Goal: Task Accomplishment & Management: Manage account settings

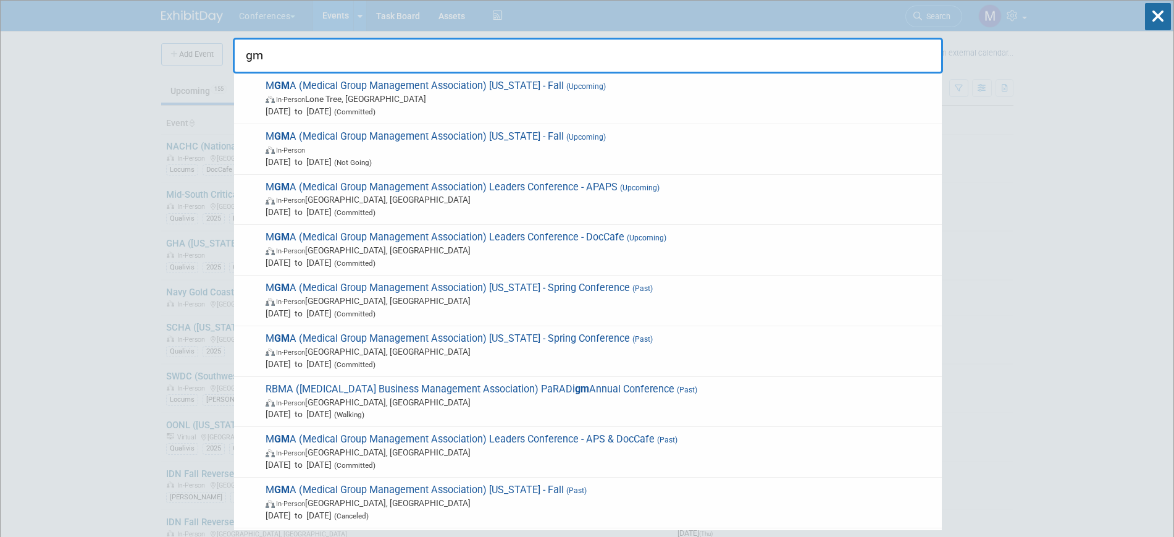
type input "g"
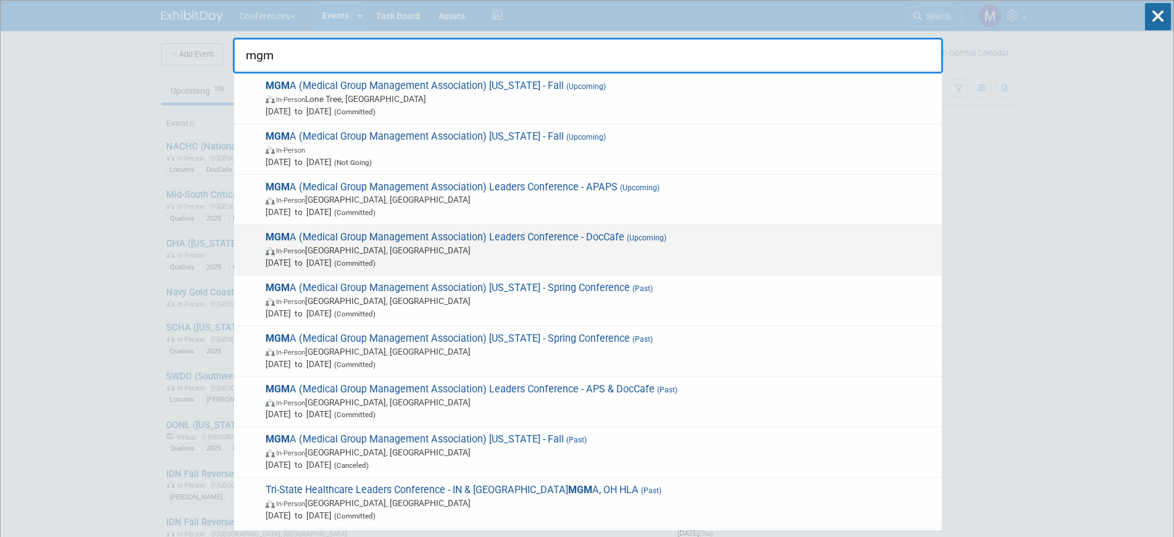
type input "mgm"
click at [439, 237] on span "MGM A (Medical Group Management Association) Leaders Conference - DocCafe (Upco…" at bounding box center [599, 250] width 674 height 38
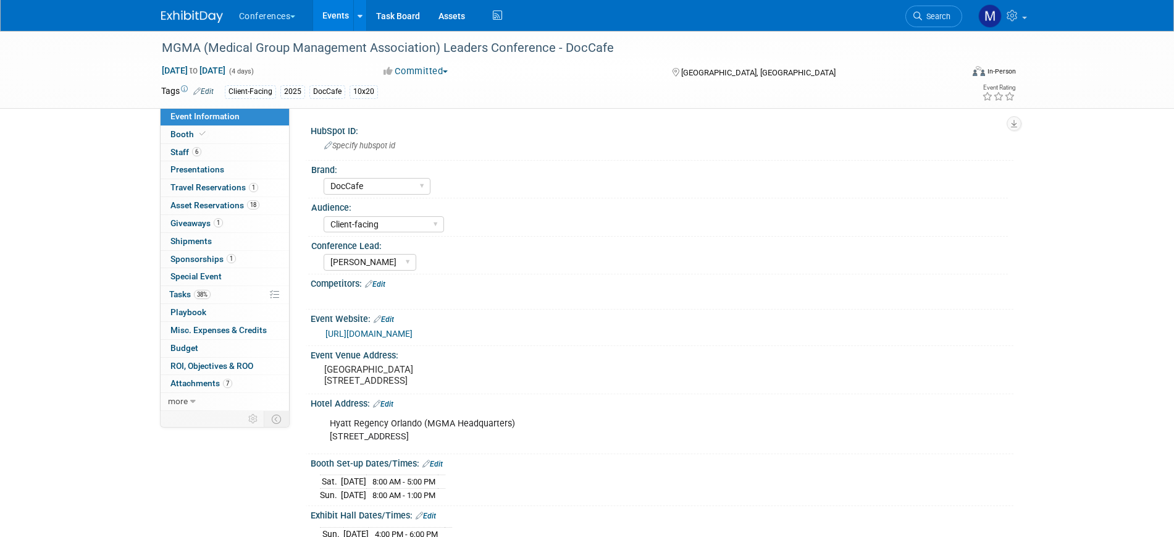
select select "DocCafe"
select select "Client-facing"
select select "Marygrace"
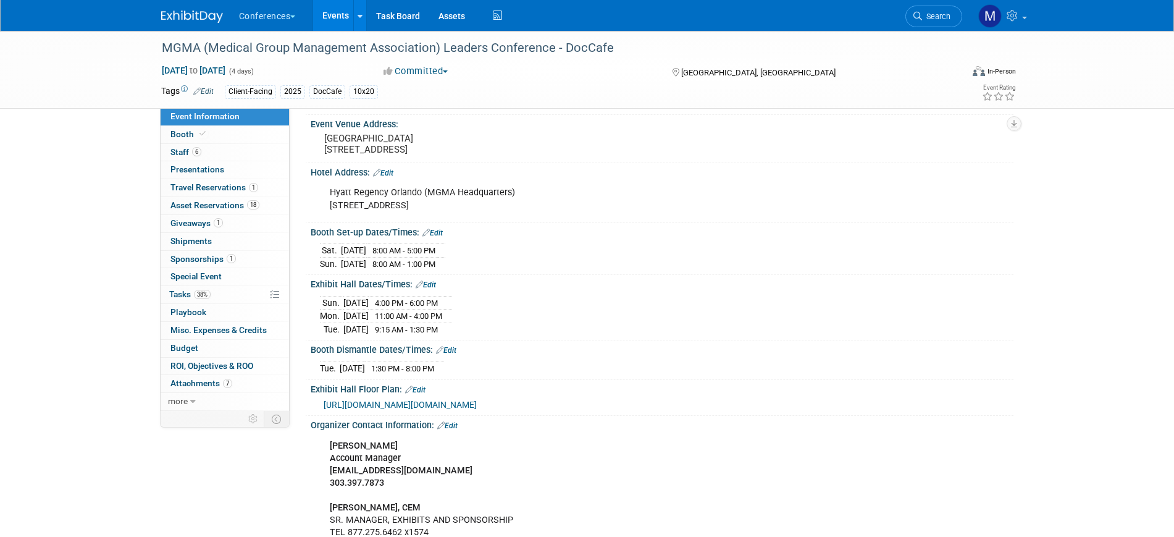
scroll to position [232, 0]
click at [204, 295] on span "38%" at bounding box center [202, 294] width 17 height 9
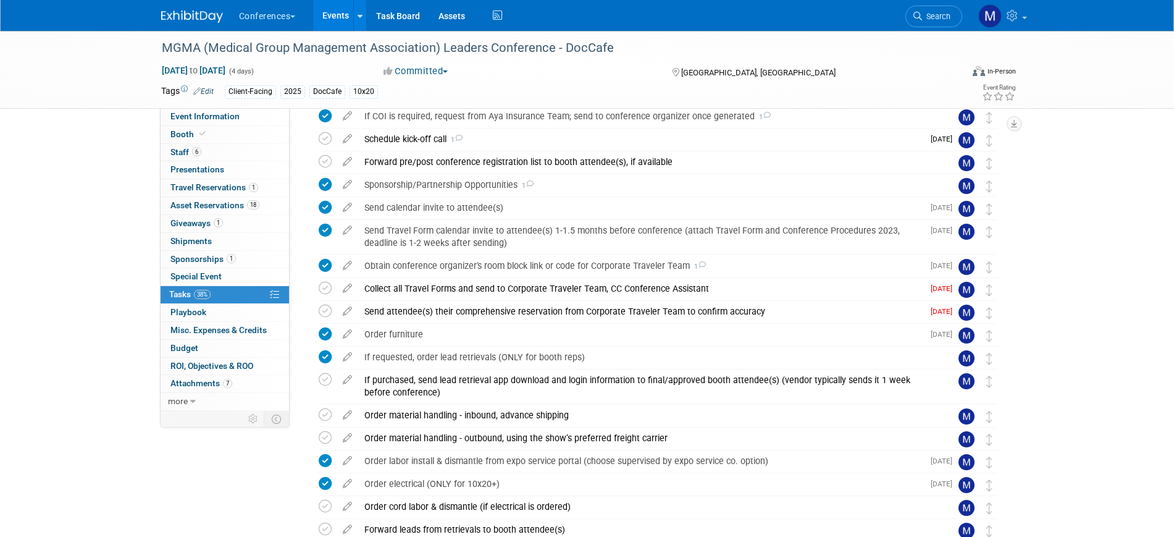
scroll to position [618, 0]
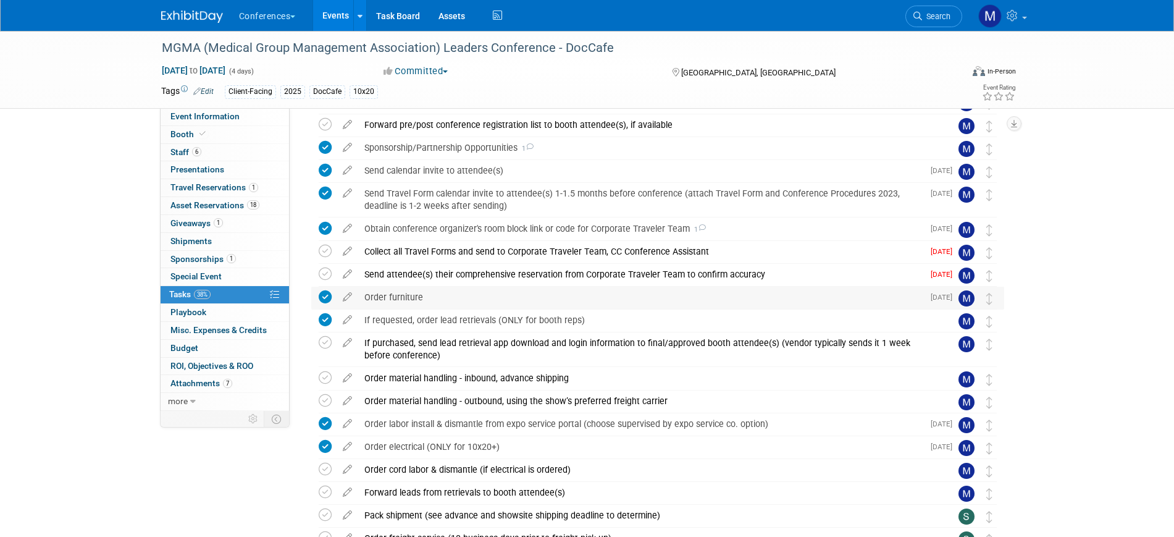
click at [423, 297] on div "Order furniture" at bounding box center [640, 297] width 565 height 21
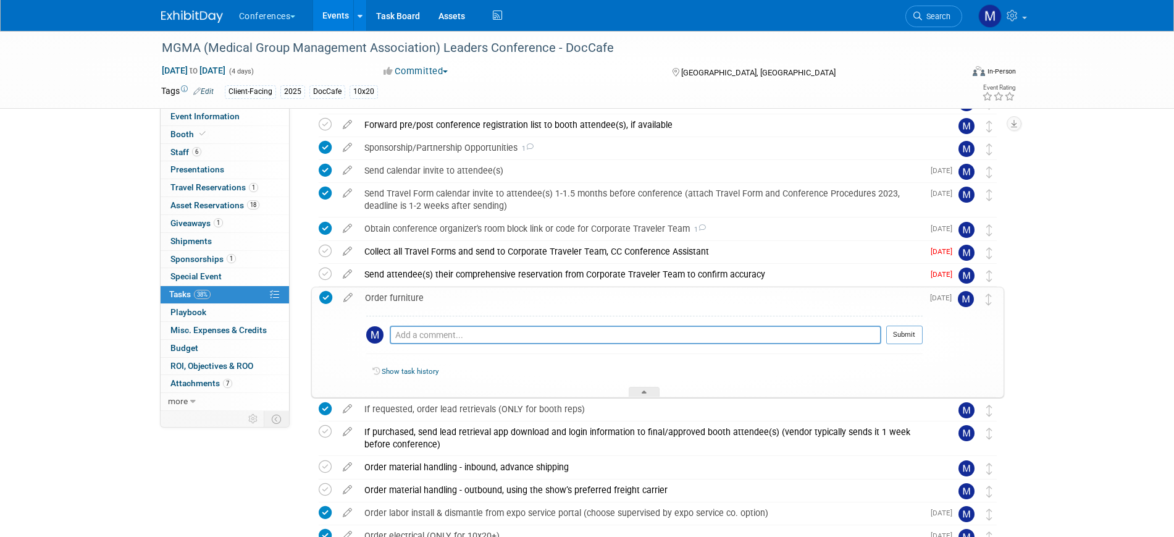
click at [423, 297] on div "Order furniture" at bounding box center [641, 297] width 564 height 21
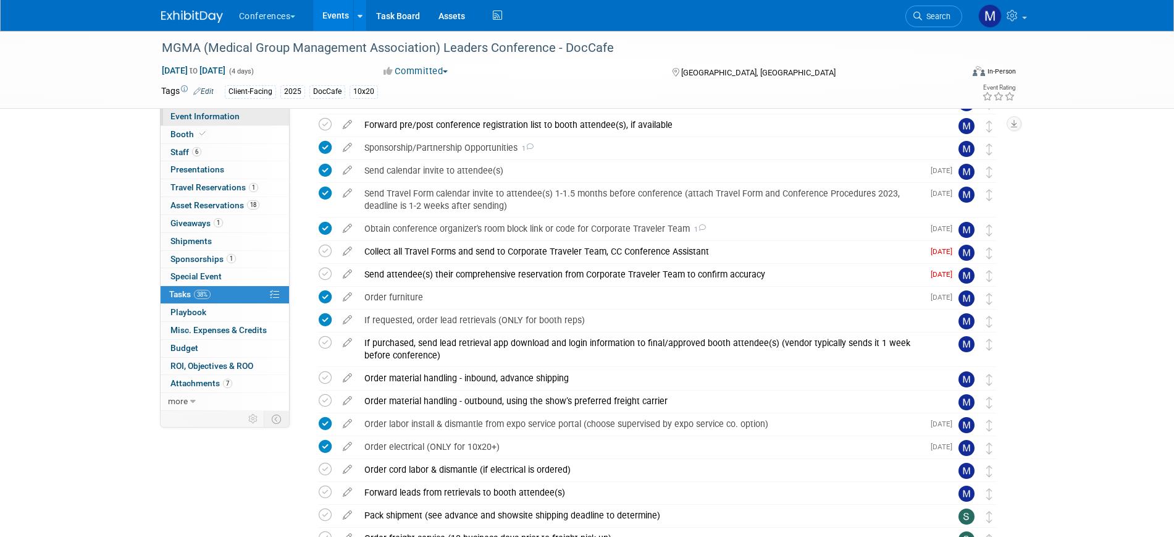
click at [221, 112] on span "Event Information" at bounding box center [205, 116] width 69 height 10
select select "DocCafe"
select select "Client-facing"
select select "Marygrace"
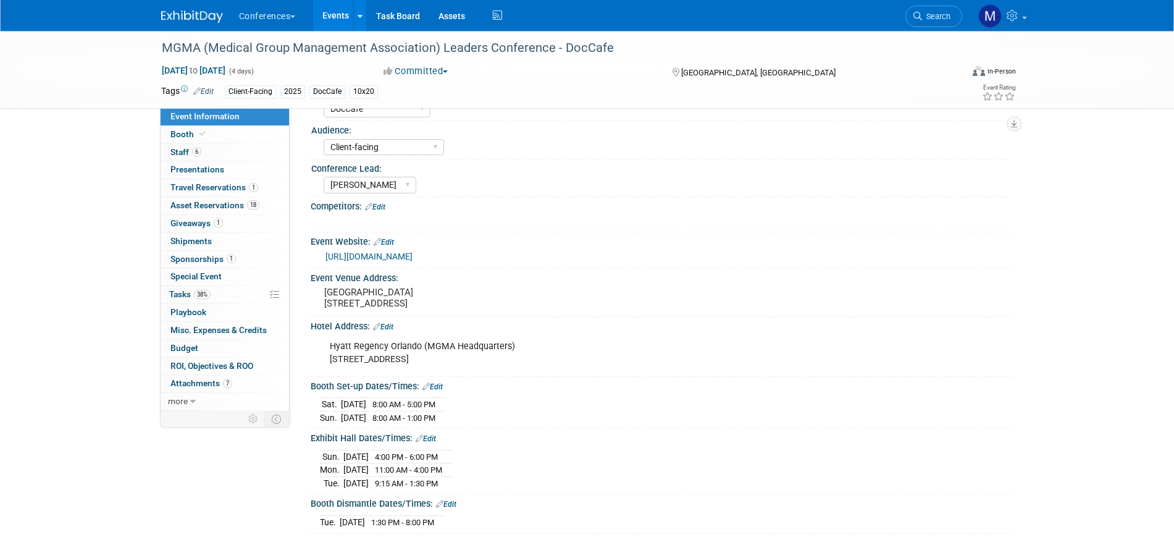
scroll to position [154, 0]
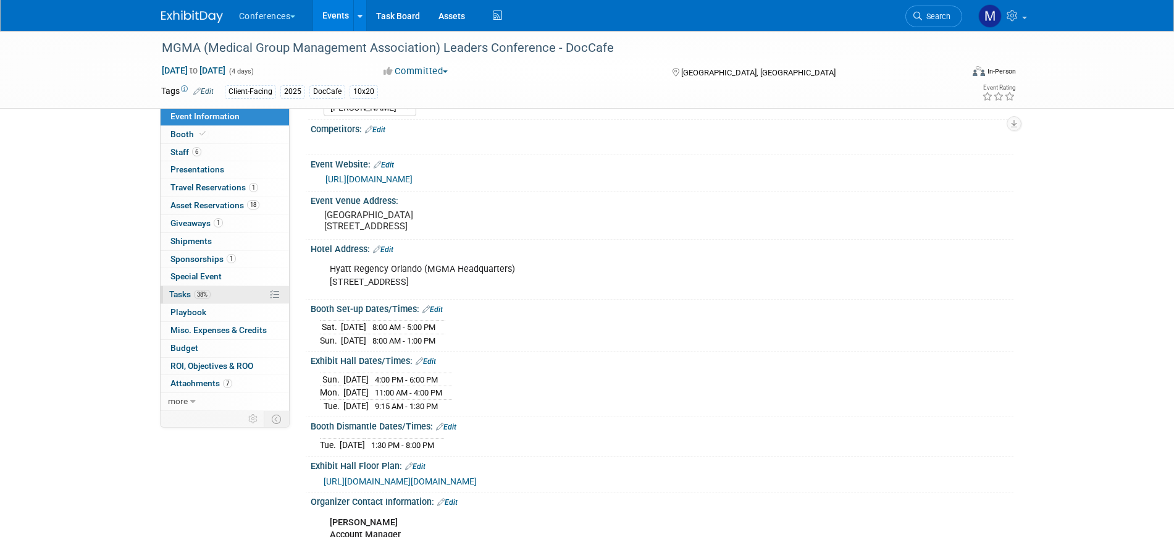
drag, startPoint x: 214, startPoint y: 296, endPoint x: 232, endPoint y: 298, distance: 18.0
click at [214, 296] on link "38% Tasks 38%" at bounding box center [225, 294] width 129 height 17
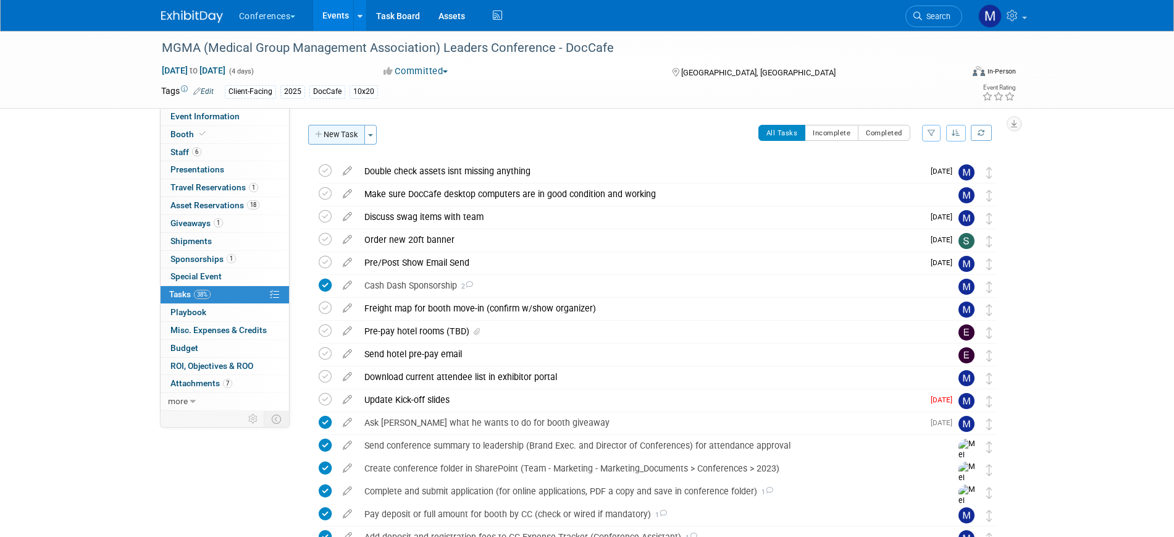
click at [341, 131] on button "New Task" at bounding box center [336, 135] width 57 height 20
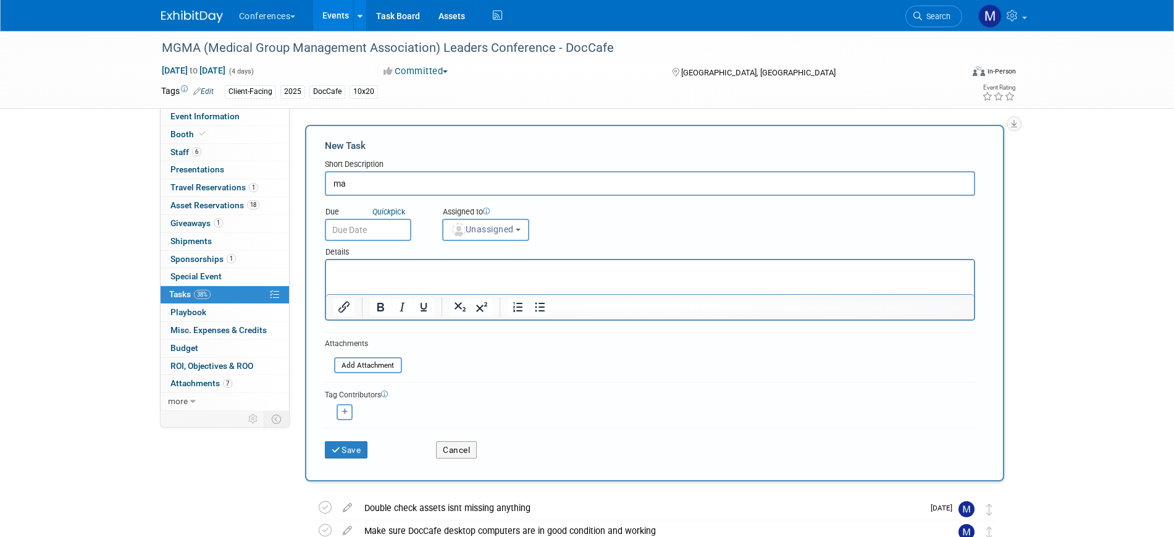
type input "m"
type input "Make updates to MGMA ppt"
click at [498, 232] on span "Unassigned" at bounding box center [482, 229] width 63 height 10
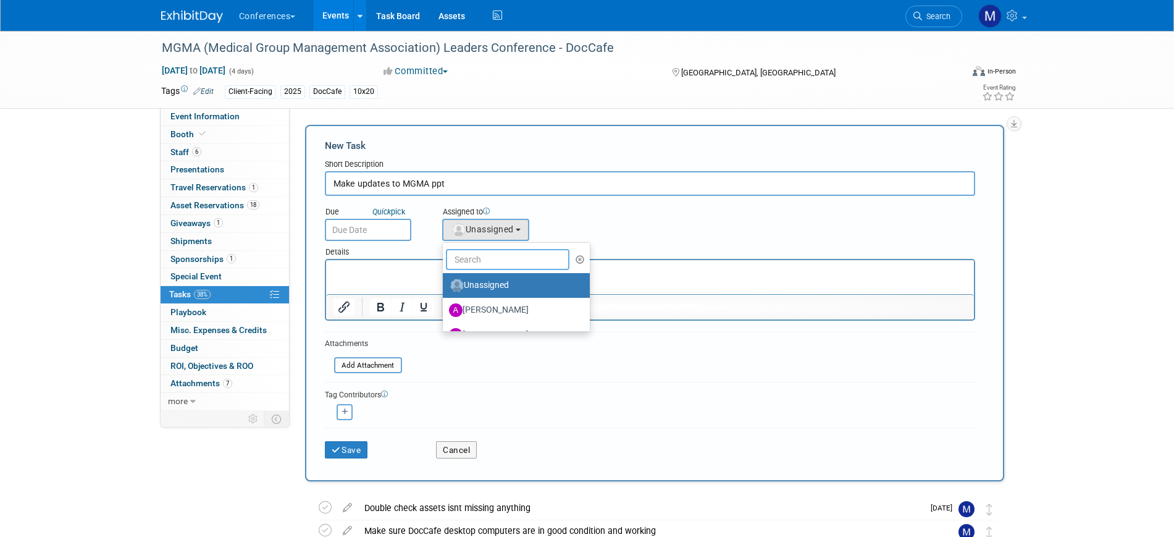
click at [487, 250] on input "text" at bounding box center [508, 259] width 124 height 21
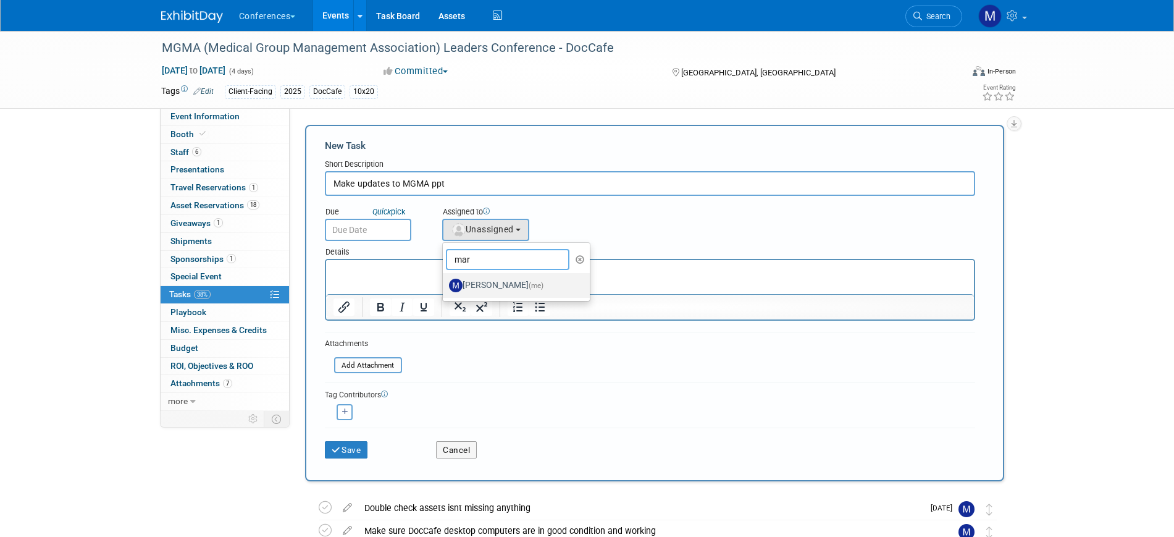
type input "mar"
click at [504, 286] on label "Marygrace LeGros (me)" at bounding box center [513, 286] width 129 height 20
click at [445, 286] on input "Marygrace LeGros (me)" at bounding box center [441, 284] width 8 height 8
select select "44aca64b-5a90-4919-a819-d2f91ad54103"
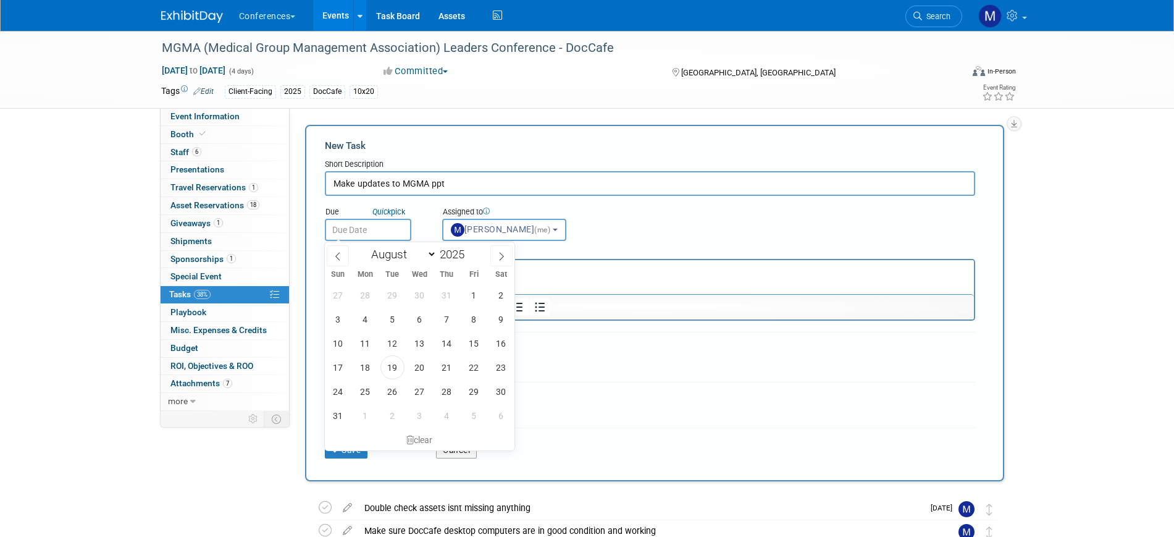
click at [403, 235] on input "text" at bounding box center [368, 230] width 86 height 22
click at [479, 390] on span "29" at bounding box center [474, 391] width 24 height 24
type input "Aug 29, 2025"
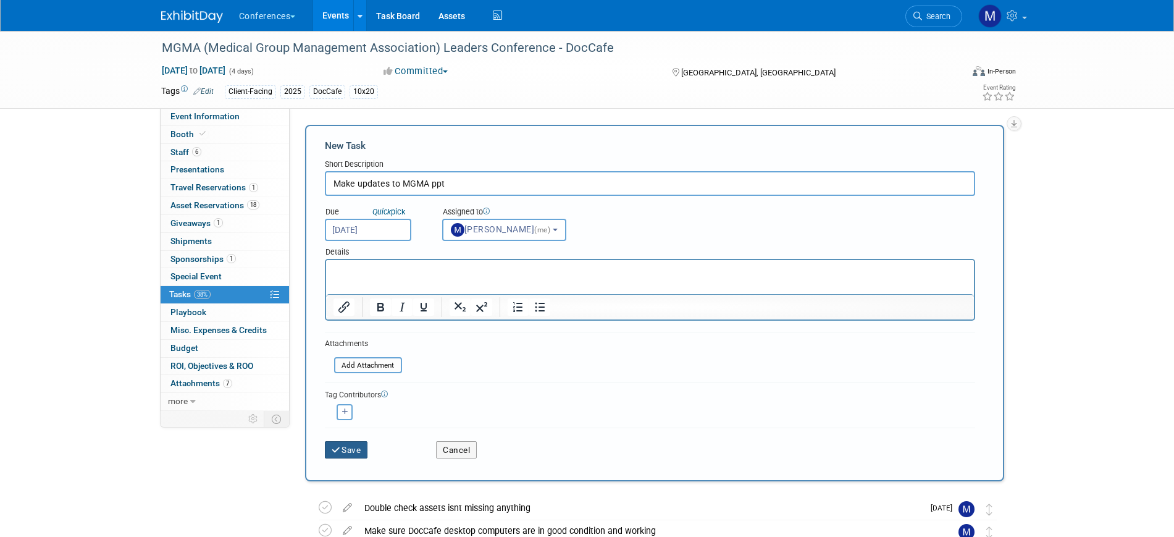
click at [353, 452] on button "Save" at bounding box center [346, 449] width 43 height 17
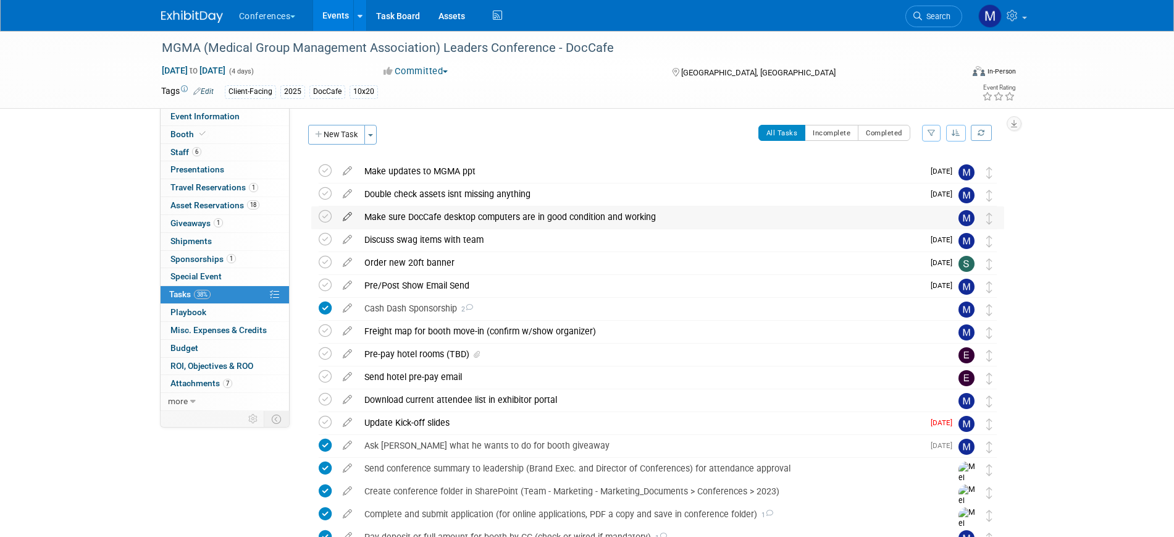
click at [343, 219] on icon at bounding box center [348, 213] width 22 height 15
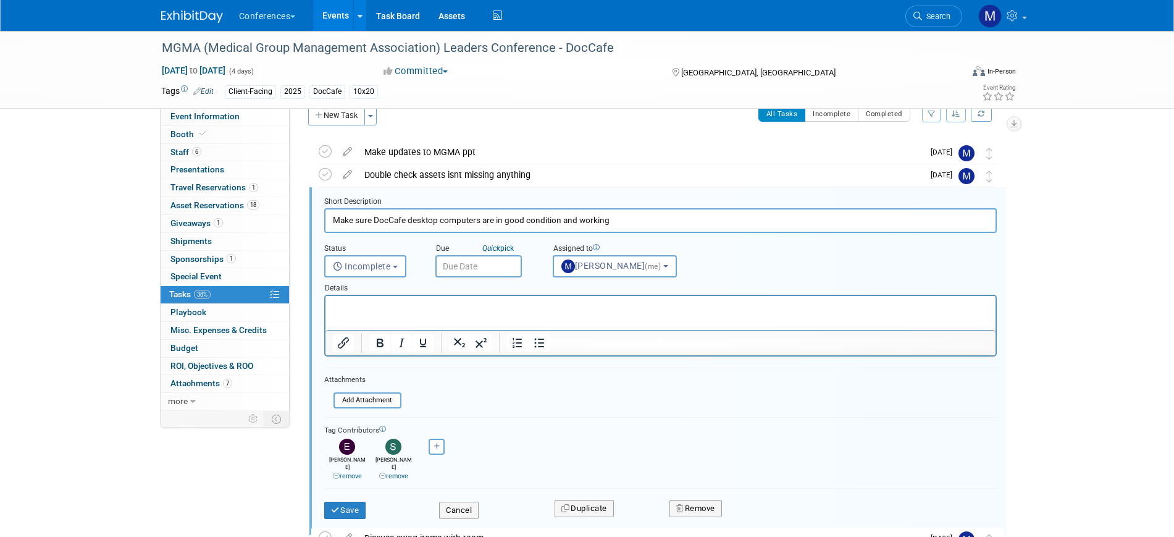
scroll to position [25, 0]
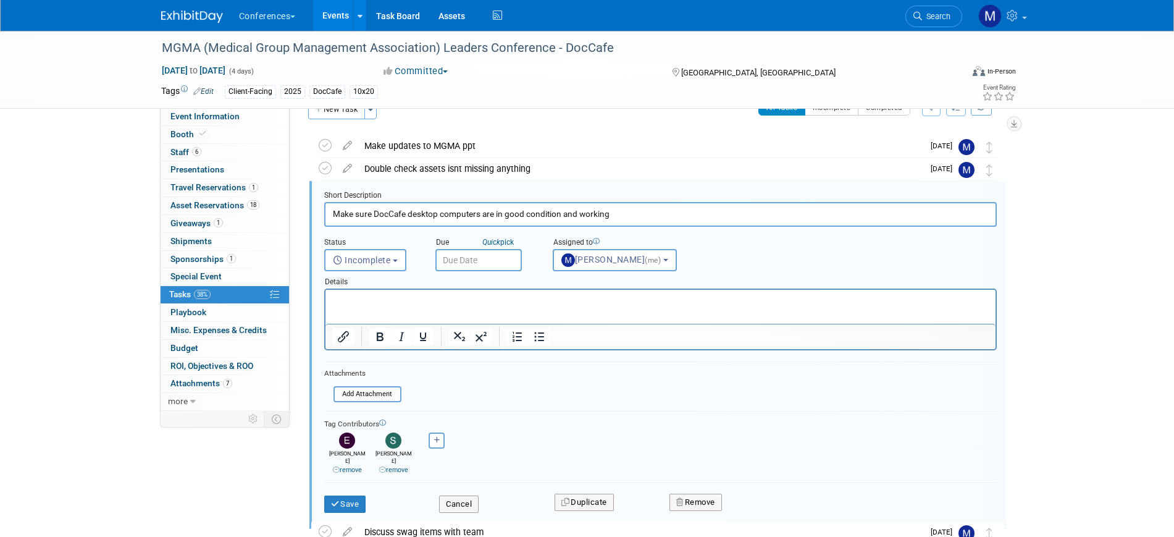
click at [462, 265] on input "text" at bounding box center [479, 260] width 86 height 22
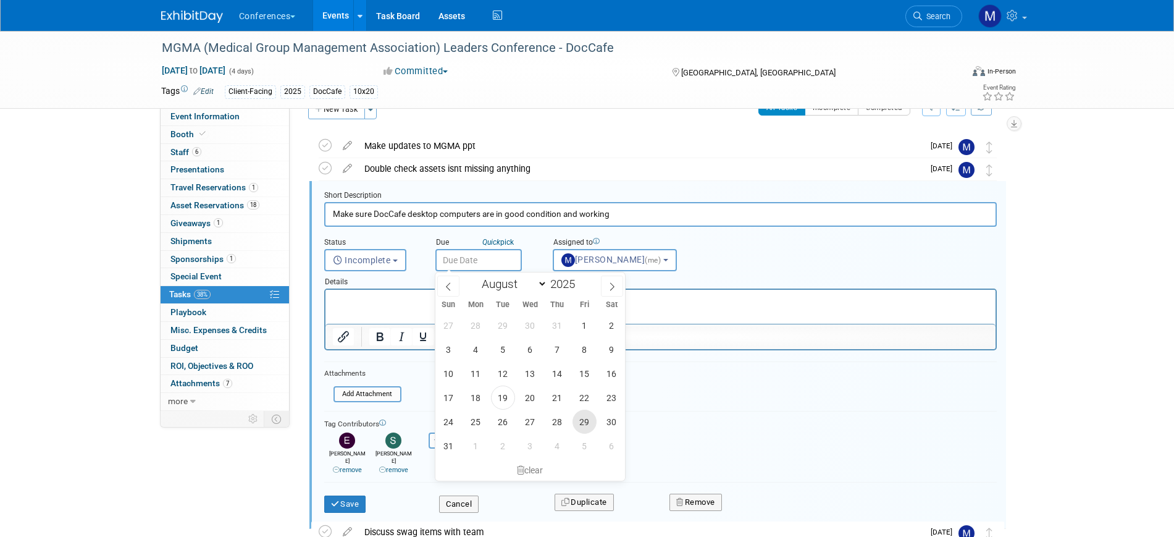
click at [586, 426] on span "29" at bounding box center [585, 422] width 24 height 24
type input "Aug 29, 2025"
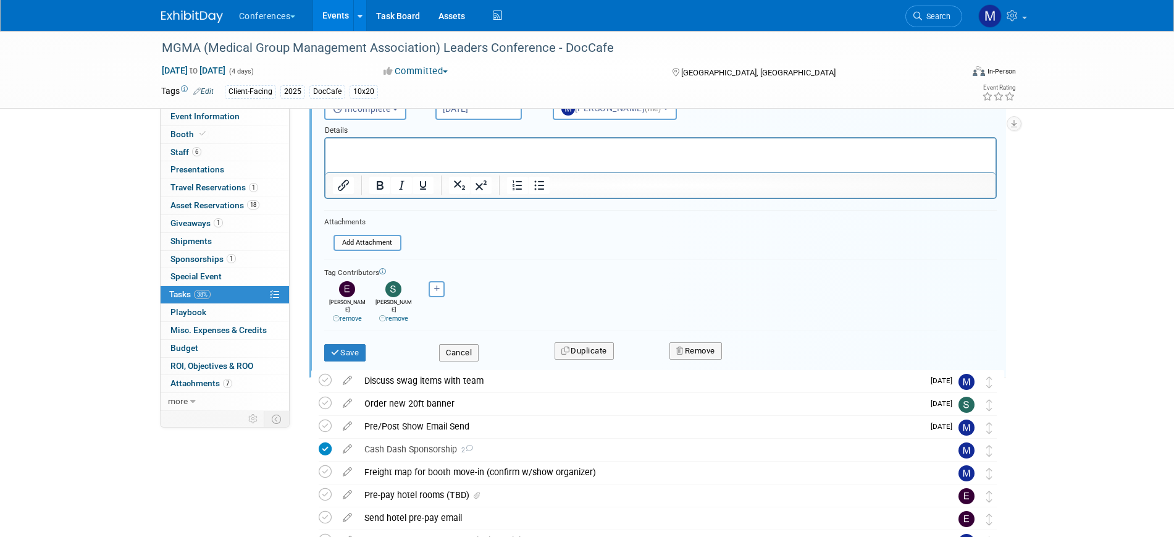
scroll to position [180, 0]
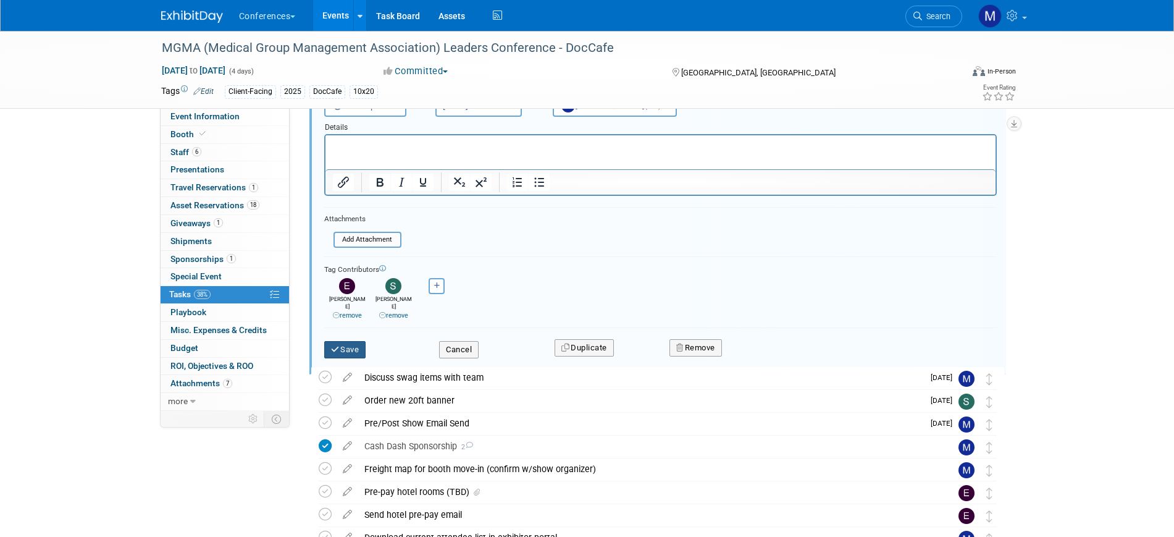
click at [353, 342] on button "Save" at bounding box center [345, 349] width 42 height 17
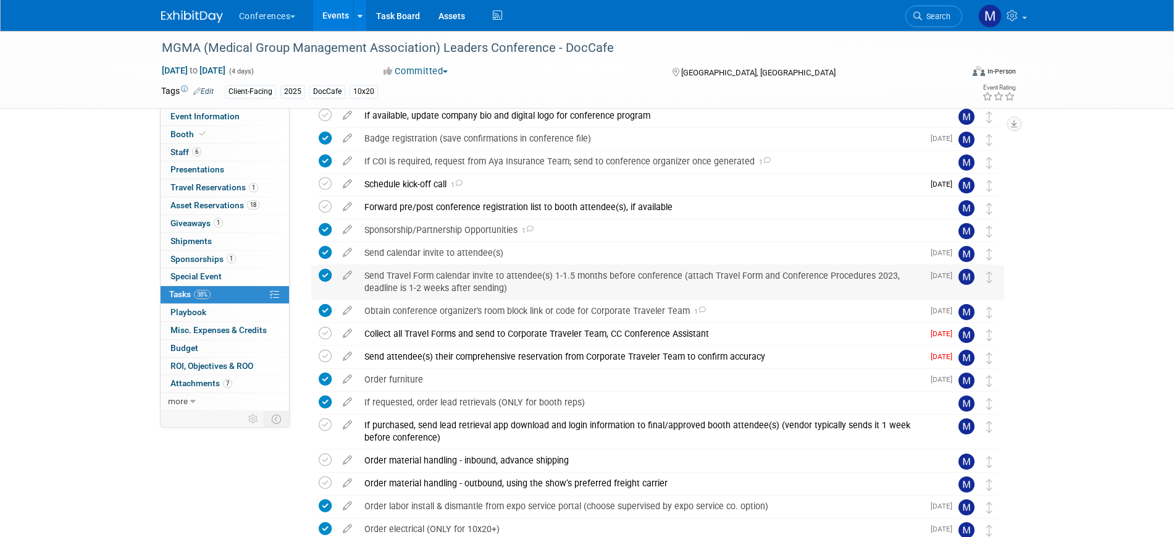
scroll to position [566, 0]
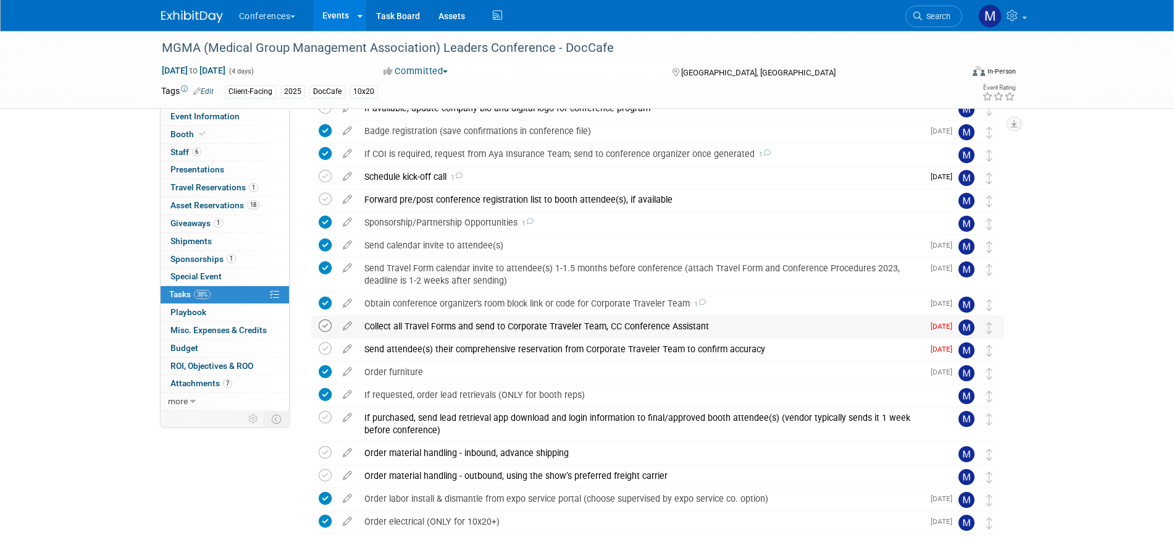
click at [326, 327] on icon at bounding box center [325, 325] width 13 height 13
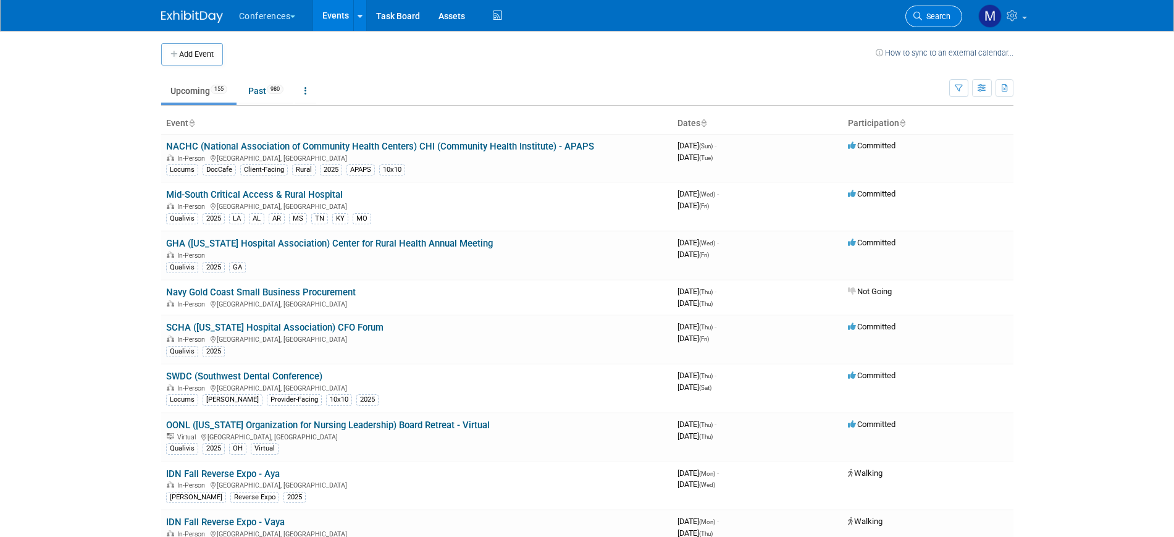
drag, startPoint x: 0, startPoint y: 0, endPoint x: 941, endPoint y: 13, distance: 941.0
click at [941, 13] on span "Search" at bounding box center [936, 16] width 28 height 9
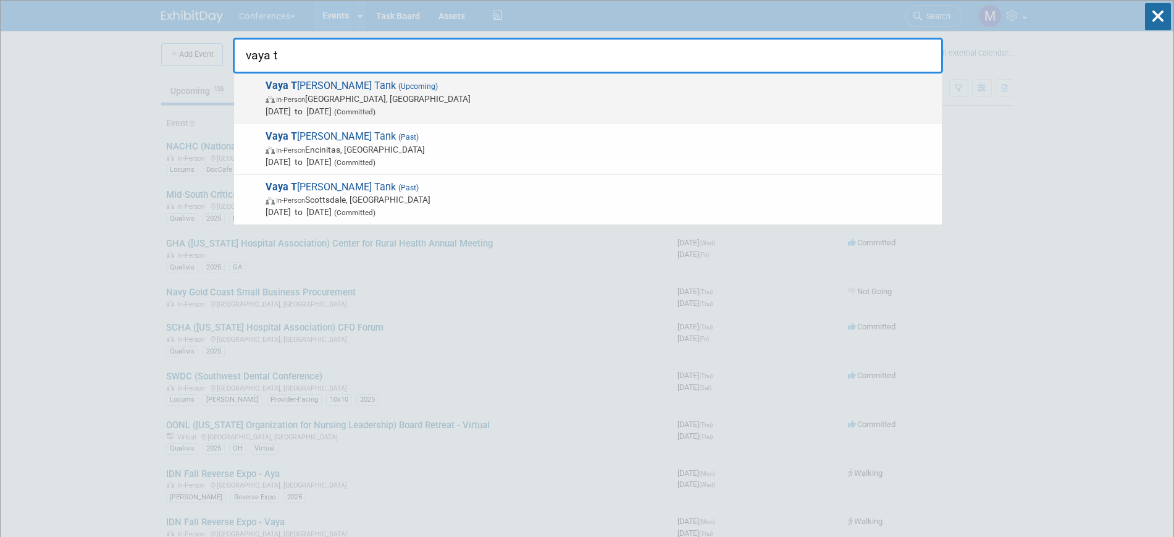
type input "vaya t"
click at [376, 117] on div "Vaya T hink Tank (Upcoming) In-Person Boulder, CO Nov 16, 2025 to Nov 18, 2025 …" at bounding box center [588, 99] width 708 height 51
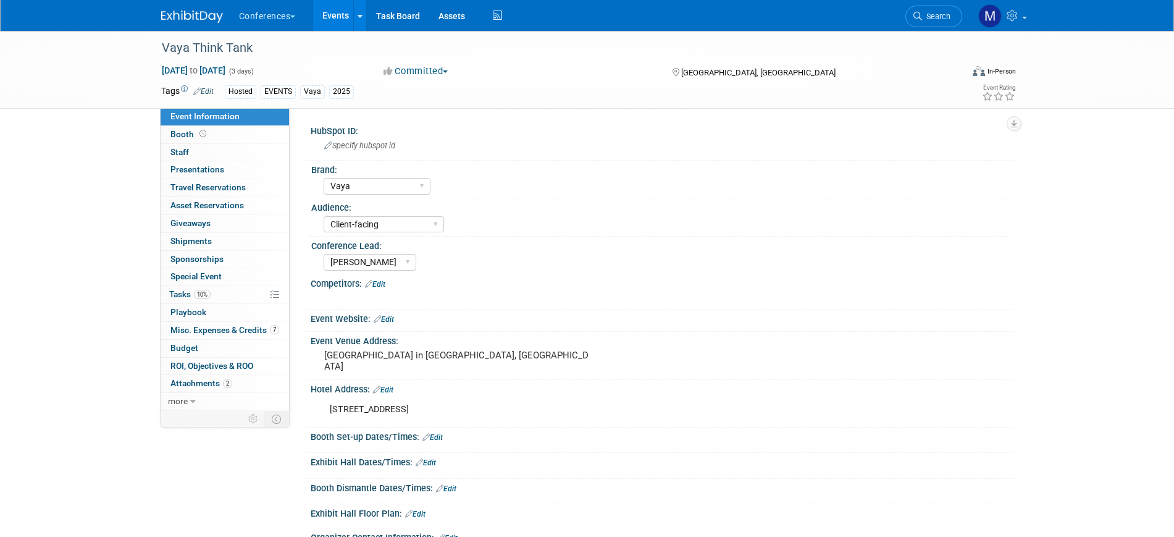
select select "Vaya"
select select "Client-facing"
select select "[PERSON_NAME]"
click at [204, 292] on span "10%" at bounding box center [202, 294] width 17 height 9
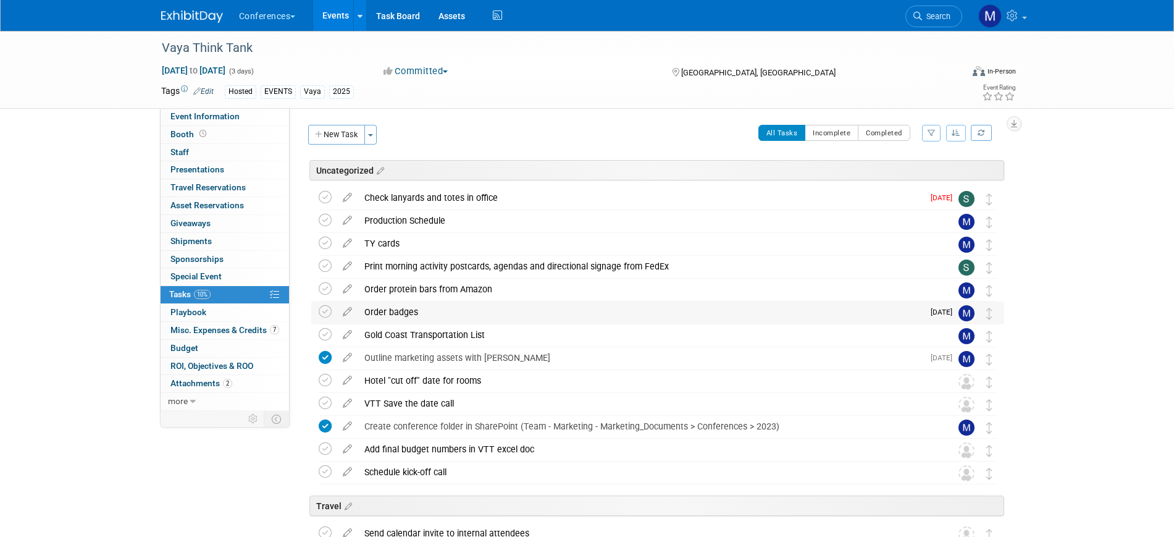
click at [395, 311] on div "Order badges" at bounding box center [640, 311] width 565 height 21
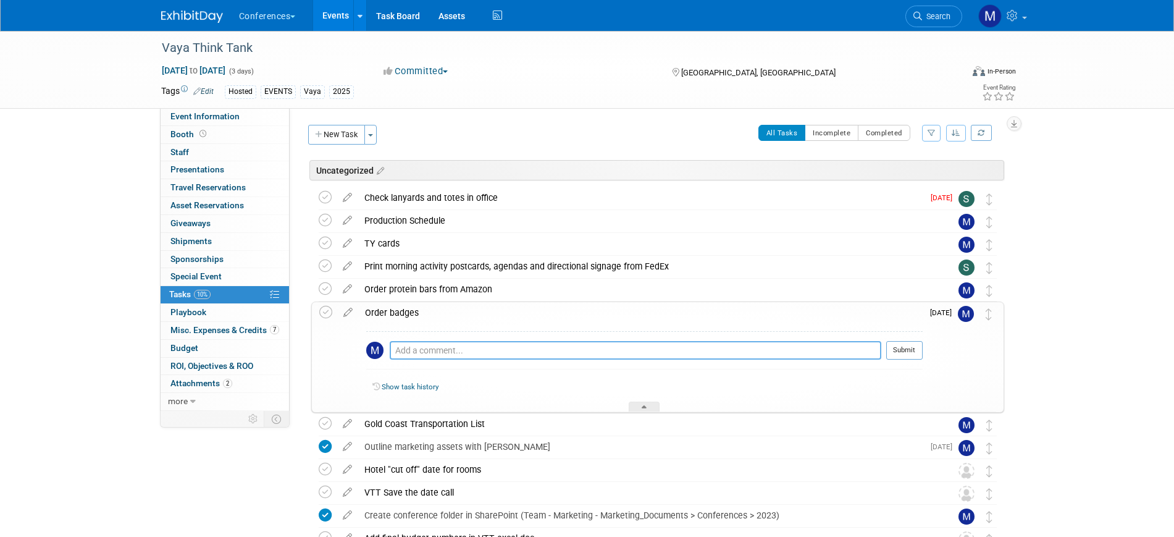
click at [428, 346] on textarea at bounding box center [636, 350] width 492 height 19
type textarea "NO TITLES on the badges- approved by Lisa P"
click at [919, 346] on button "Submit" at bounding box center [905, 350] width 36 height 19
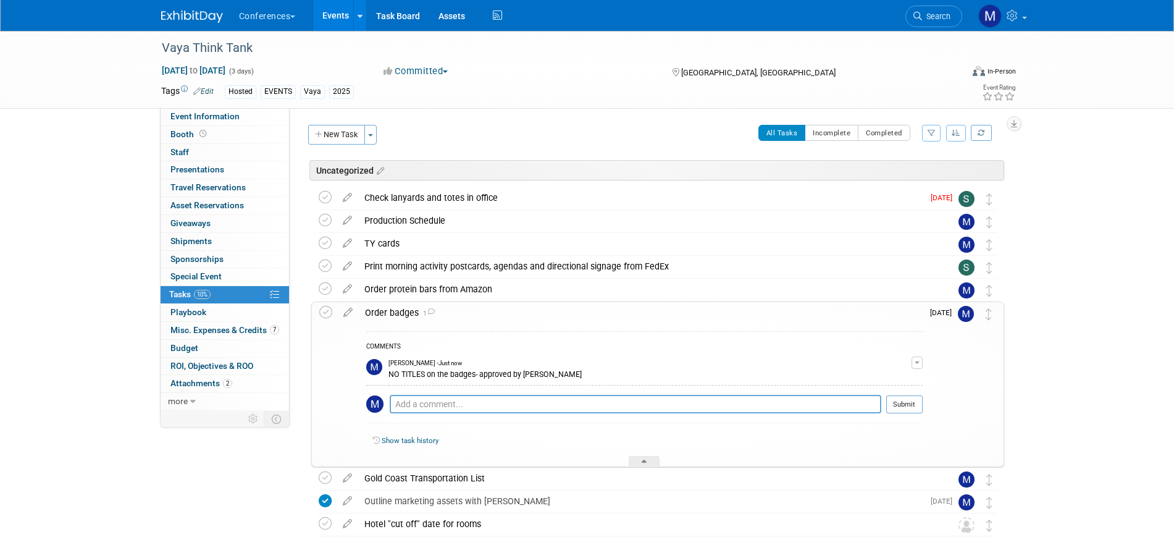
click at [408, 311] on div "Order badges 1" at bounding box center [641, 312] width 564 height 21
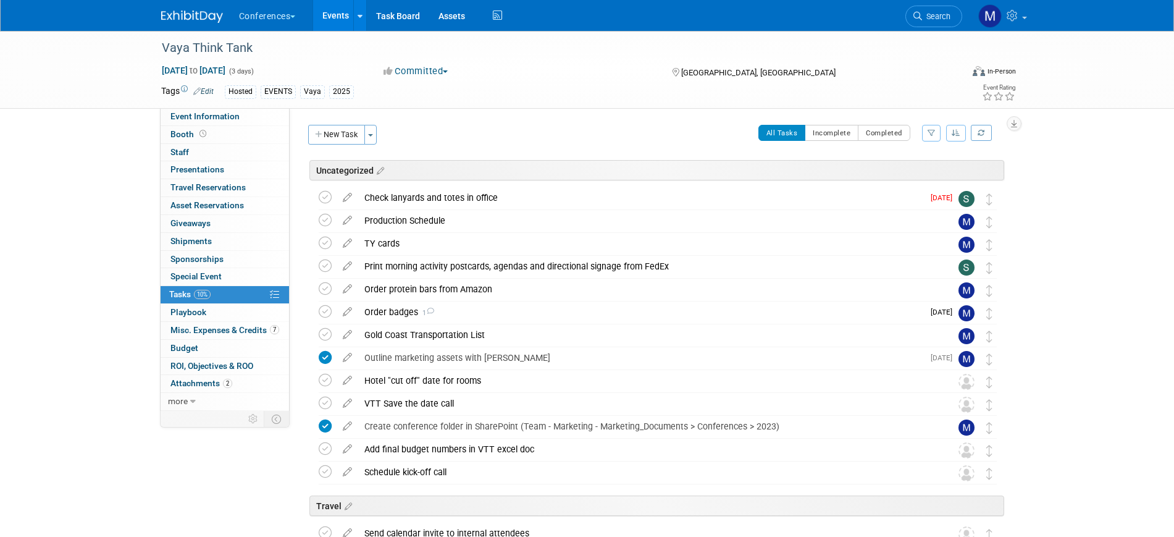
drag, startPoint x: 187, startPoint y: 16, endPoint x: 272, endPoint y: 154, distance: 162.5
click at [187, 16] on img at bounding box center [192, 17] width 62 height 12
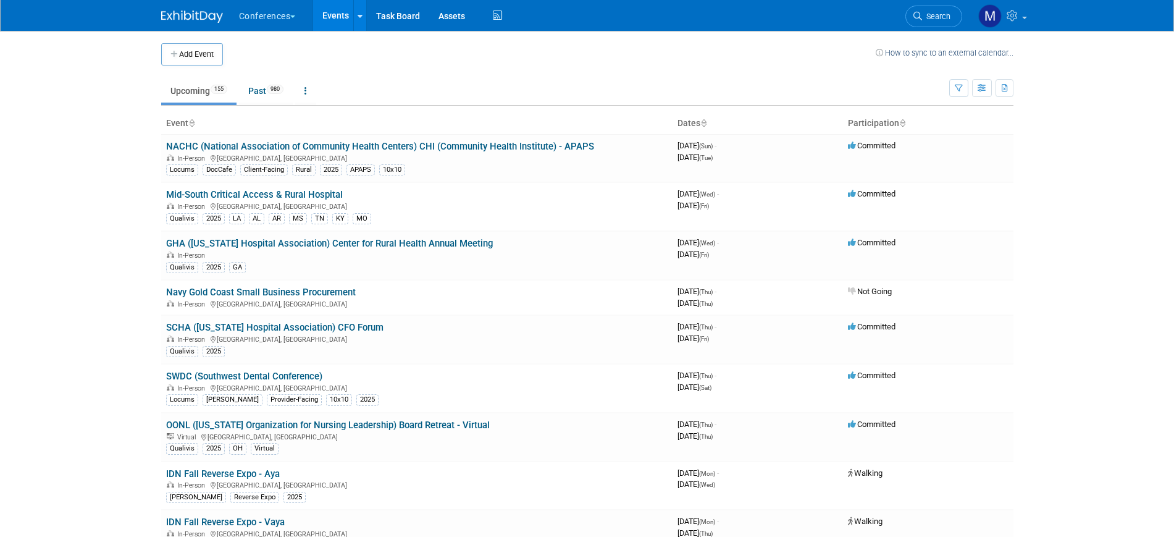
click at [941, 23] on link "Search" at bounding box center [934, 17] width 57 height 22
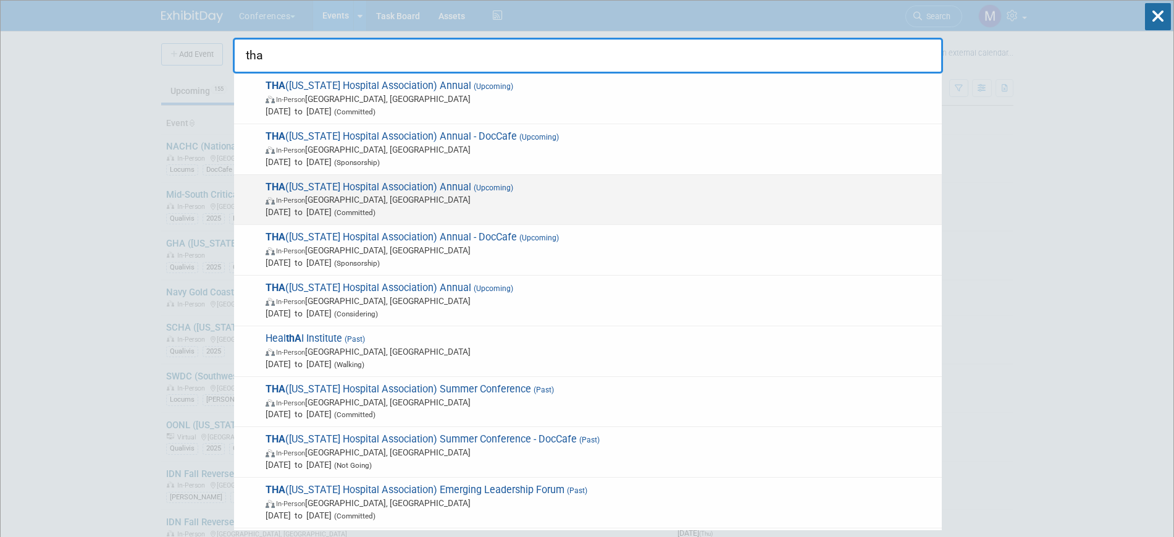
type input "tha"
click at [377, 197] on span "In-Person [GEOGRAPHIC_DATA], [GEOGRAPHIC_DATA]" at bounding box center [601, 199] width 670 height 12
type input "tha"
click at [416, 194] on span "In-Person San Antonio, TX" at bounding box center [601, 199] width 670 height 12
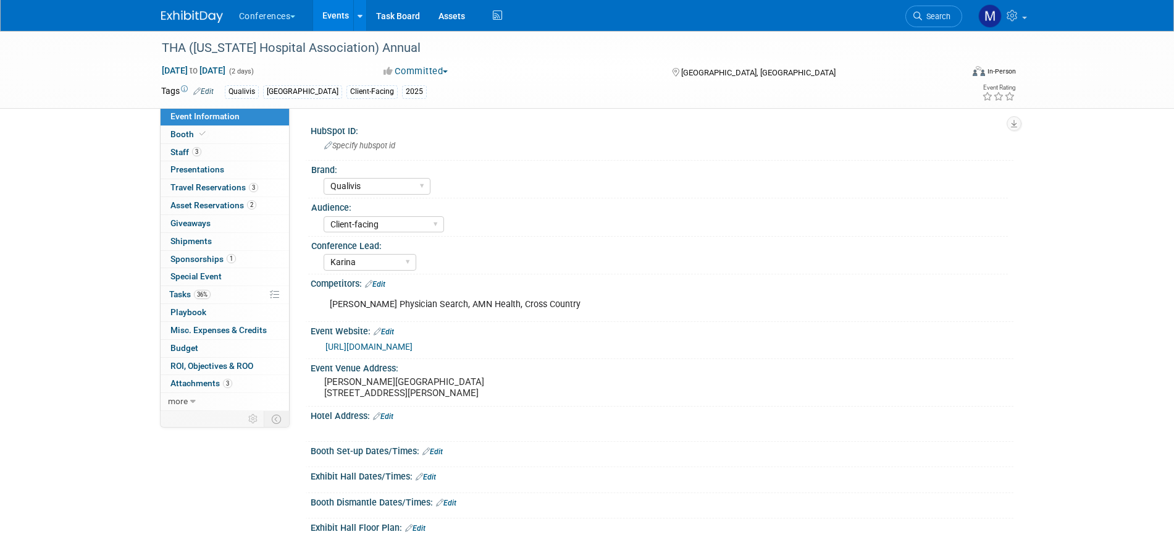
select select "Qualivis"
select select "Client-facing"
select select "Karina"
click at [217, 154] on link "3 Staff 3" at bounding box center [225, 152] width 129 height 17
select select "Qualivis"
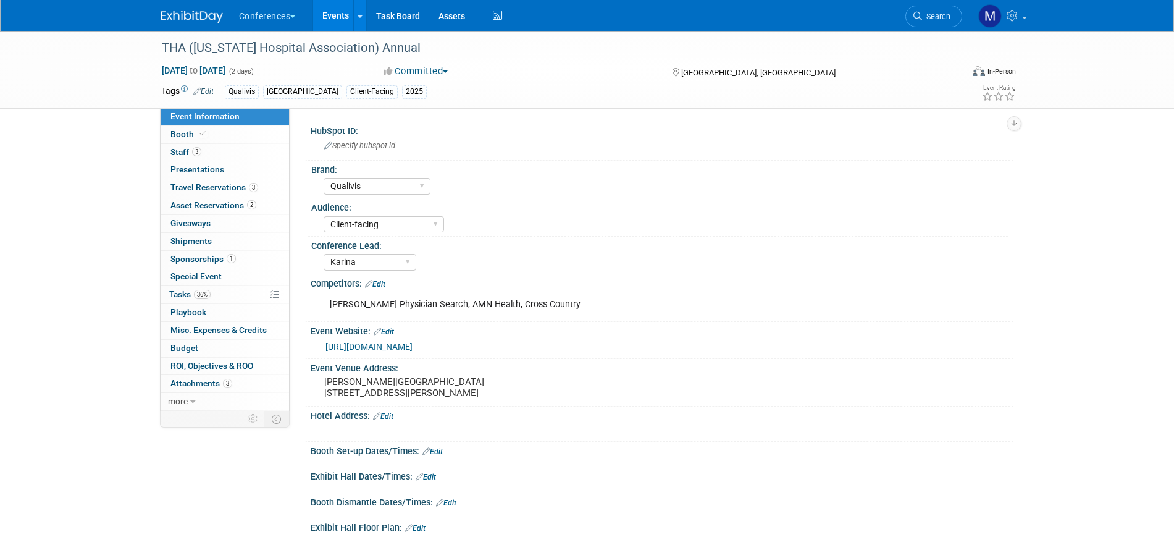
select select "Client-facing"
select select "Karina"
click at [937, 10] on link "Search" at bounding box center [934, 17] width 57 height 22
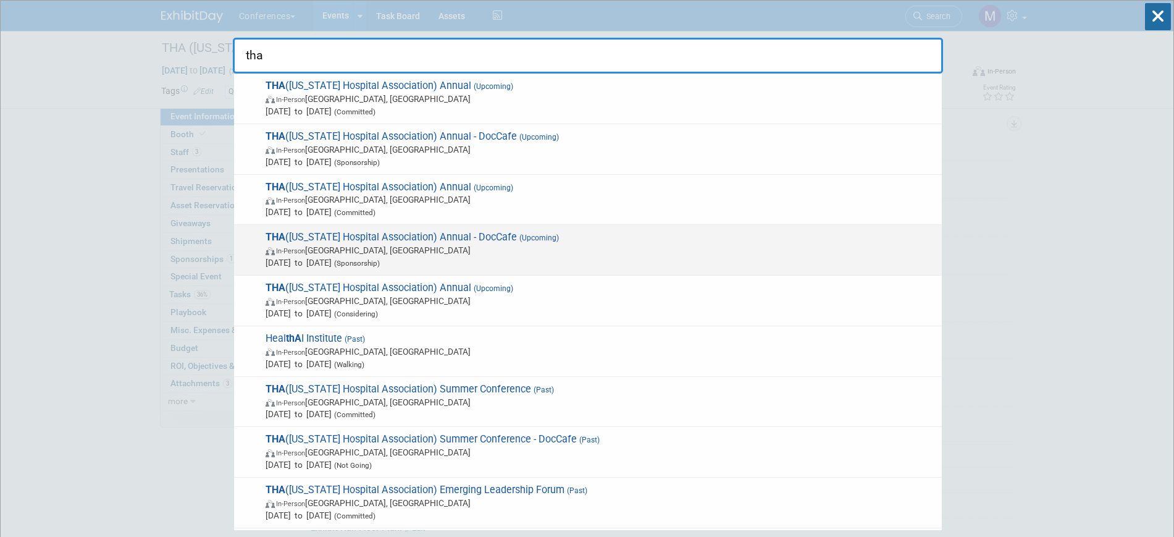
type input "tha"
click at [370, 256] on span "In-Person San Antonio, TX" at bounding box center [601, 250] width 670 height 12
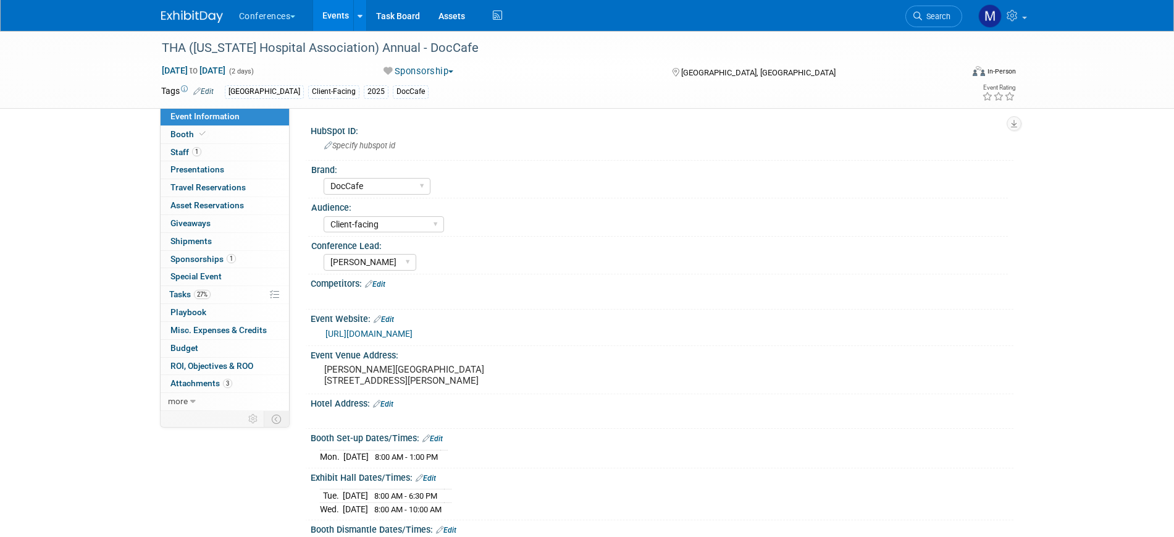
select select "DocCafe"
select select "Client-facing"
select select "[PERSON_NAME]"
click at [413, 334] on link "https://www.tha.org/events-education/tha-annual-conference/" at bounding box center [369, 334] width 87 height 10
click at [209, 71] on span "Sep 24, 2025 to Sep 25, 2025" at bounding box center [193, 70] width 65 height 11
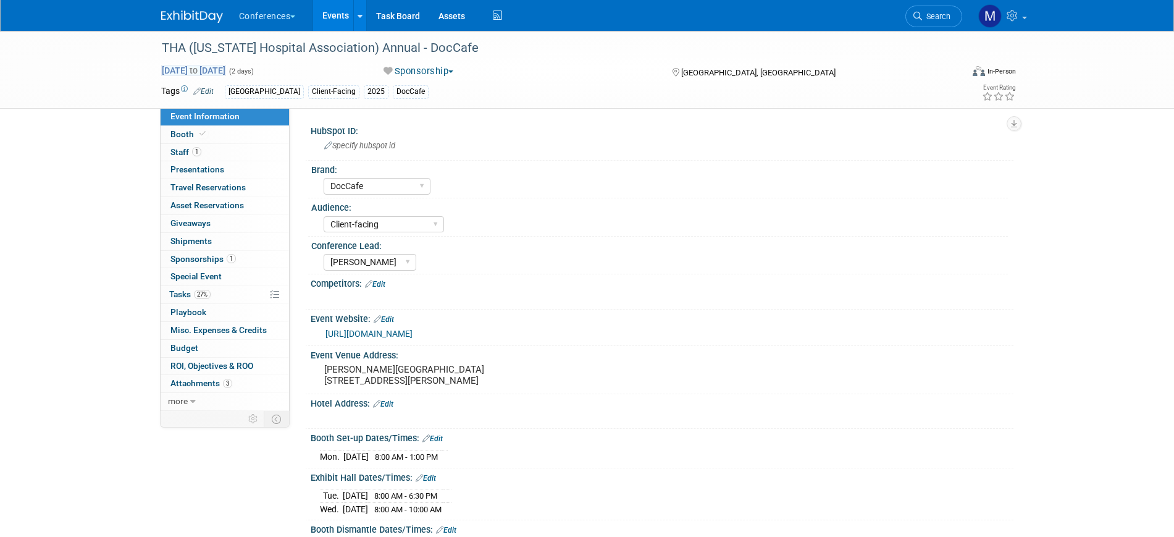
select select "8"
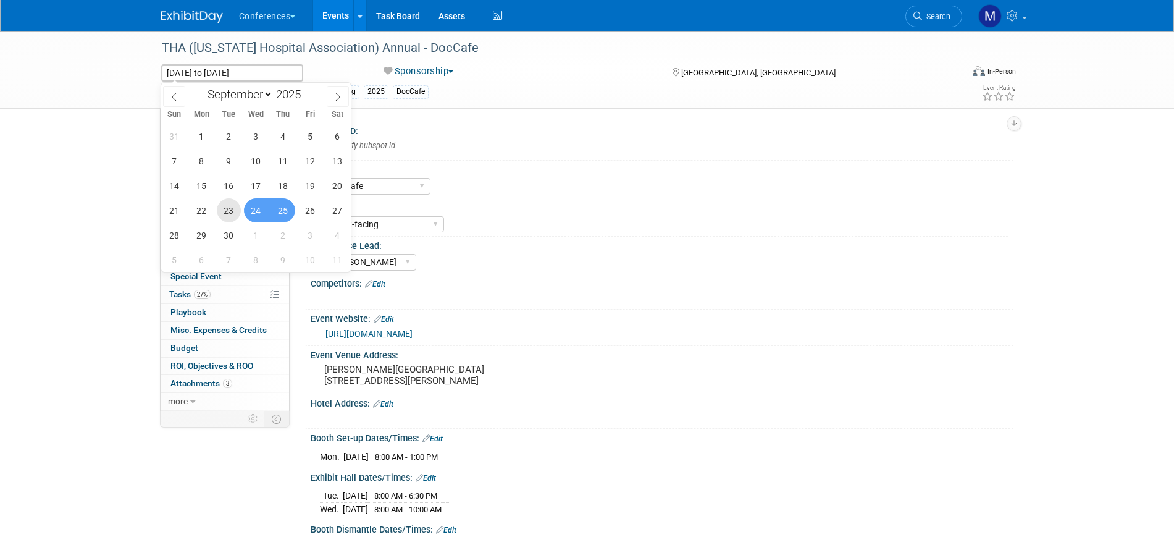
click at [229, 209] on span "23" at bounding box center [229, 210] width 24 height 24
type input "Sep 23, 2025"
click at [265, 214] on span "24" at bounding box center [256, 210] width 24 height 24
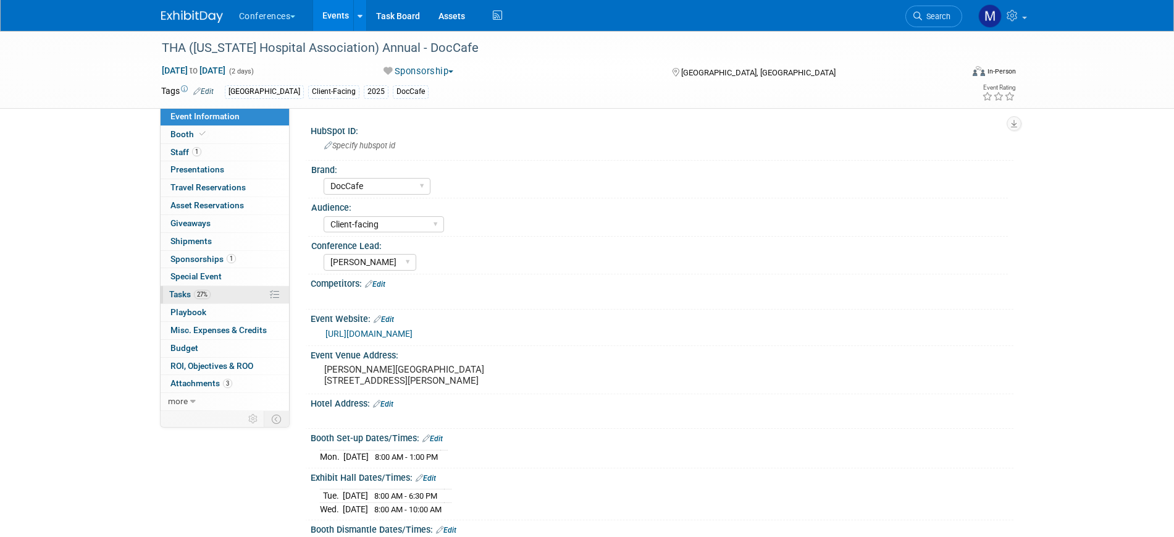
click at [178, 294] on span "Tasks 27%" at bounding box center [189, 294] width 41 height 10
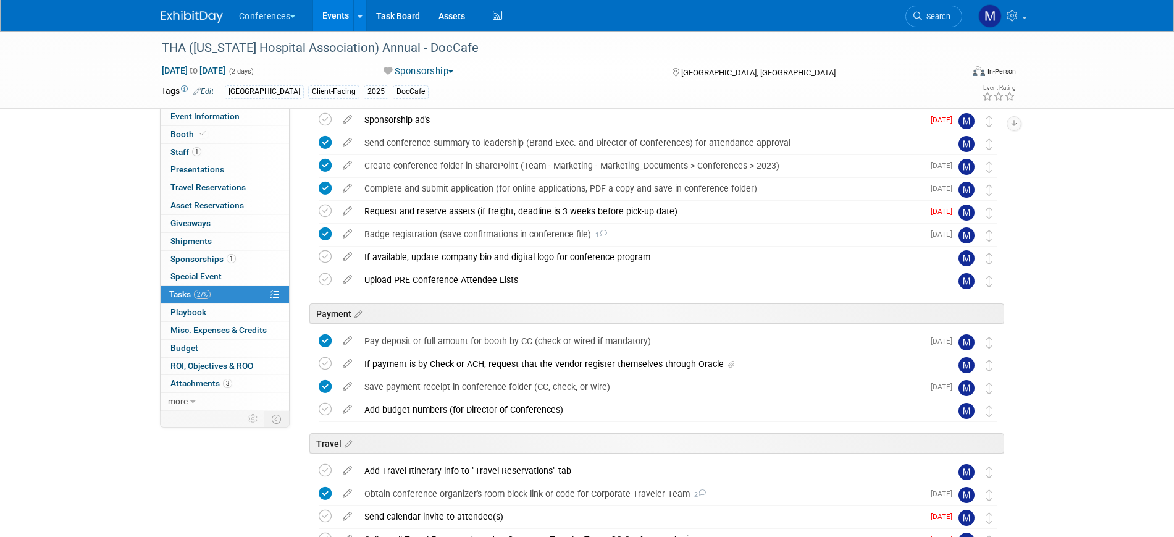
scroll to position [77, 0]
click at [464, 230] on div "Badge registration (save confirmations in conference file) 1" at bounding box center [640, 234] width 565 height 21
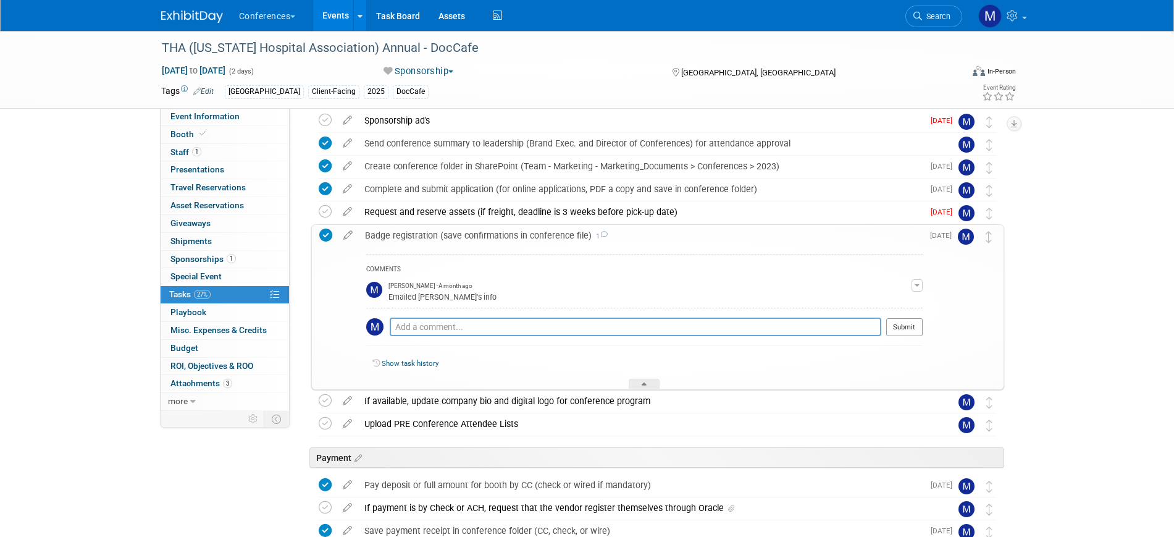
click at [464, 230] on div "Badge registration (save confirmations in conference file) 1" at bounding box center [641, 235] width 564 height 21
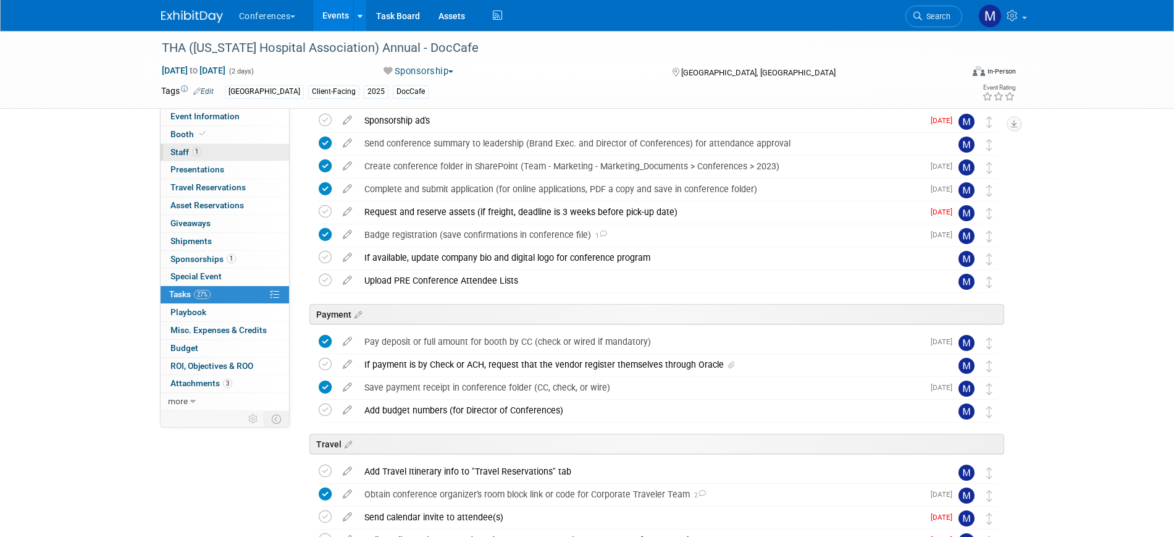
click at [222, 146] on link "1 Staff 1" at bounding box center [225, 152] width 129 height 17
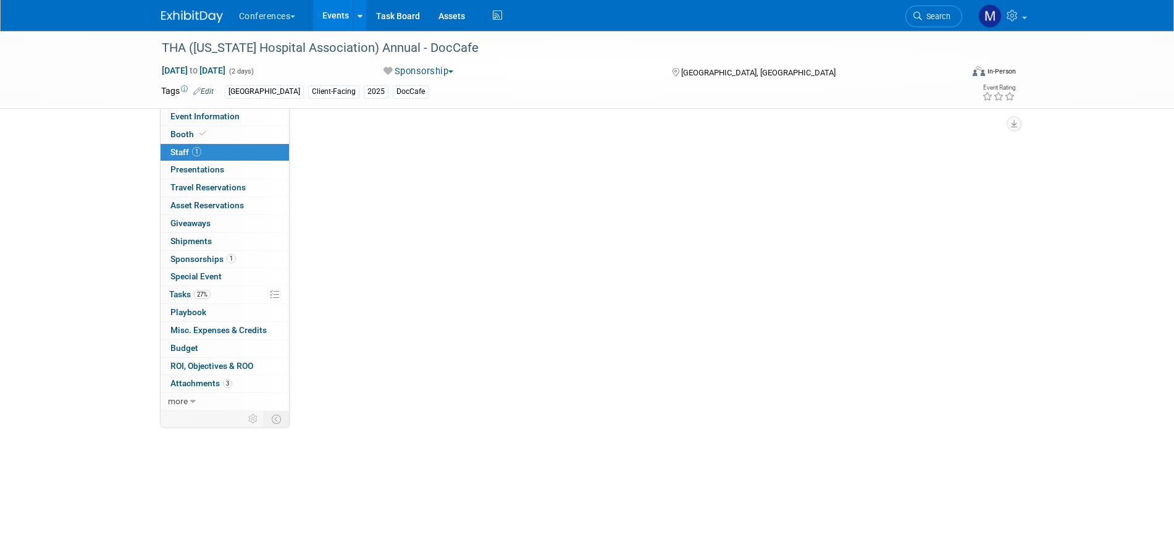
scroll to position [0, 0]
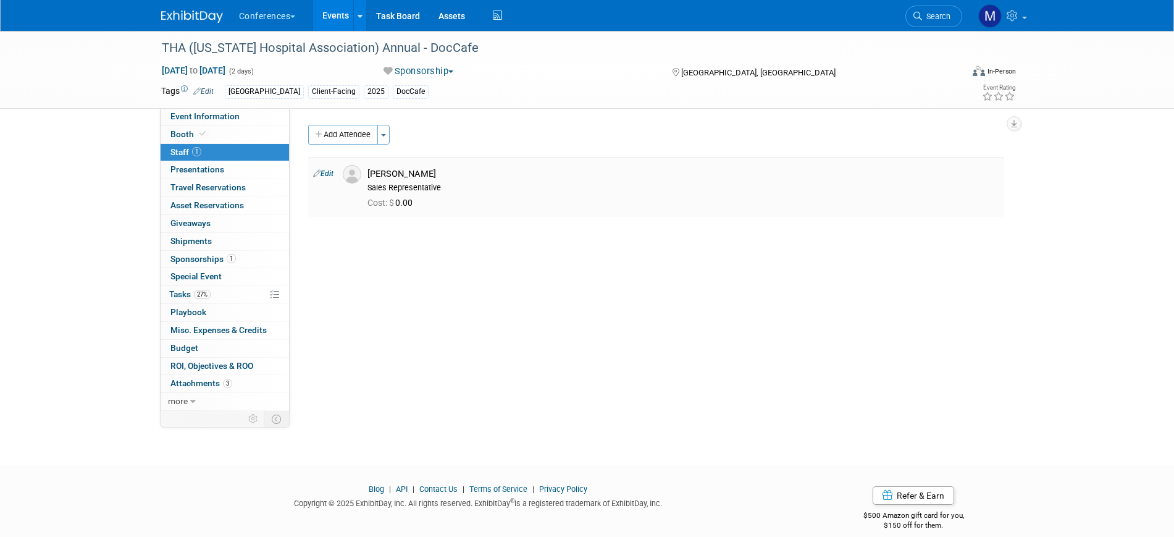
drag, startPoint x: 369, startPoint y: 173, endPoint x: 423, endPoint y: 177, distance: 53.9
click at [423, 177] on div "John Sander" at bounding box center [684, 174] width 632 height 12
copy div "John Sander"
click at [405, 175] on div "[PERSON_NAME]" at bounding box center [684, 174] width 632 height 12
drag, startPoint x: 368, startPoint y: 174, endPoint x: 428, endPoint y: 174, distance: 59.3
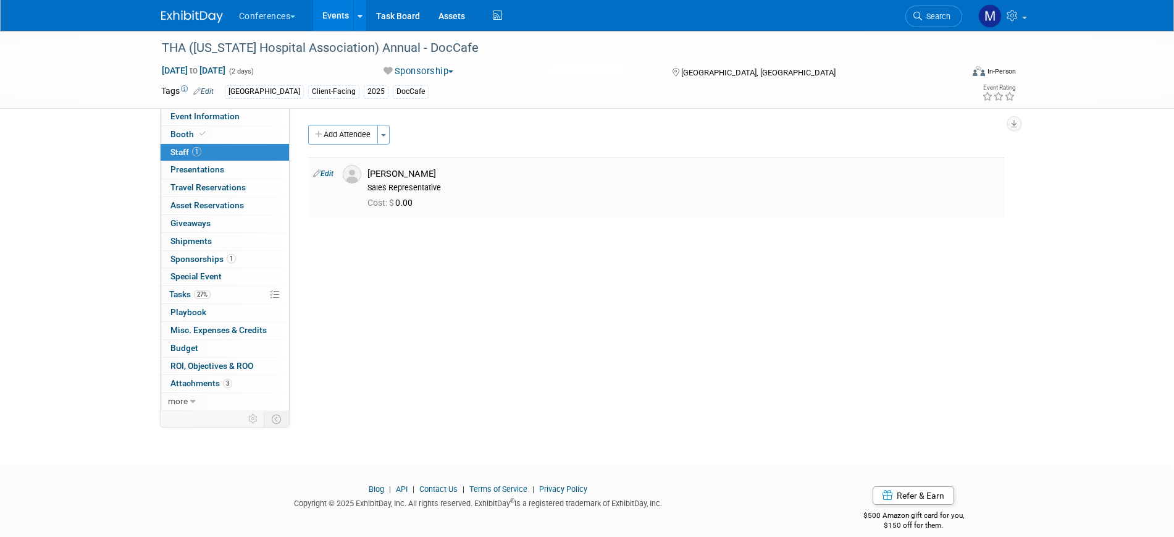
click at [428, 174] on div "[PERSON_NAME]" at bounding box center [684, 174] width 632 height 12
copy div "[PERSON_NAME]"
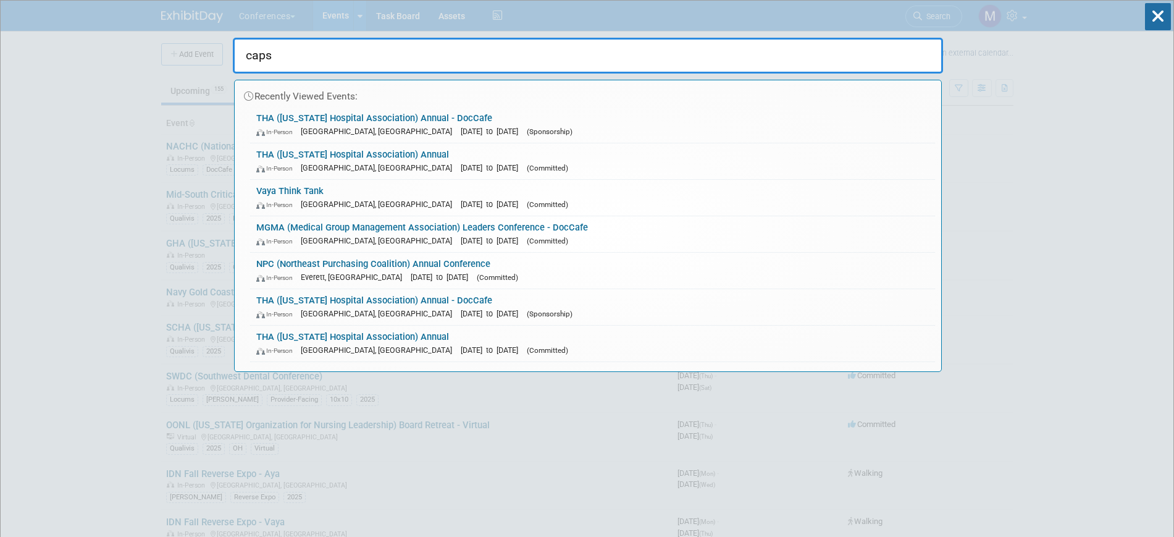
type input "caps"
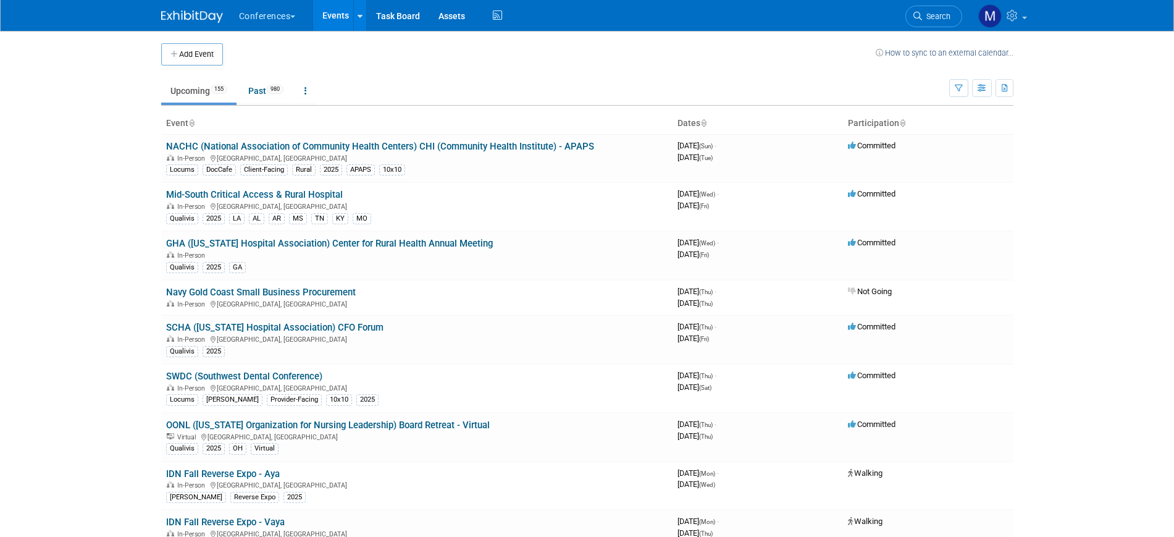
type input "p"
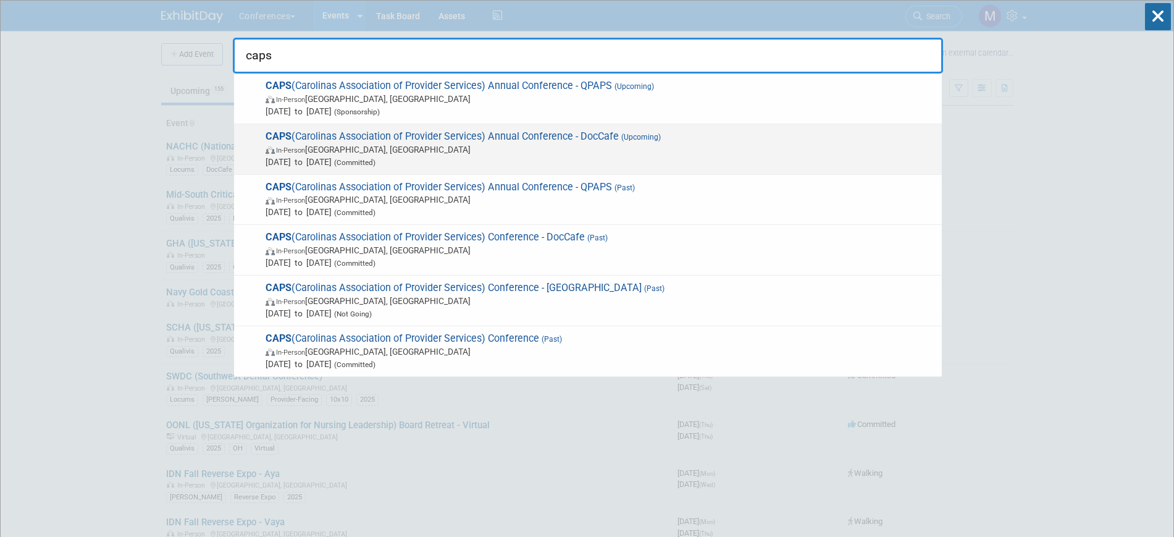
type input "caps"
click at [334, 145] on span "In-Person [GEOGRAPHIC_DATA], [GEOGRAPHIC_DATA]" at bounding box center [601, 149] width 670 height 12
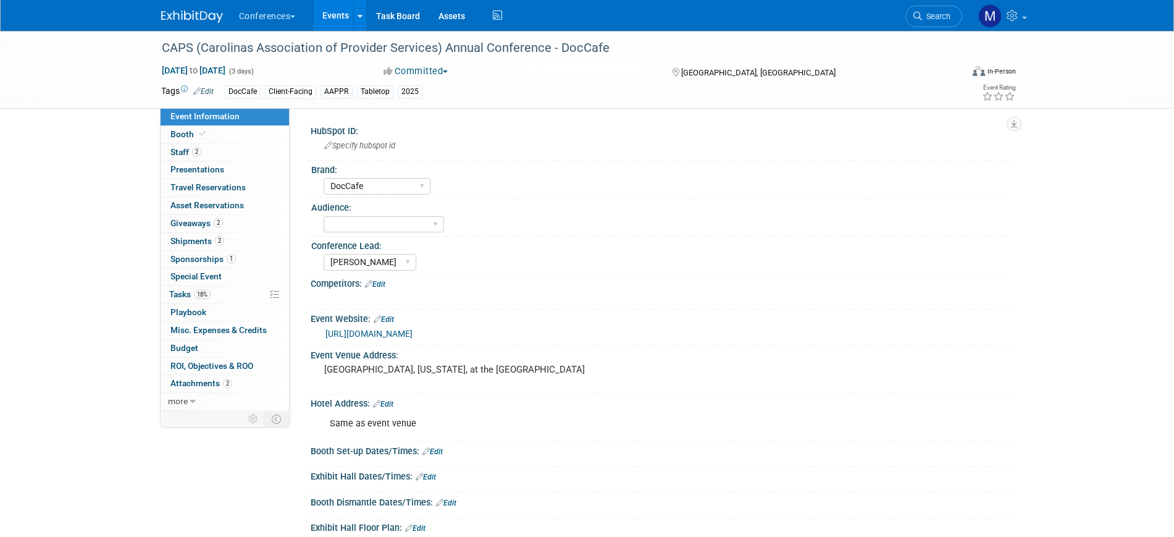
select select "DocCafe"
select select "[PERSON_NAME]"
click at [192, 137] on span "Booth" at bounding box center [190, 134] width 38 height 10
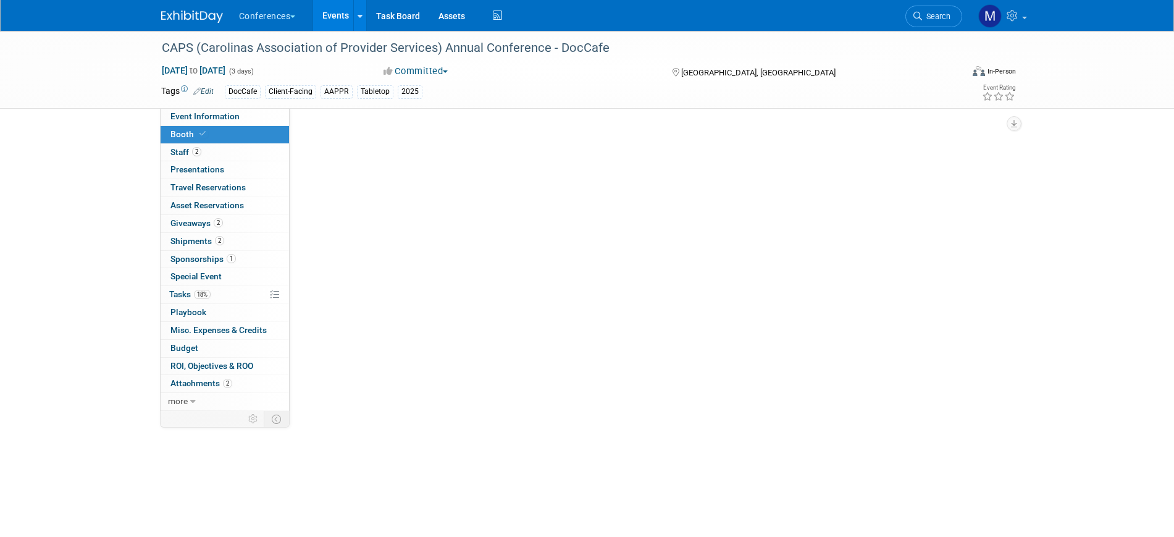
select select "6' tabletop"
select select "No"
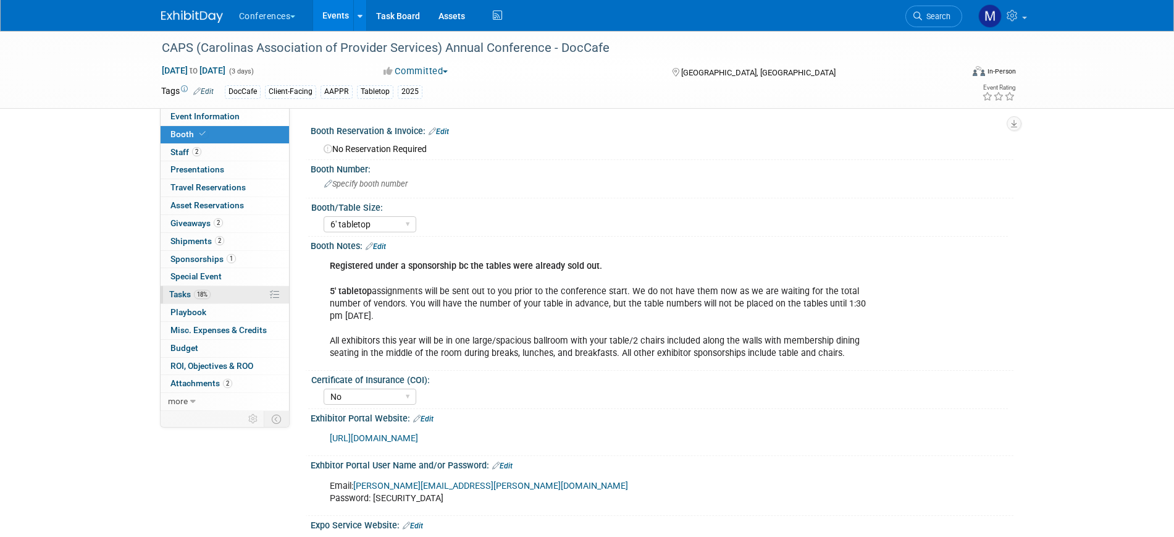
click at [226, 289] on link "18% Tasks 18%" at bounding box center [225, 294] width 129 height 17
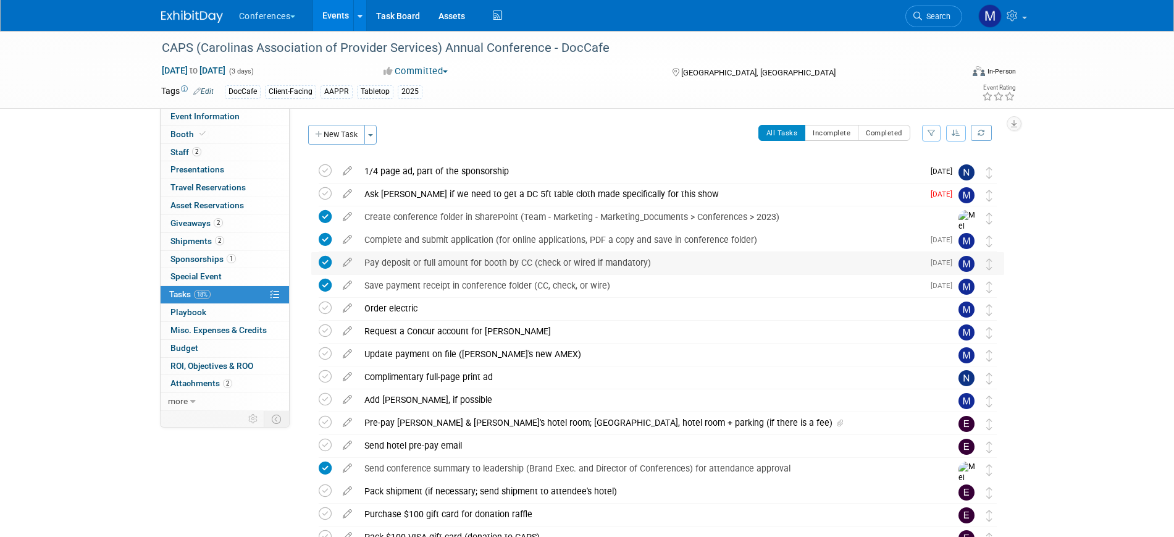
click at [429, 265] on div "Pay deposit or full amount for booth by CC (check or wired if mandatory)" at bounding box center [640, 262] width 565 height 21
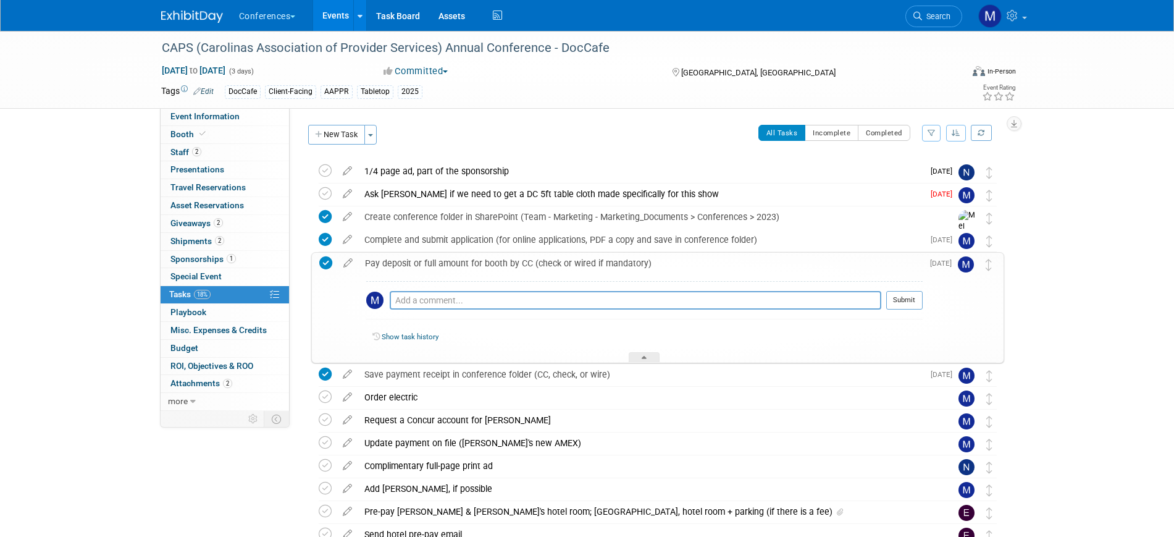
click at [430, 265] on div "Pay deposit or full amount for booth by CC (check or wired if mandatory)" at bounding box center [641, 263] width 564 height 21
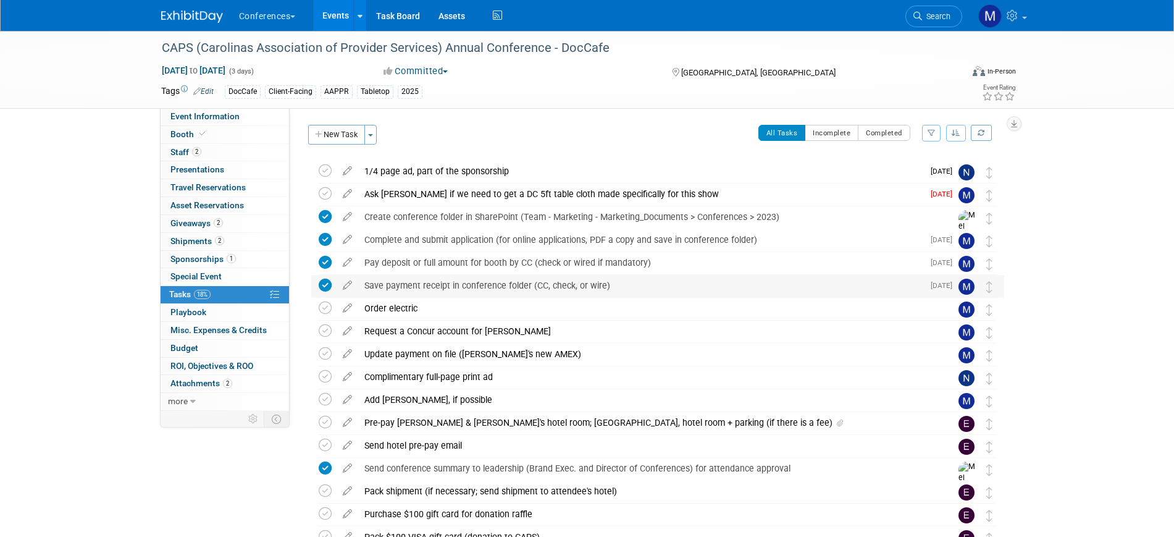
click at [430, 282] on div "Save payment receipt in conference folder (CC, check, or wire)" at bounding box center [640, 285] width 565 height 21
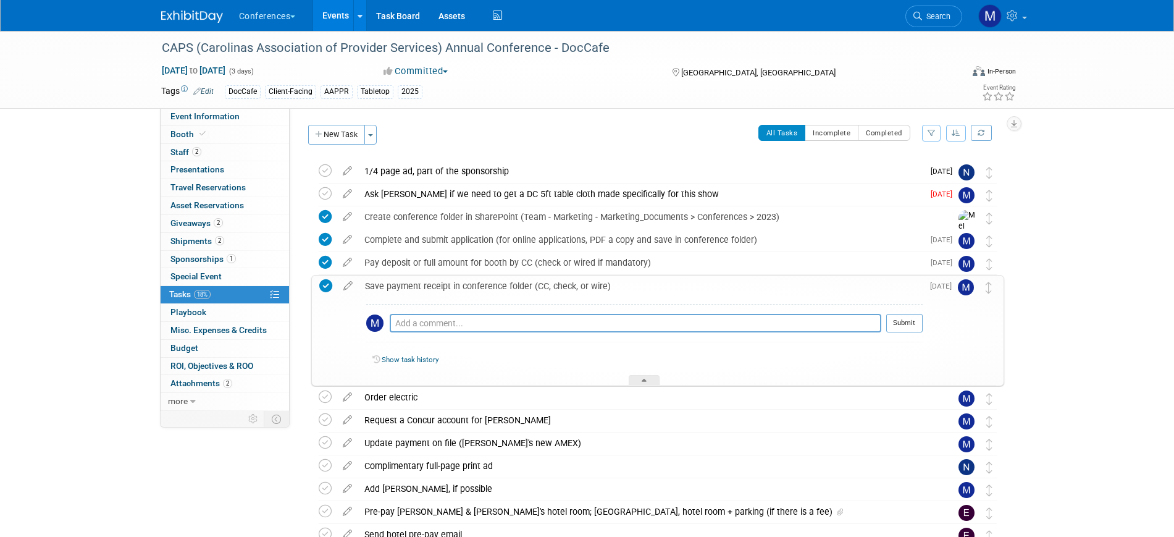
click at [430, 282] on div "Save payment receipt in conference folder (CC, check, or wire)" at bounding box center [641, 286] width 564 height 21
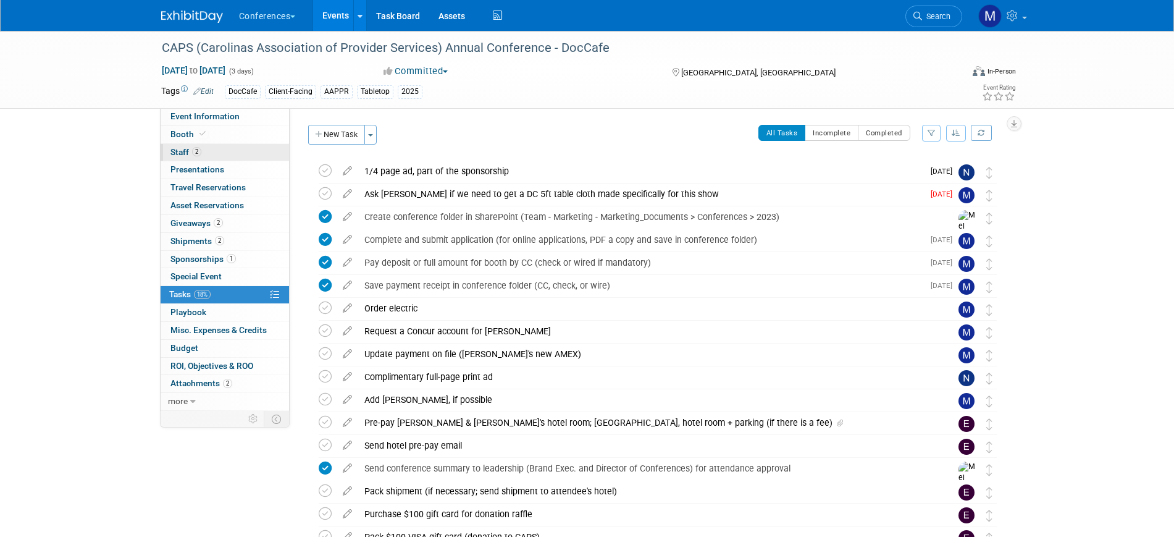
click at [238, 149] on link "2 Staff 2" at bounding box center [225, 152] width 129 height 17
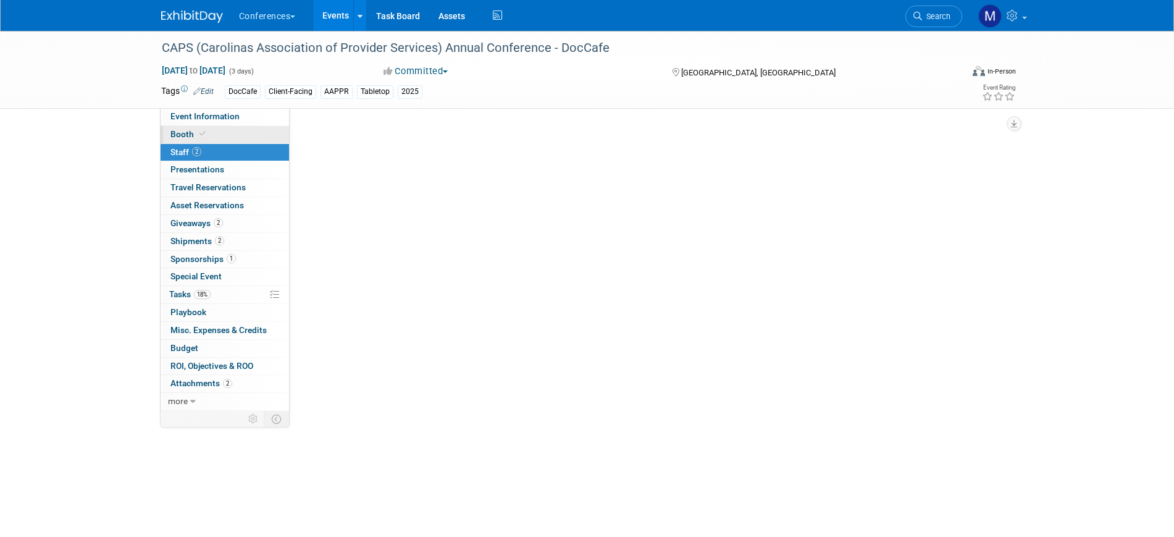
click at [232, 132] on link "Booth" at bounding box center [225, 134] width 129 height 17
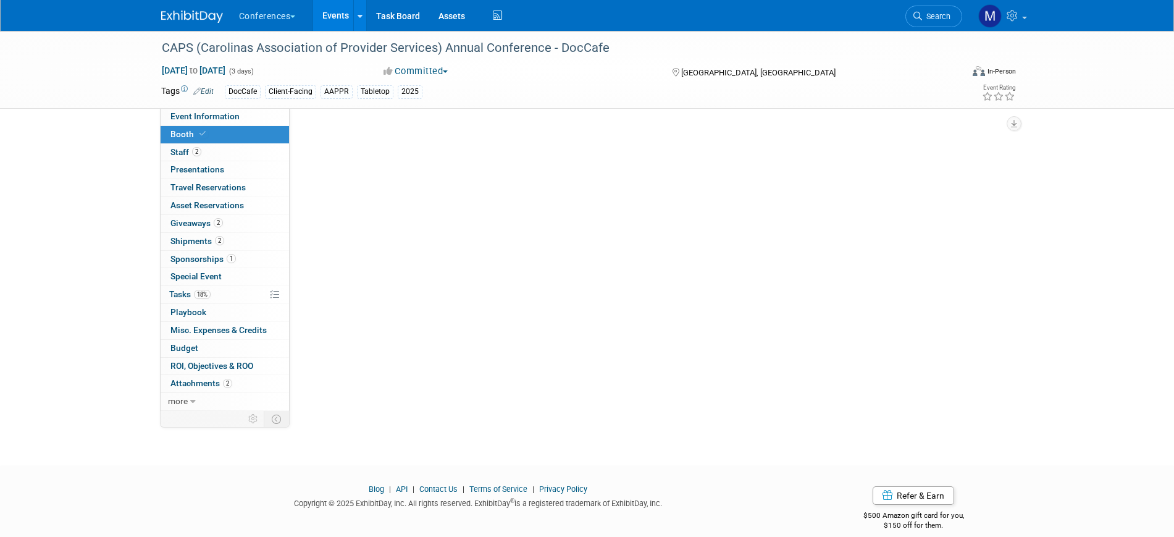
select select "6' tabletop"
select select "No"
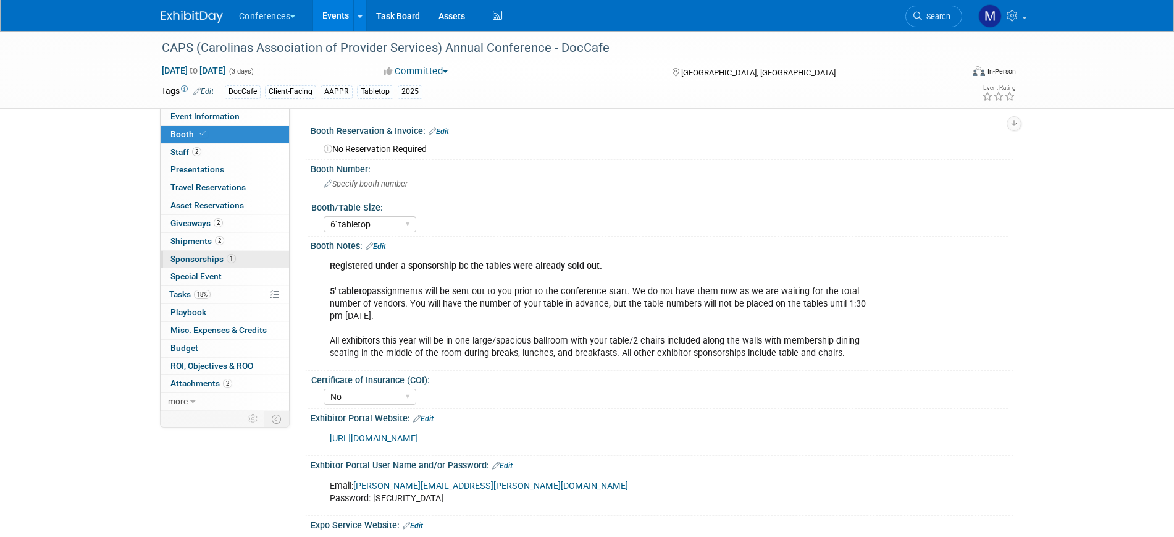
click at [209, 263] on span "Sponsorships 1" at bounding box center [203, 259] width 65 height 10
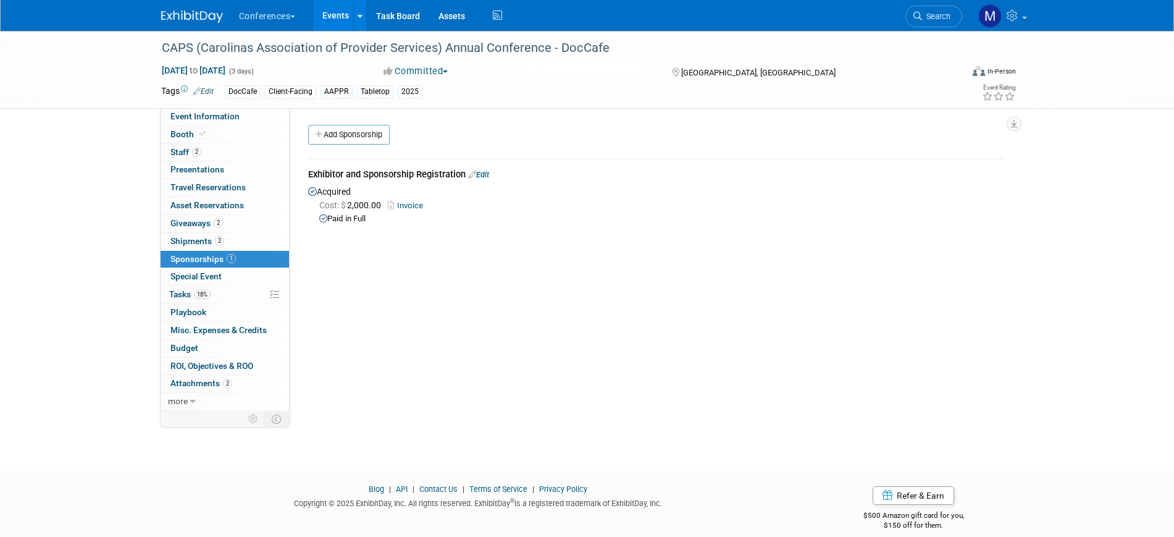
click at [410, 201] on link "Invoice" at bounding box center [408, 205] width 40 height 9
click at [228, 118] on span "Event Information" at bounding box center [205, 116] width 69 height 10
select select "DocCafe"
select select "[PERSON_NAME]"
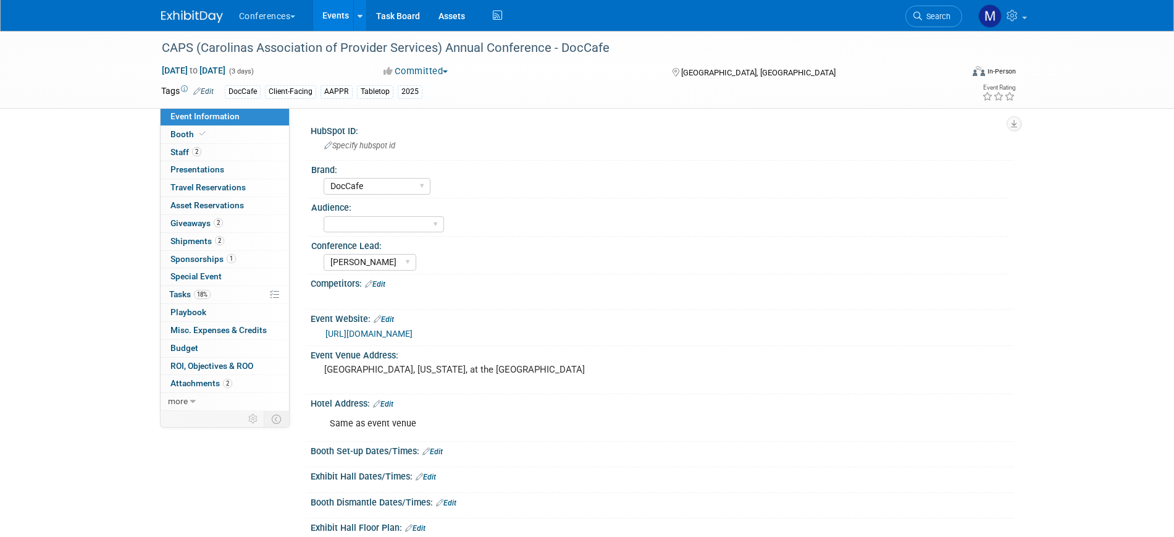
drag, startPoint x: 35, startPoint y: 316, endPoint x: 86, endPoint y: 522, distance: 212.8
click at [35, 316] on div "CAPS (Carolinas Association of Provider Services) Annual Conference - DocCafe N…" at bounding box center [587, 396] width 1174 height 730
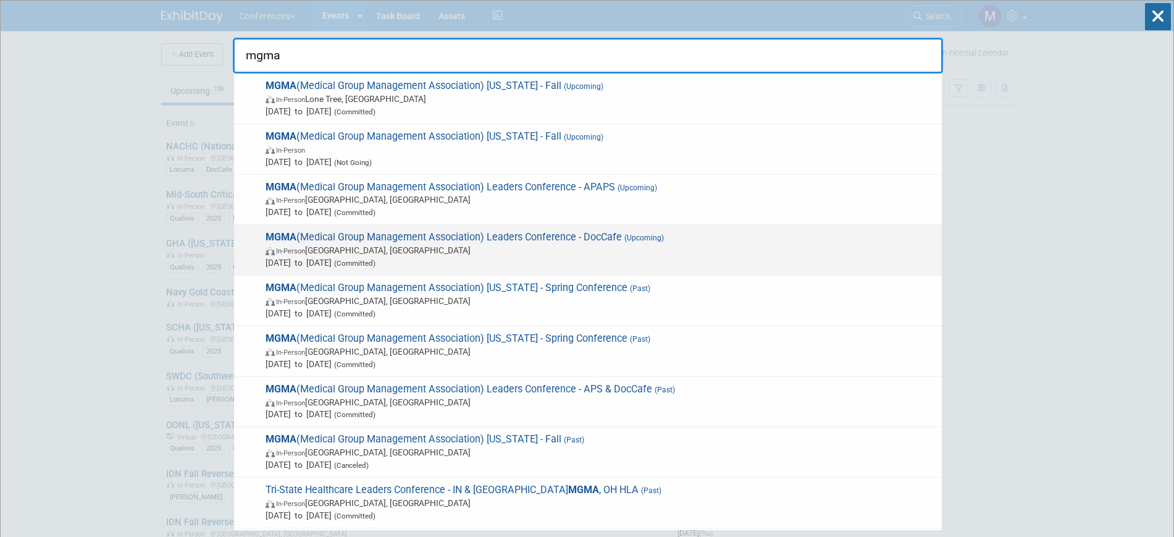
type input "mgma"
click at [591, 232] on span "MGMA (Medical Group Management Association) Leaders Conference - DocCafe (Upcom…" at bounding box center [599, 250] width 674 height 38
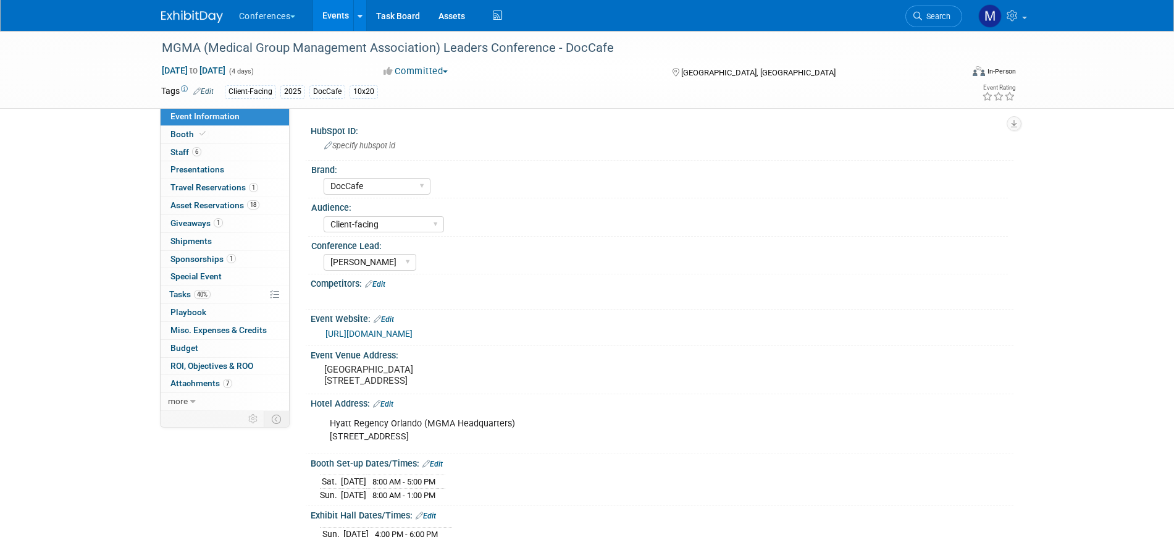
select select "DocCafe"
select select "Client-facing"
select select "[PERSON_NAME]"
click at [196, 295] on span "40%" at bounding box center [202, 294] width 17 height 9
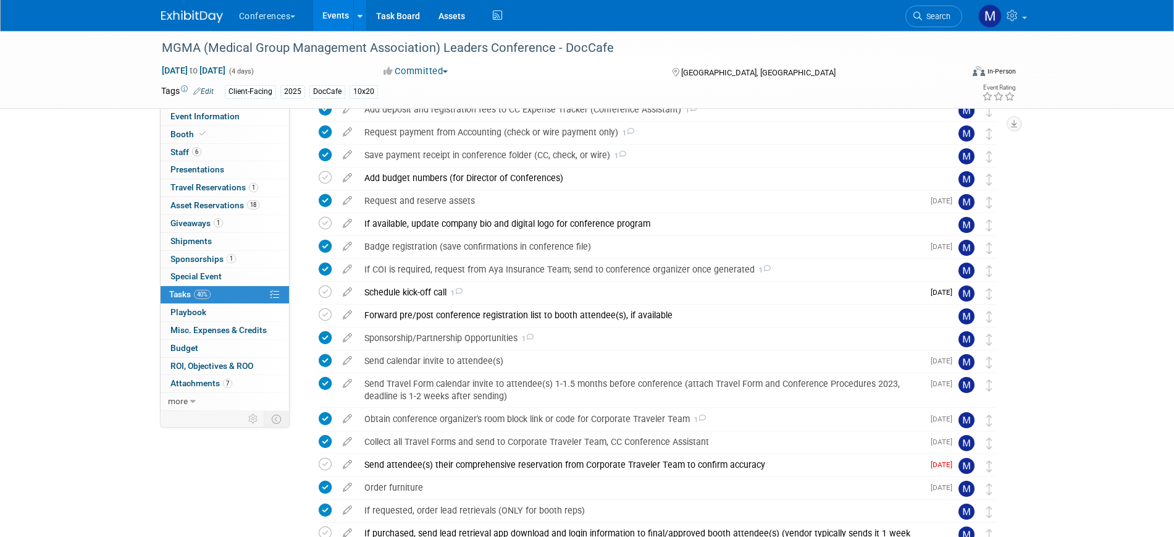
scroll to position [541, 0]
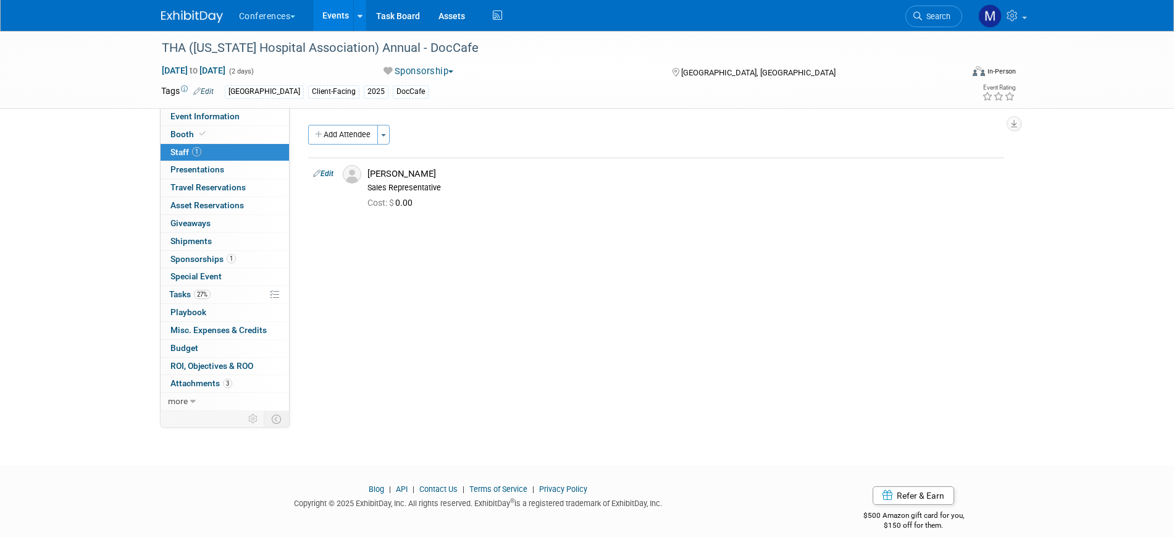
drag, startPoint x: 203, startPoint y: 293, endPoint x: 336, endPoint y: 297, distance: 133.5
click at [203, 293] on span "27%" at bounding box center [202, 294] width 17 height 9
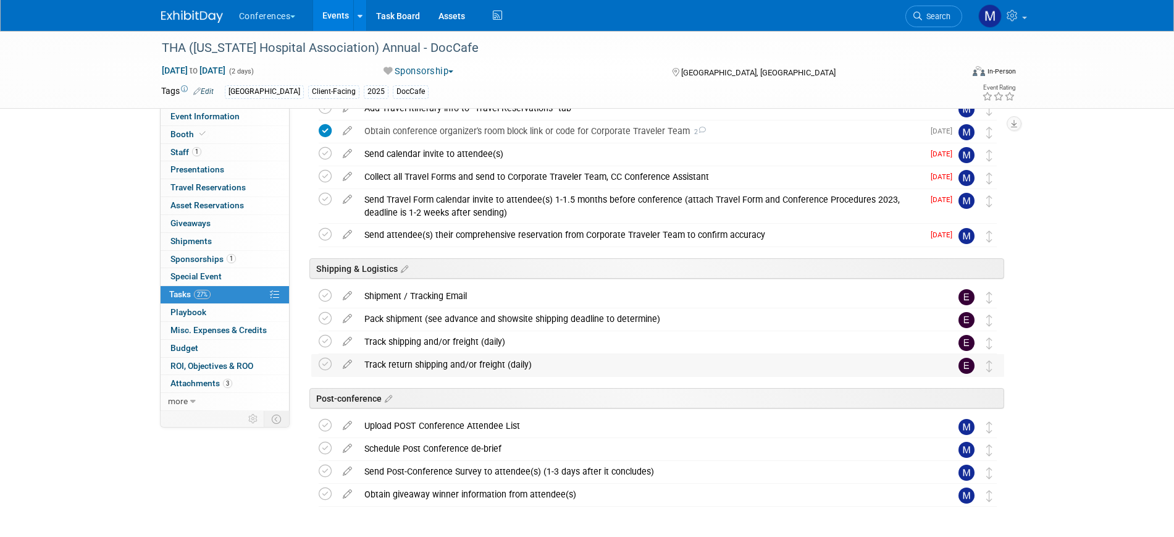
scroll to position [463, 0]
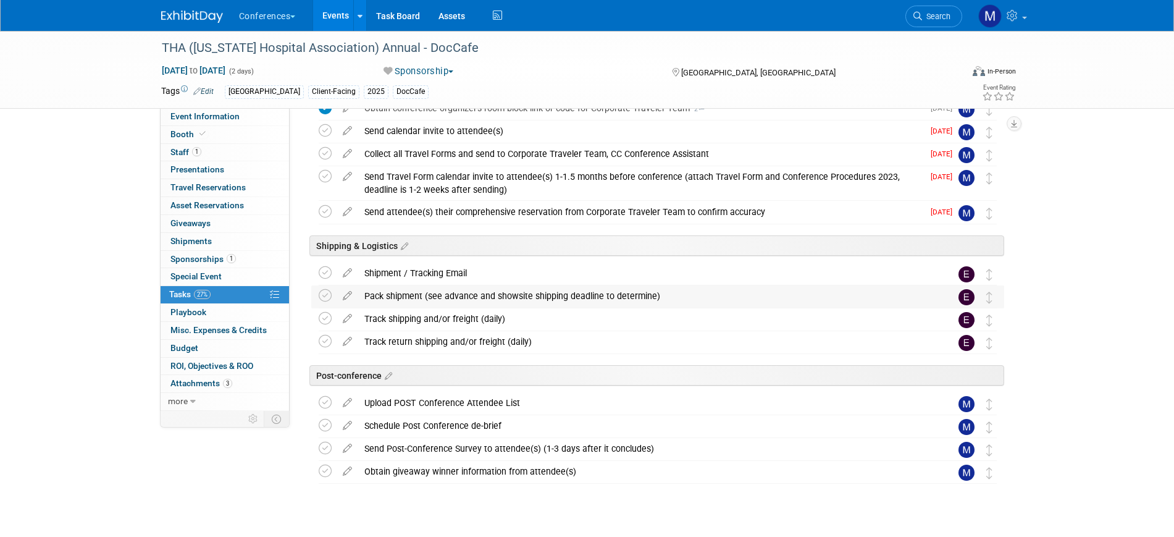
click at [390, 297] on div "Pack shipment (see advance and showsite shipping deadline to determine)" at bounding box center [646, 295] width 576 height 21
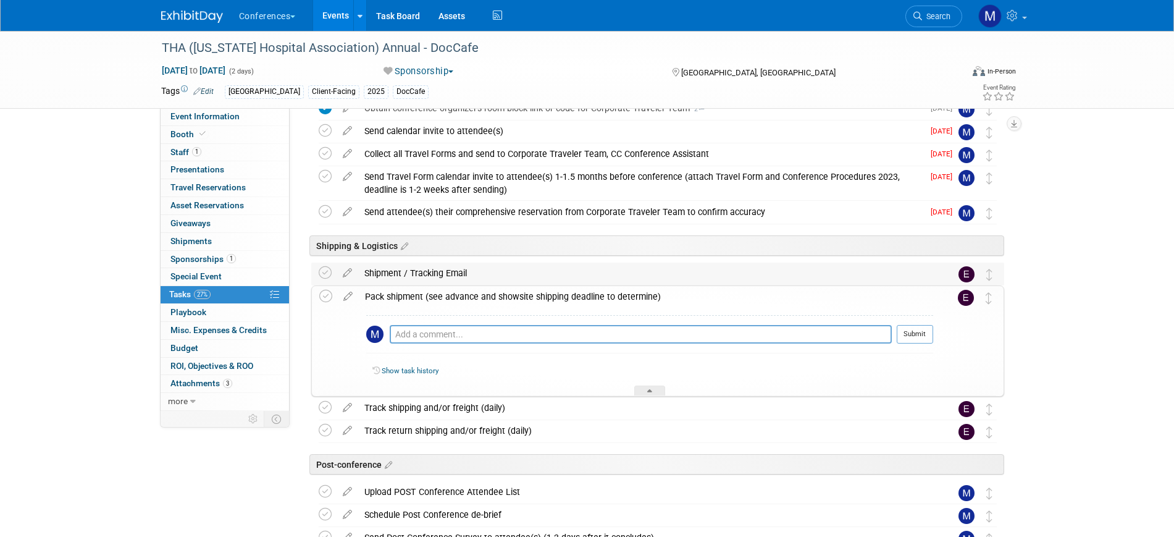
click at [342, 283] on td at bounding box center [348, 274] width 22 height 22
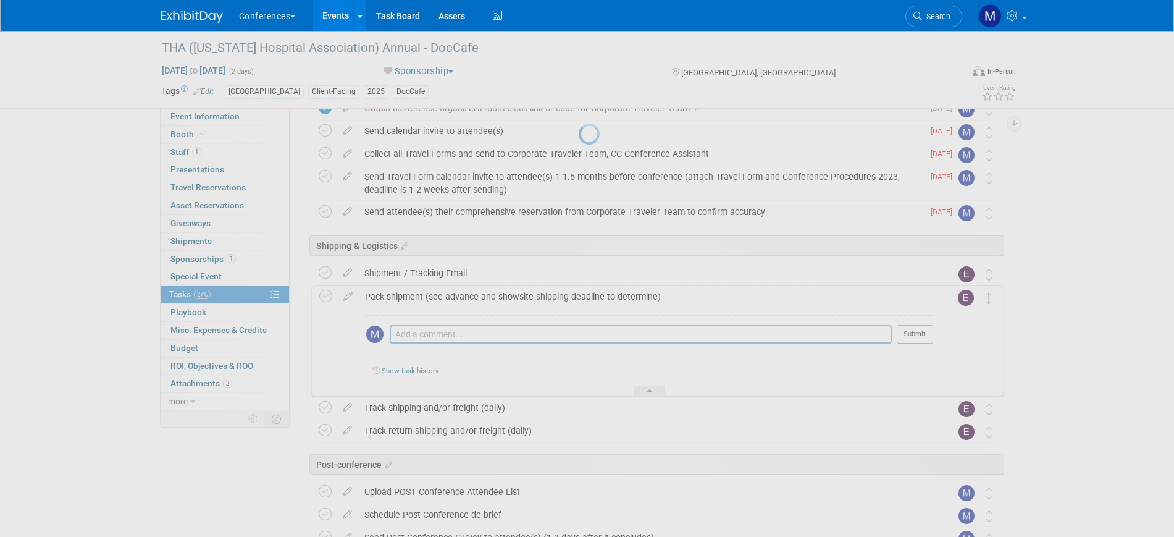
click at [579, 292] on div at bounding box center [587, 268] width 17 height 537
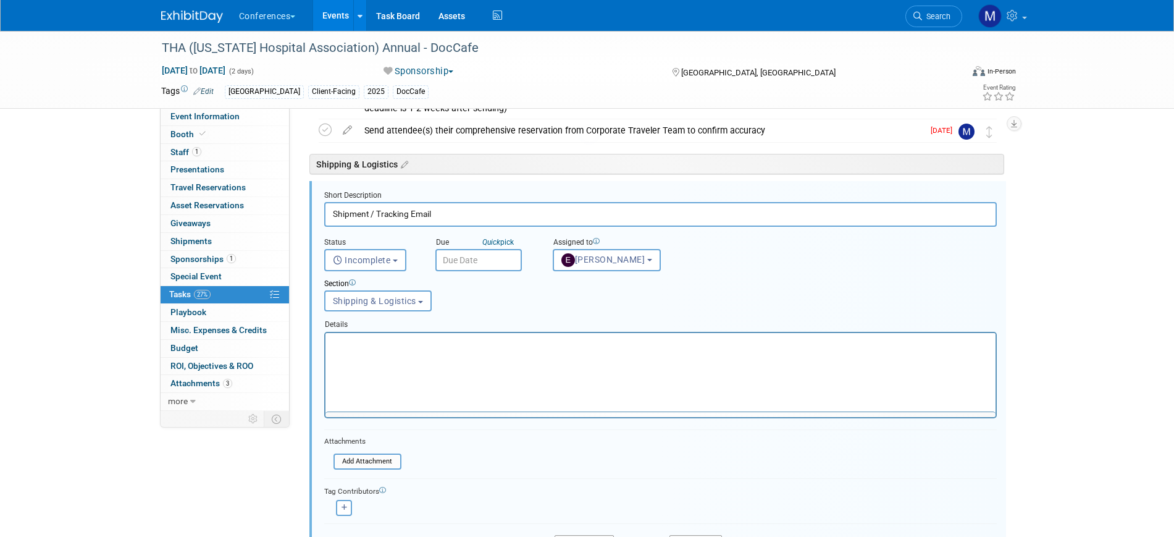
scroll to position [0, 0]
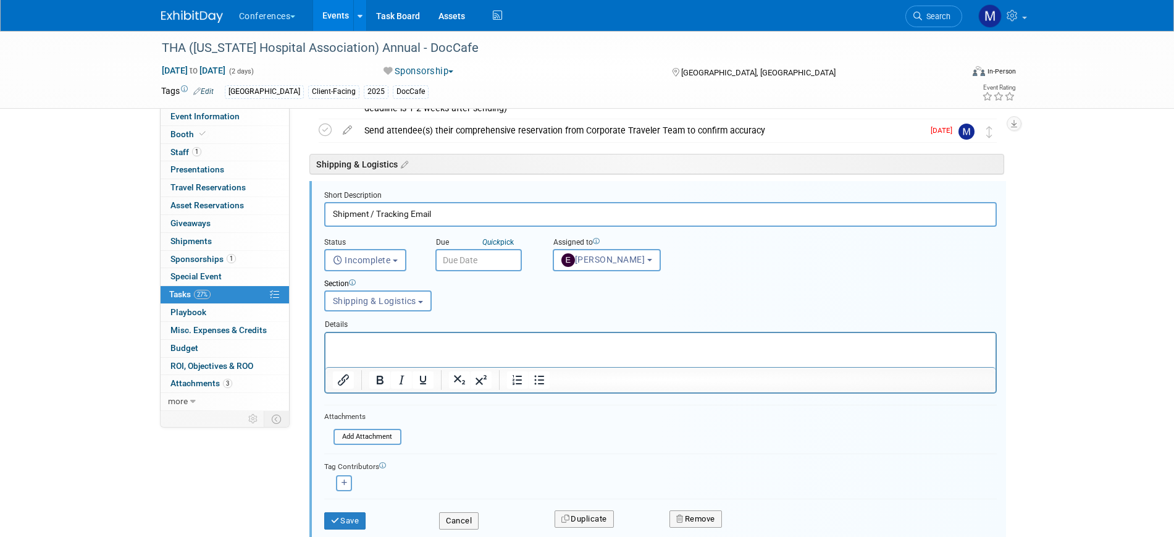
click at [366, 344] on p "Rich Text Area. Press ALT-0 for help." at bounding box center [660, 343] width 656 height 12
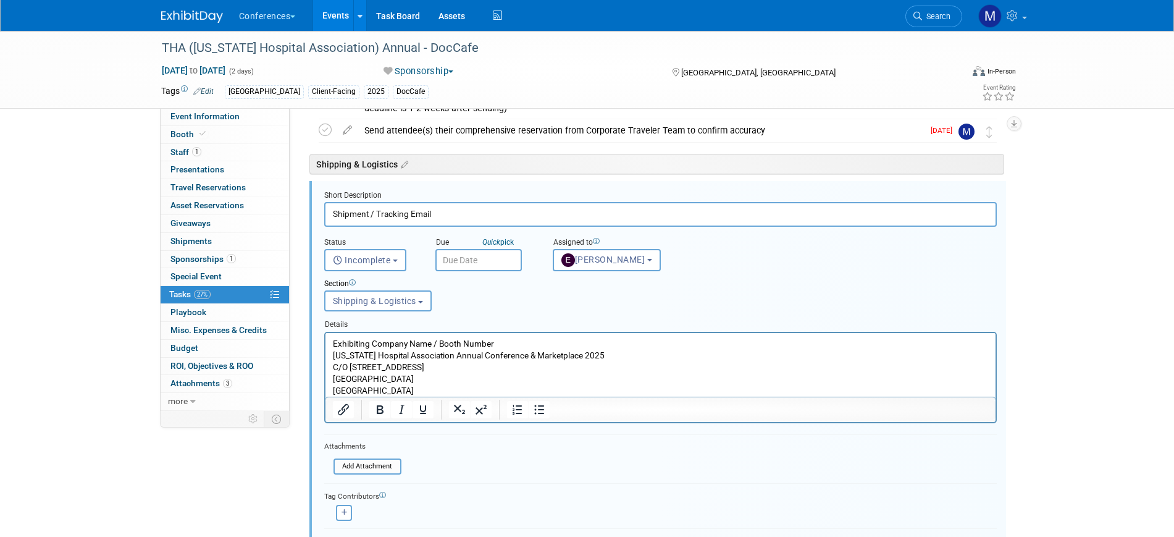
click at [367, 345] on p "Exhibiting Company Name / Booth Number Texas Hospital Association Annual Confer…" at bounding box center [660, 366] width 656 height 59
drag, startPoint x: 513, startPoint y: 337, endPoint x: 321, endPoint y: 339, distance: 191.5
click at [325, 339] on html "Exhibiting Company Name / Booth Number Texas Hospital Association Annual Confer…" at bounding box center [660, 364] width 670 height 64
paste body "Rich Text Area. Press ALT-0 for help."
click at [453, 341] on p "Texas Hospital Association Annual Conference & Marketplace 2025 Texas Hospital …" at bounding box center [660, 366] width 656 height 59
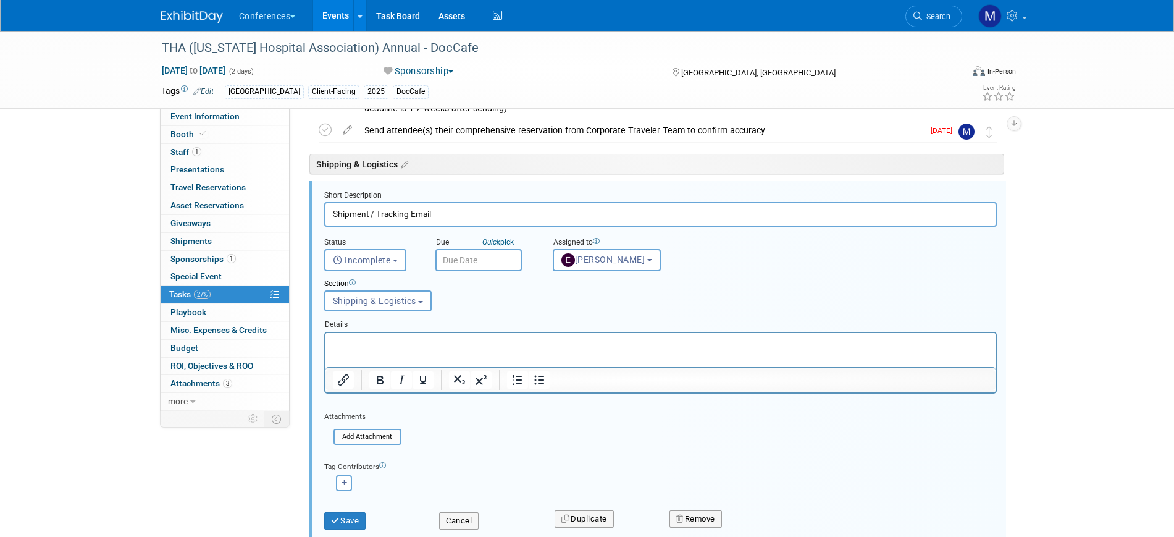
click at [349, 345] on p "Rich Text Area. Press ALT-0 for help." at bounding box center [660, 343] width 656 height 12
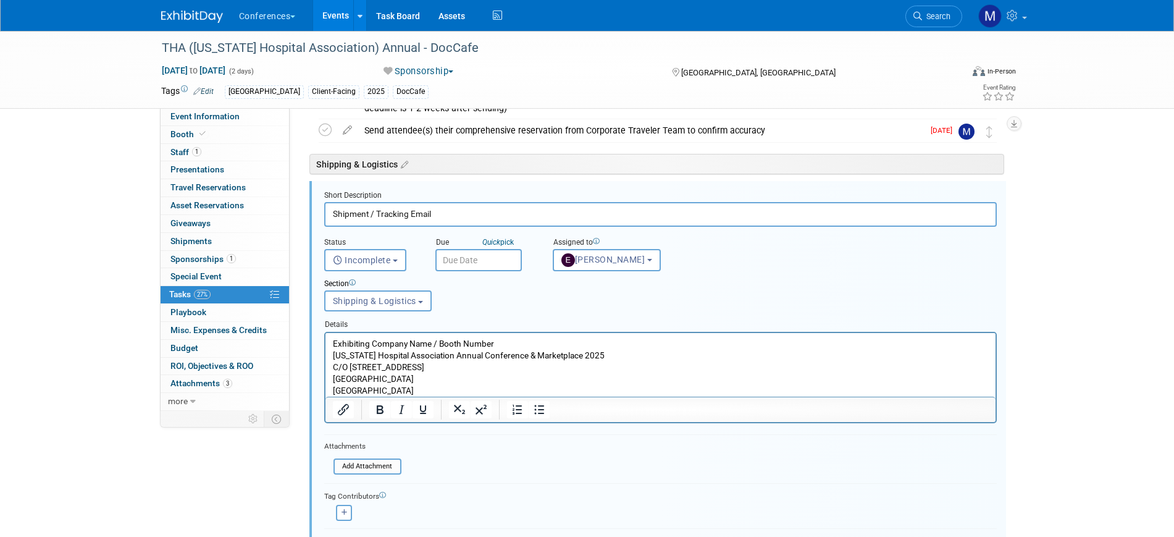
drag, startPoint x: 432, startPoint y: 340, endPoint x: 350, endPoint y: 340, distance: 81.6
click at [350, 340] on p "Exhibiting Company Name / Booth Number Texas Hospital Association Annual Confer…" at bounding box center [660, 366] width 656 height 59
drag, startPoint x: 337, startPoint y: 342, endPoint x: 432, endPoint y: 340, distance: 95.2
click at [432, 340] on p "Exhibiting Company Name / Booth Number Texas Hospital Association Annual Confer…" at bounding box center [660, 366] width 656 height 59
click at [437, 339] on p "DocCafe / Booth Number Texas Hospital Association Annual Conference & Marketpla…" at bounding box center [660, 366] width 656 height 59
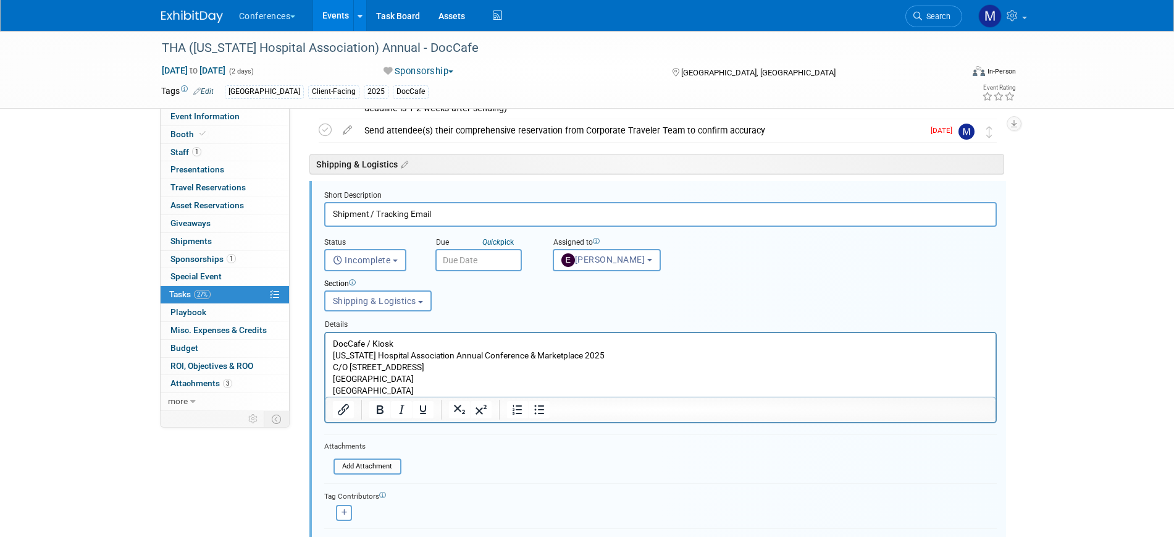
click at [332, 344] on p "DocCafe / Kiosk Texas Hospital Association Annual Conference & Marketplace 2025…" at bounding box center [660, 366] width 656 height 59
click at [383, 362] on p "DocCafe / Kiosk Texas Hospital Association Annual Conference & Marketplace 2025…" at bounding box center [660, 366] width 656 height 59
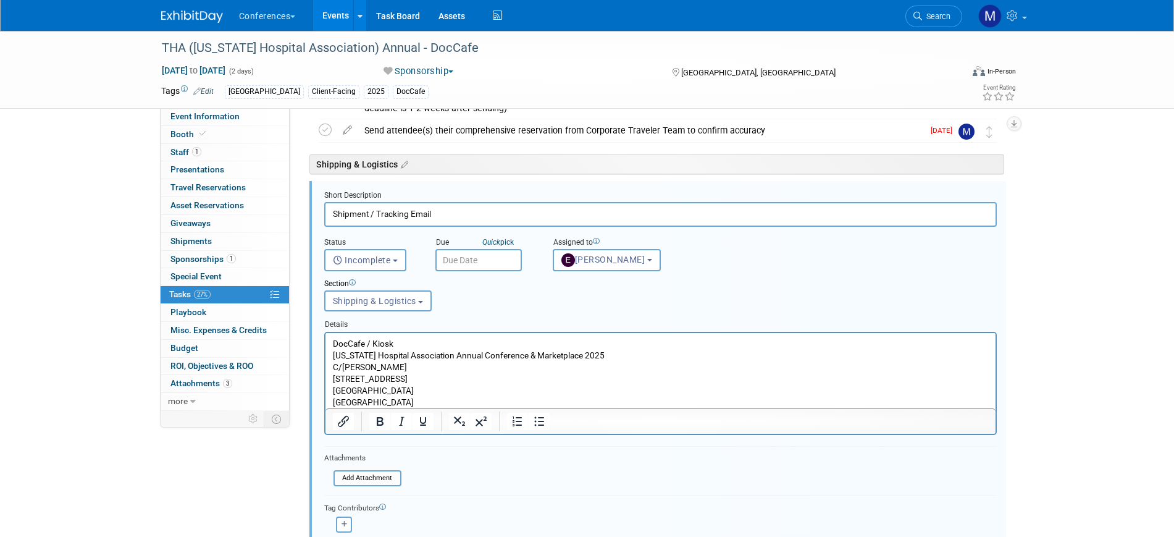
click at [332, 400] on body "DocCafe / Kiosk Texas Hospital Association Annual Conference & Marketplace 2025…" at bounding box center [660, 372] width 657 height 70
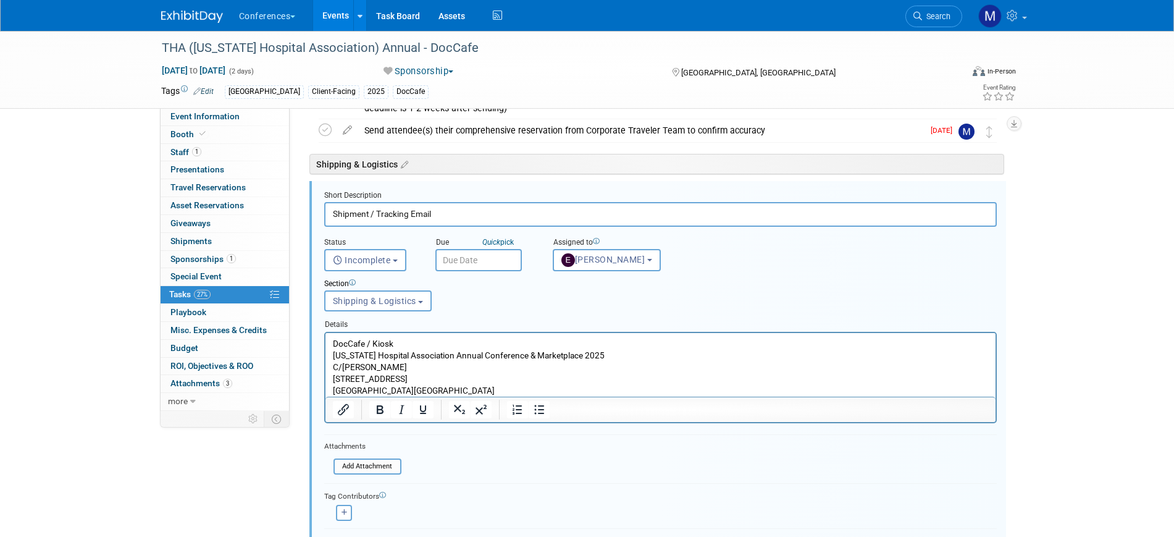
click at [424, 348] on p "DocCafe / Kiosk Texas Hospital Association Annual Conference & Marketplace 2025…" at bounding box center [660, 366] width 656 height 59
click at [418, 344] on p "DocCafe / Kiosk Texas Hospital Association Annual Conference & Marketplace 2025…" at bounding box center [660, 366] width 656 height 59
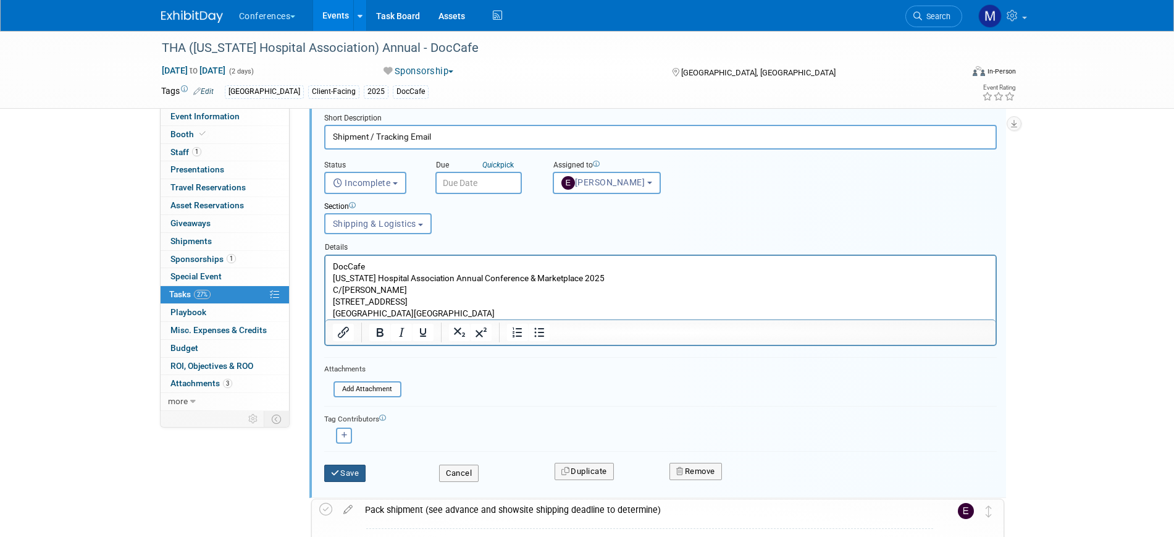
click at [341, 475] on button "Save" at bounding box center [345, 473] width 42 height 17
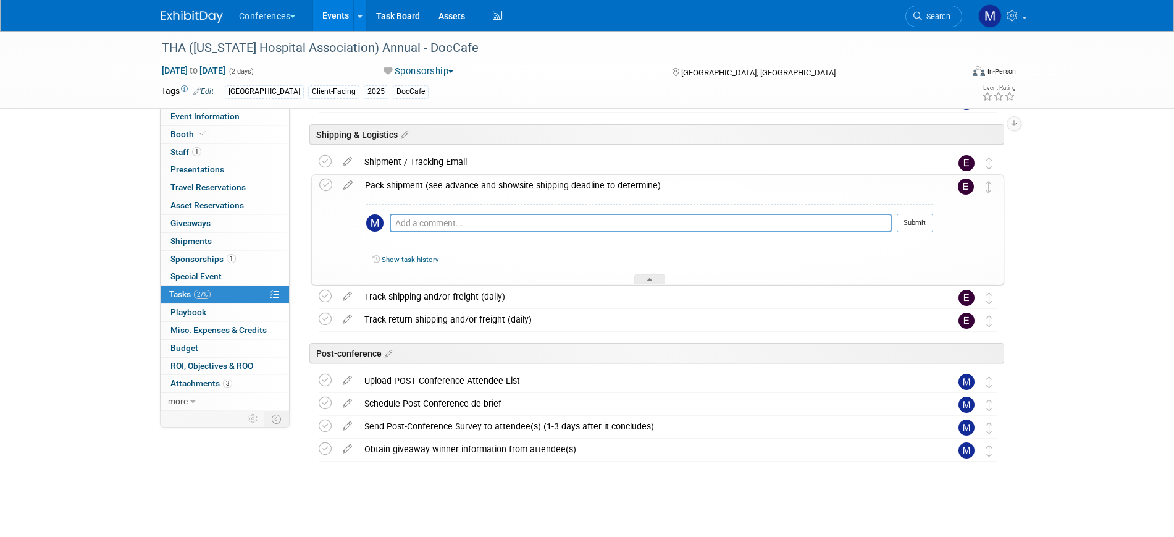
scroll to position [575, 0]
drag, startPoint x: 195, startPoint y: 47, endPoint x: 340, endPoint y: 49, distance: 145.2
click at [340, 49] on div "THA ([US_STATE] Hospital Association) Annual - DocCafe" at bounding box center [551, 48] width 786 height 22
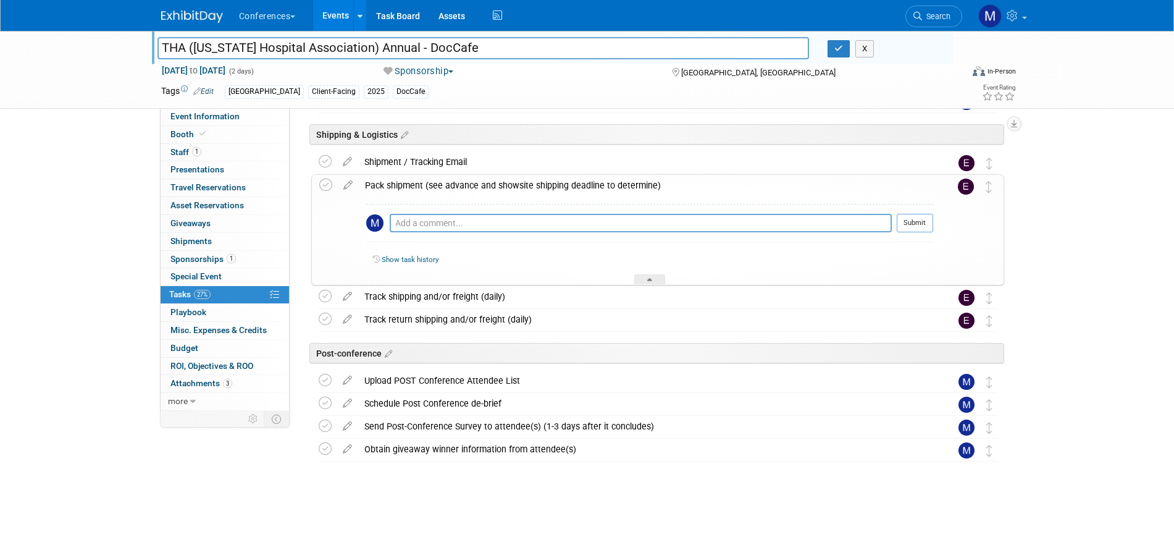
click at [495, 184] on div "Pack shipment (see advance and showsite shipping deadline to determine)" at bounding box center [646, 185] width 575 height 21
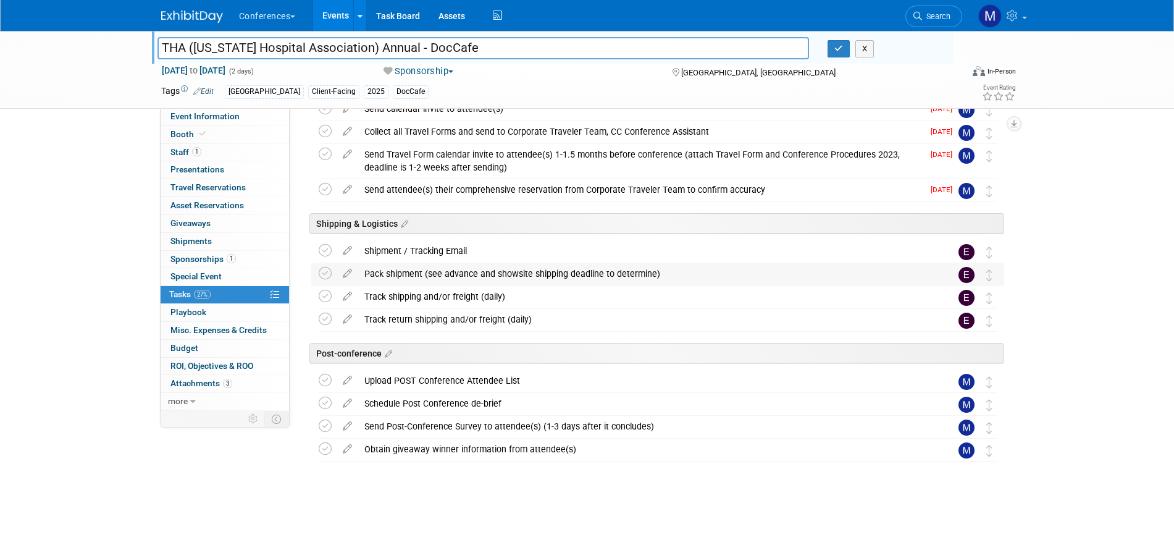
scroll to position [486, 0]
click at [845, 49] on button "button" at bounding box center [839, 48] width 22 height 17
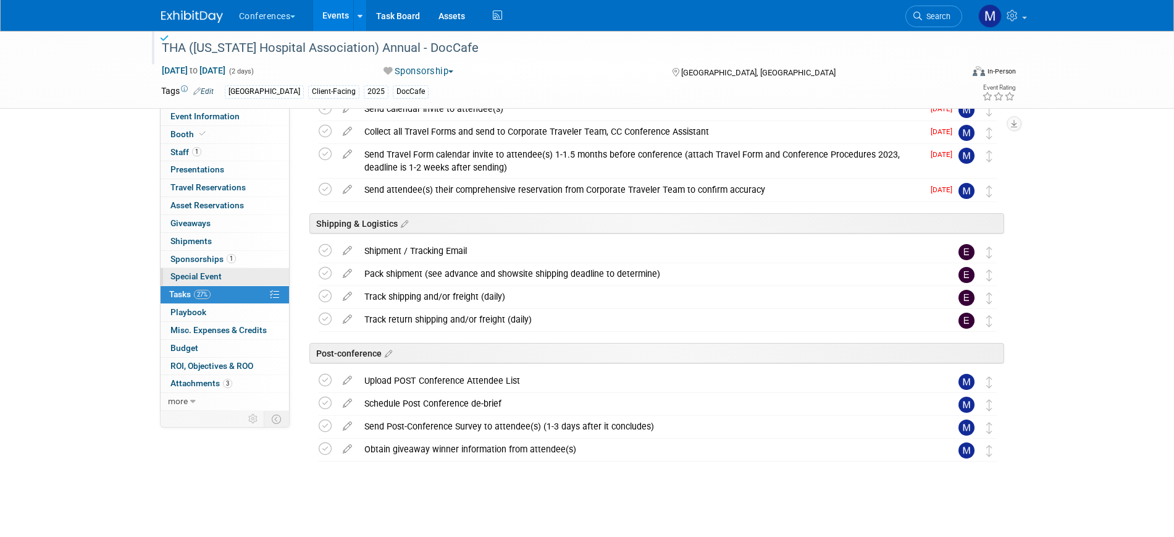
click at [208, 279] on span "Special Event" at bounding box center [196, 276] width 51 height 10
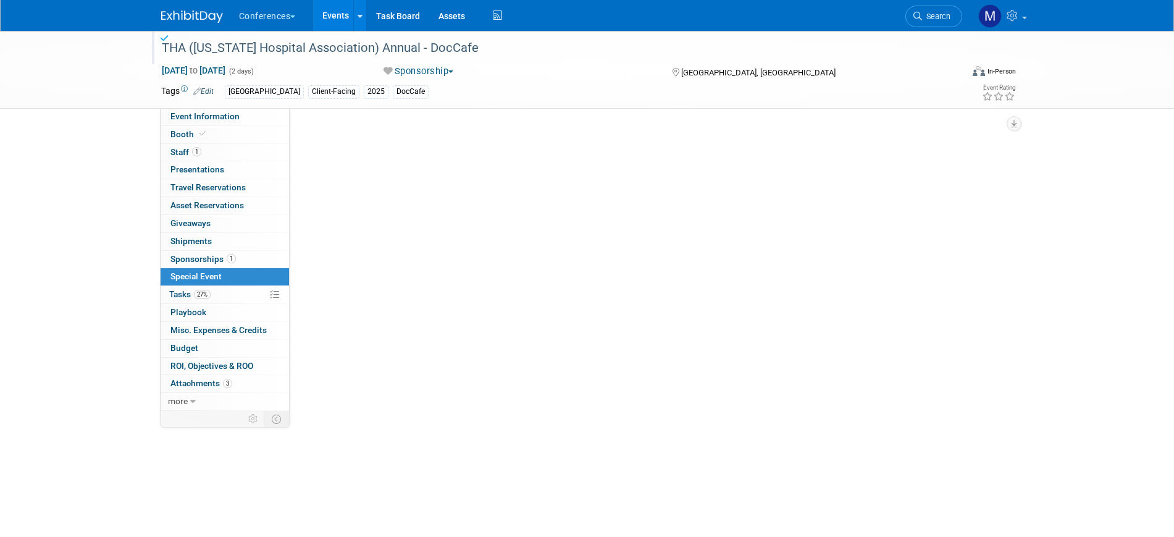
scroll to position [0, 0]
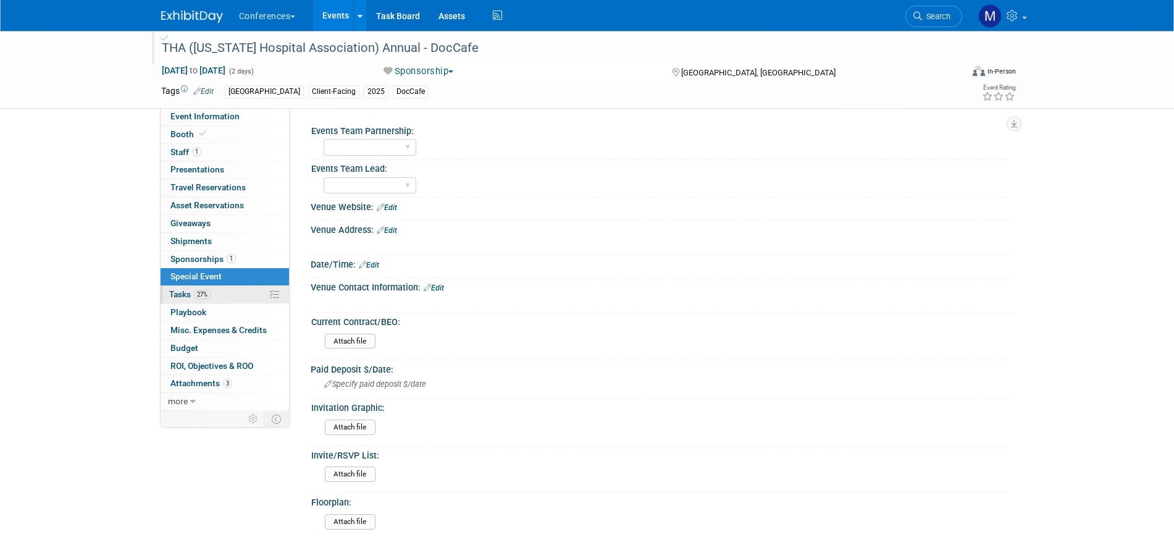
click at [205, 296] on span "27%" at bounding box center [202, 294] width 17 height 9
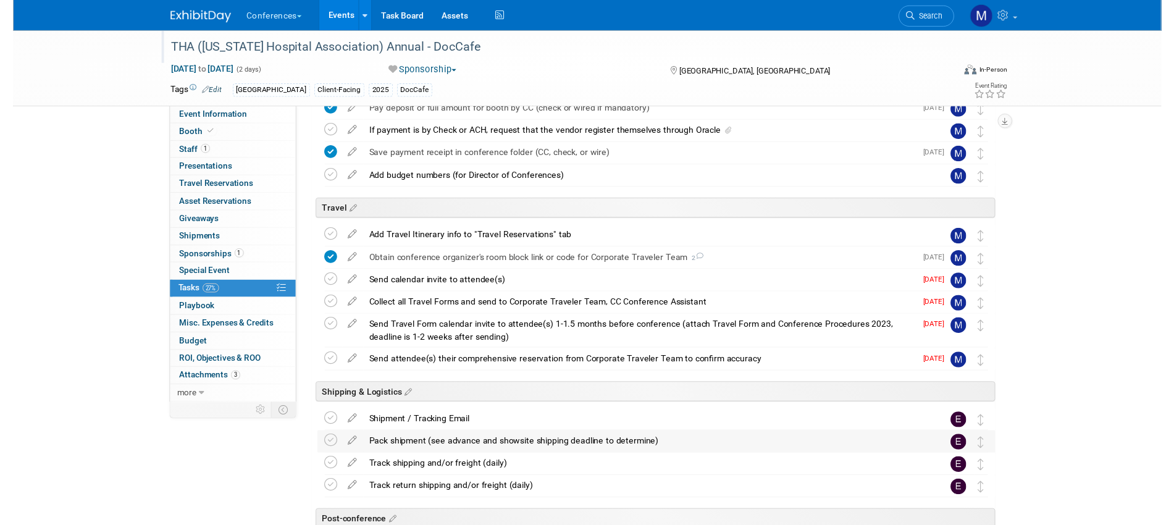
scroll to position [386, 0]
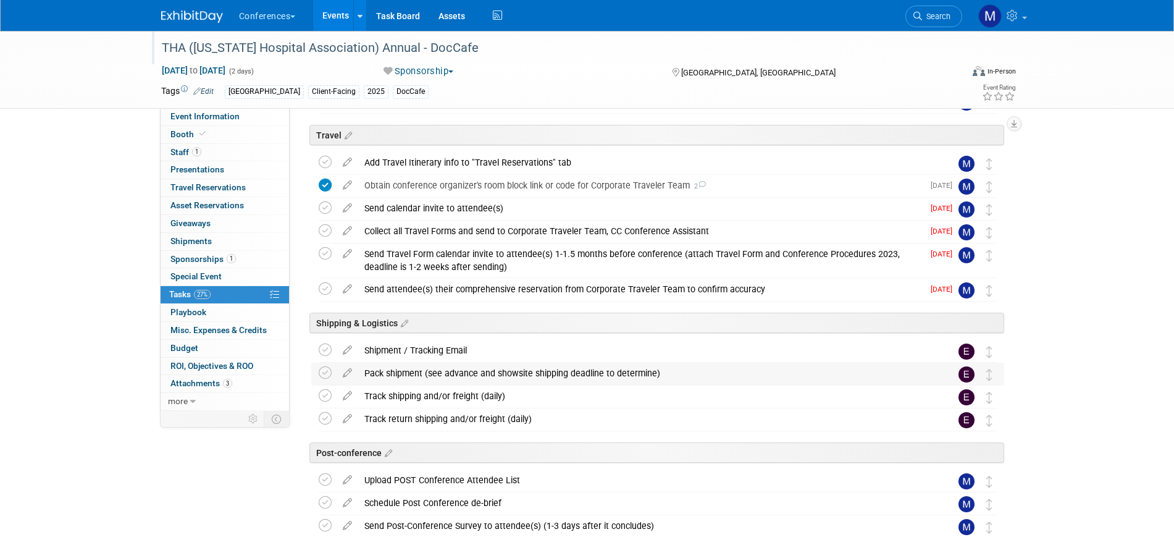
click at [442, 373] on div "Pack shipment (see advance and showsite shipping deadline to determine)" at bounding box center [646, 373] width 576 height 21
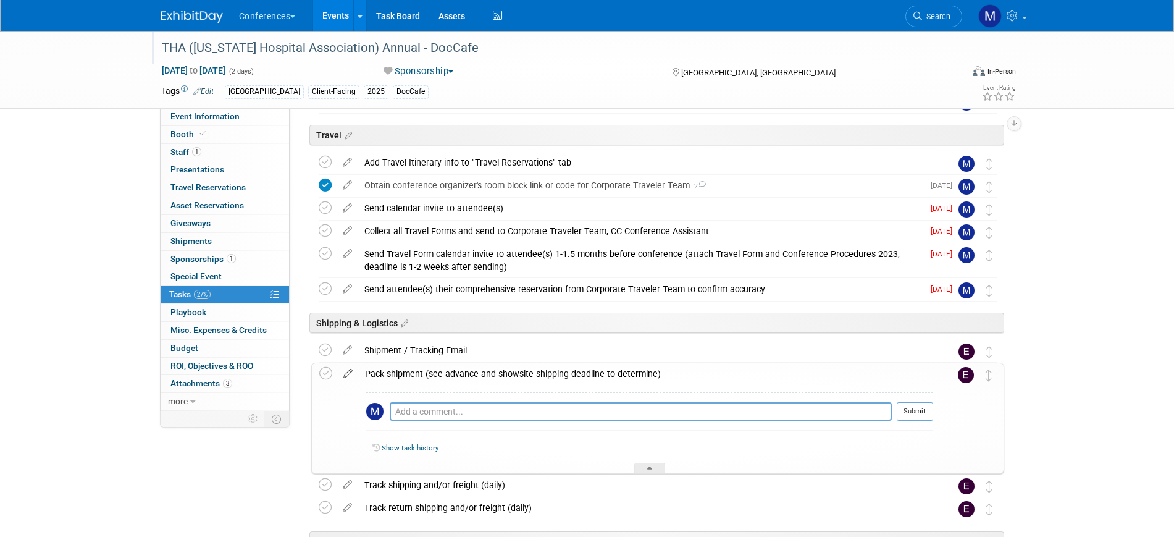
click at [350, 374] on icon at bounding box center [348, 370] width 22 height 15
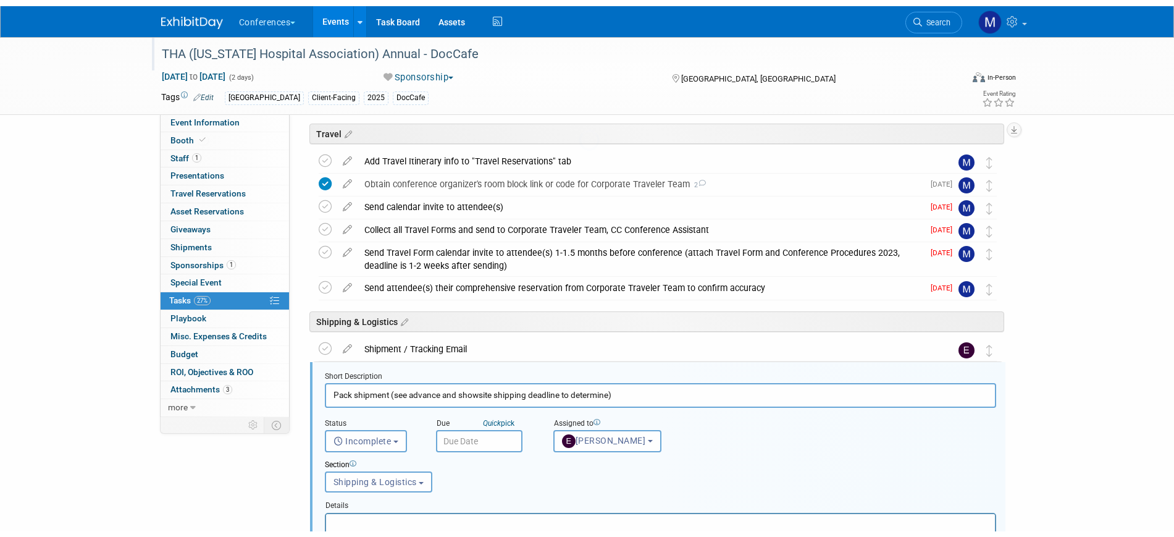
scroll to position [568, 0]
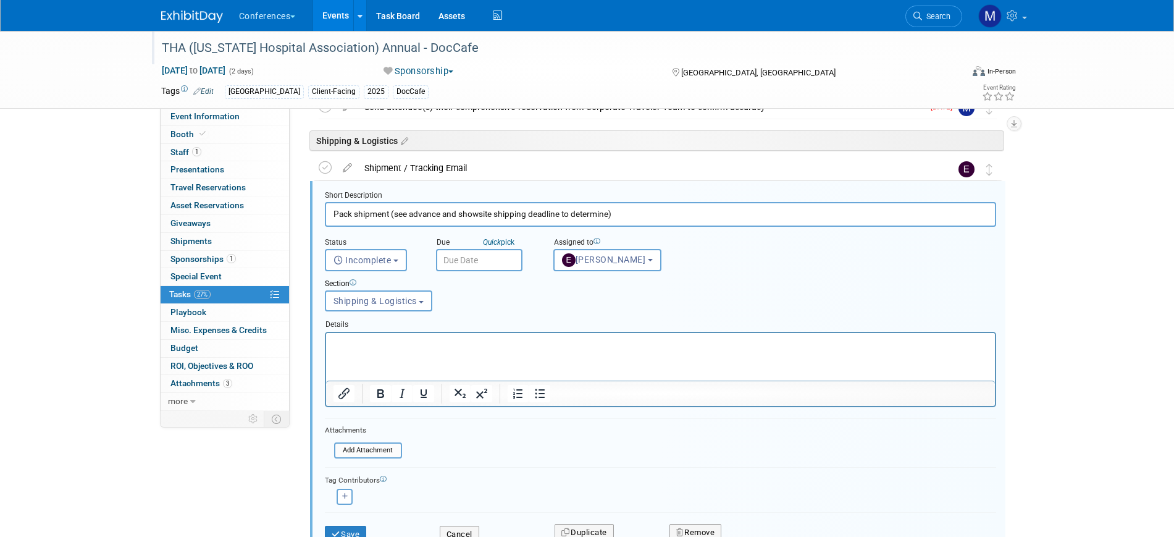
click at [387, 339] on p "Rich Text Area. Press ALT-0 for help." at bounding box center [660, 343] width 655 height 12
paste body "Rich Text Area. Press ALT-0 for help."
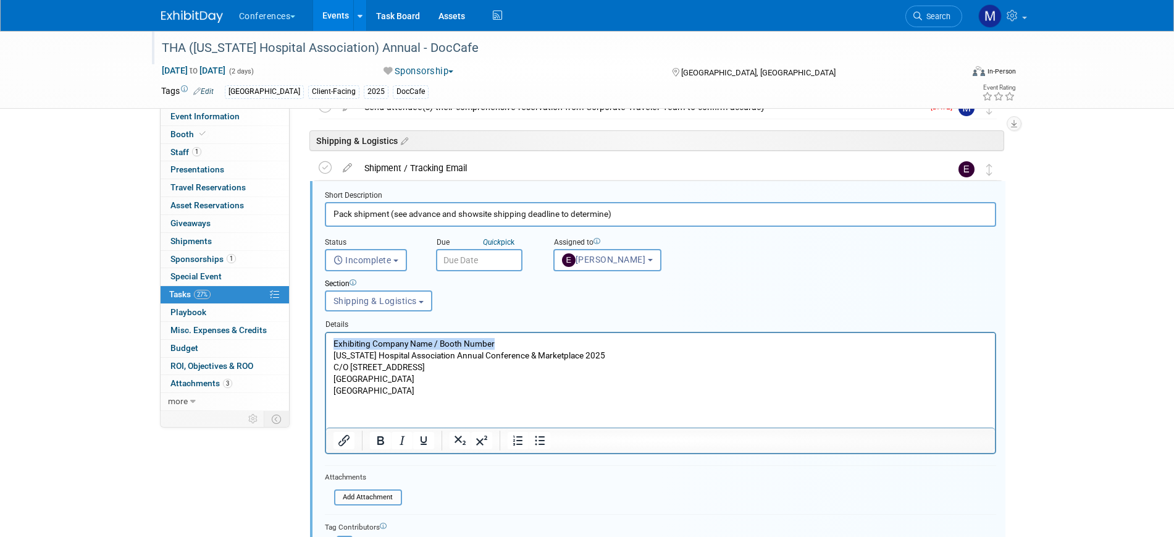
drag, startPoint x: 503, startPoint y: 337, endPoint x: 331, endPoint y: 337, distance: 171.8
click at [331, 337] on html "Exhibiting Company Name / Booth Number Texas Hospital Association Annual Confer…" at bounding box center [660, 364] width 669 height 64
click at [331, 389] on html "DocCafe Texas Hospital Association Annual Conference & Marketplace 2025 C/O Fre…" at bounding box center [660, 364] width 669 height 64
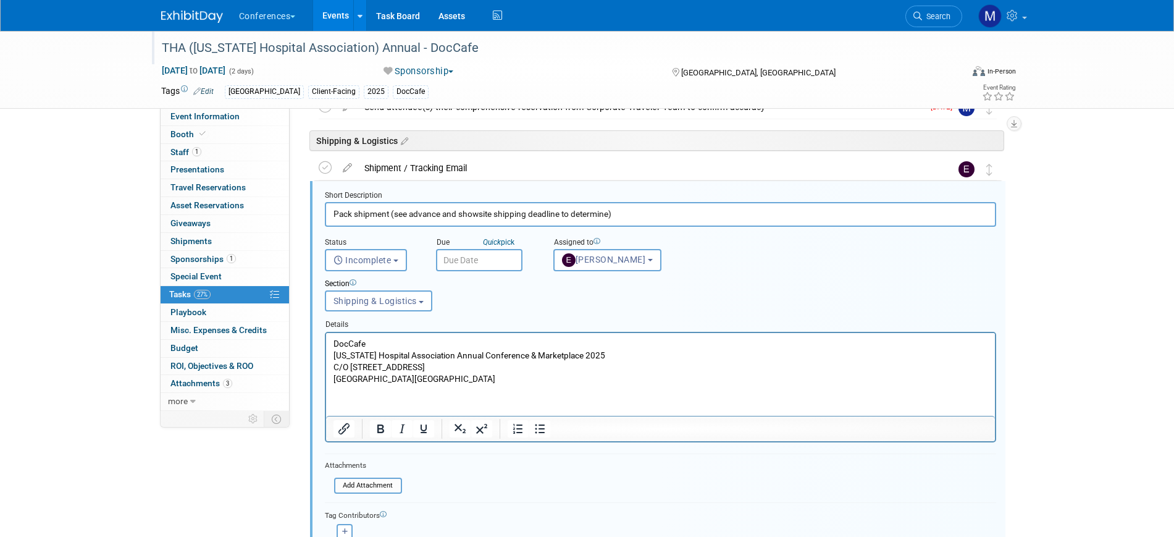
click at [384, 367] on p "DocCafe Texas Hospital Association Annual Conference & Marketplace 2025 C/O Fre…" at bounding box center [660, 360] width 655 height 47
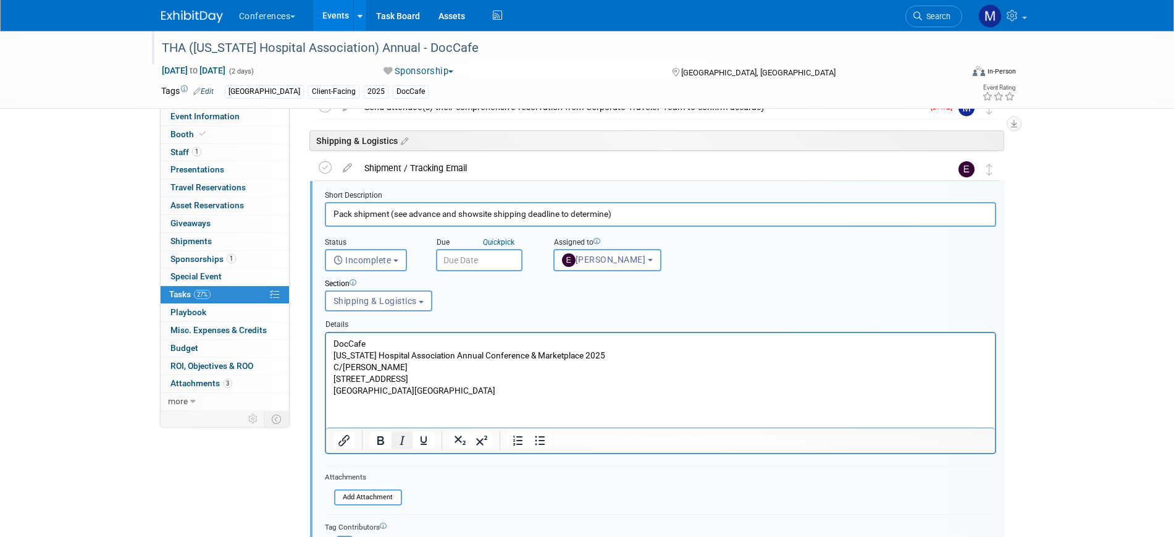
scroll to position [723, 0]
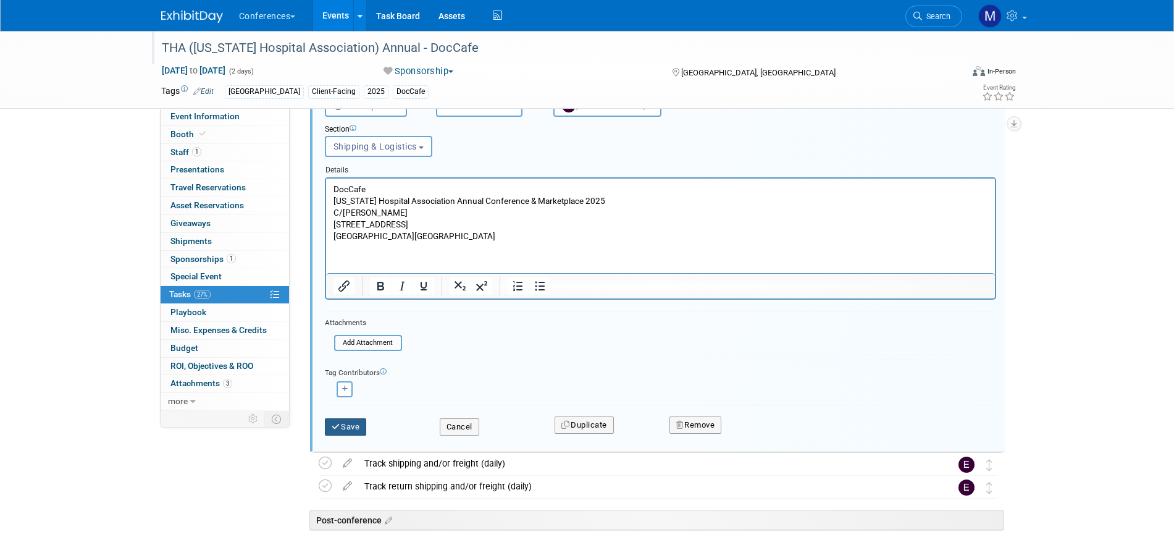
click at [353, 431] on button "Save" at bounding box center [346, 426] width 42 height 17
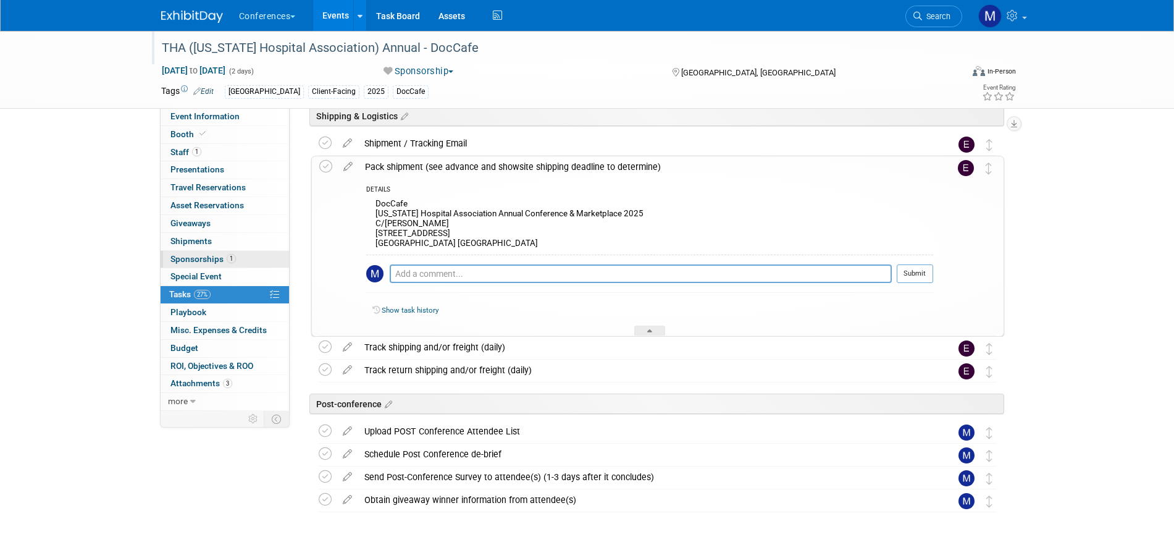
scroll to position [567, 0]
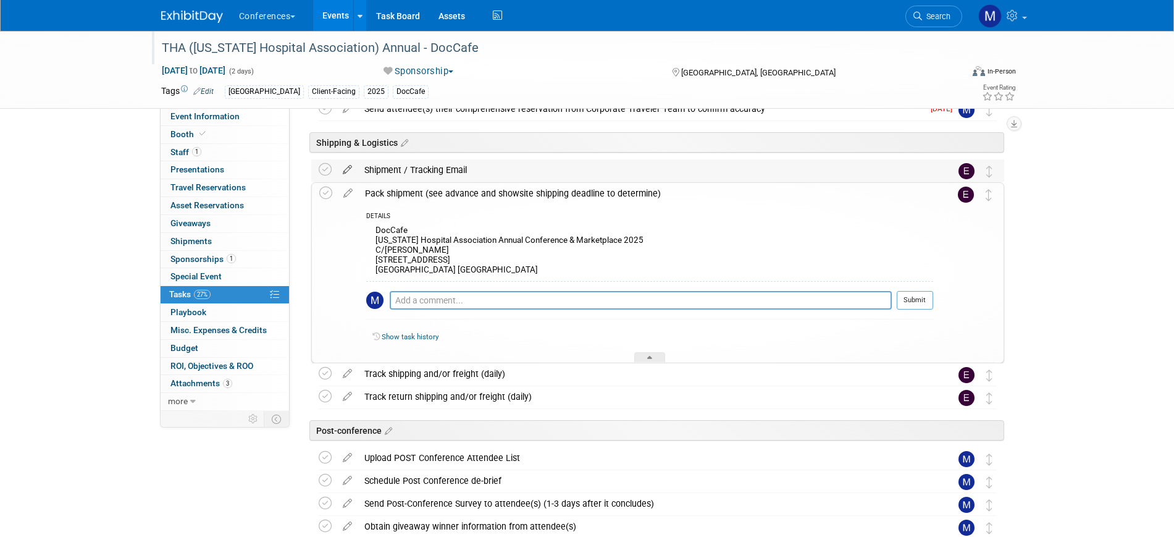
click at [352, 164] on icon at bounding box center [348, 166] width 22 height 15
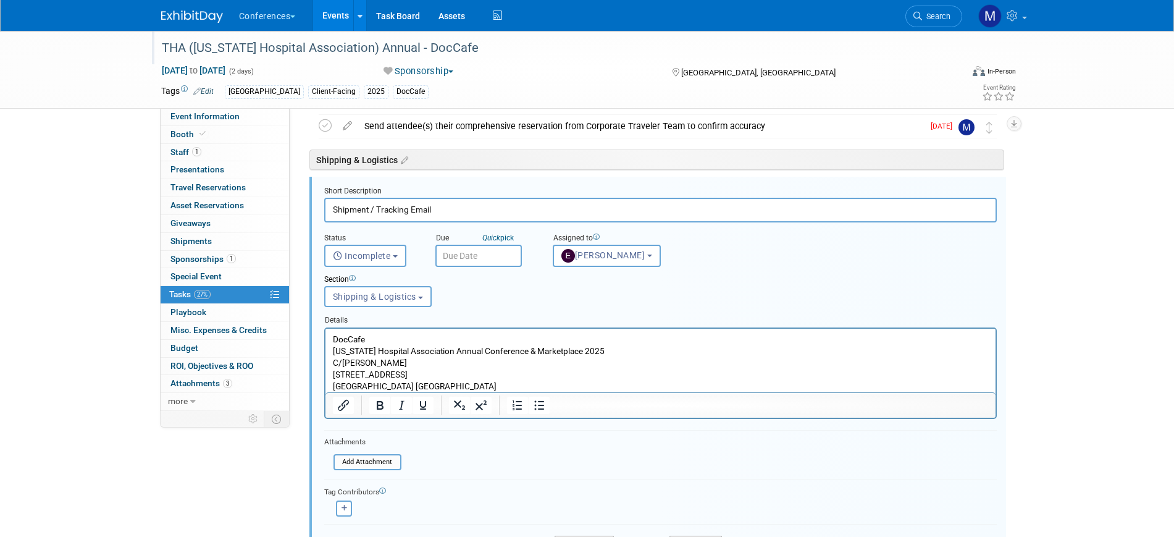
scroll to position [545, 0]
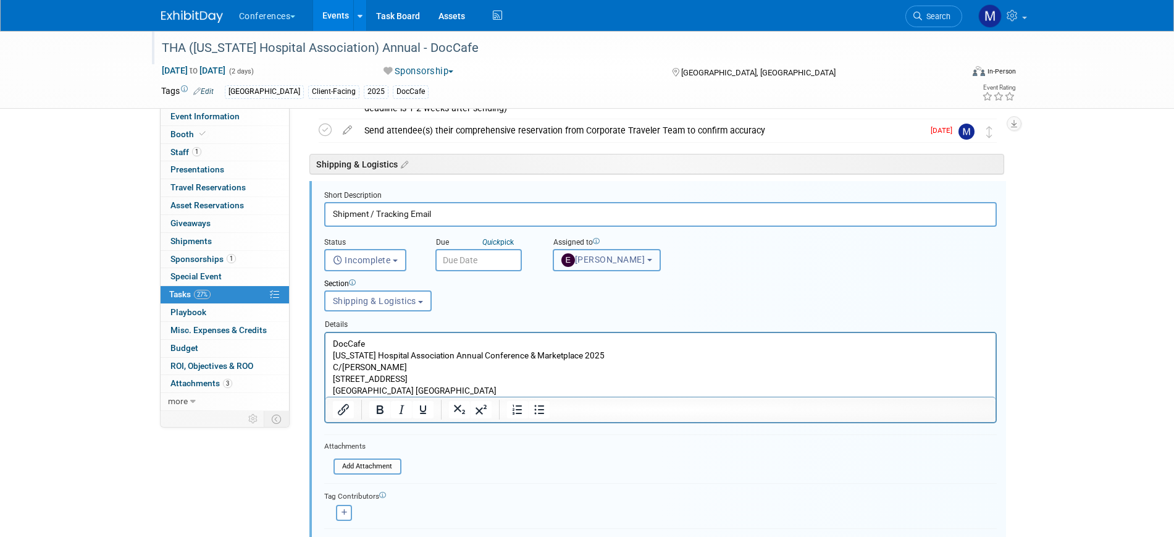
click at [594, 266] on button "[PERSON_NAME]" at bounding box center [607, 260] width 108 height 22
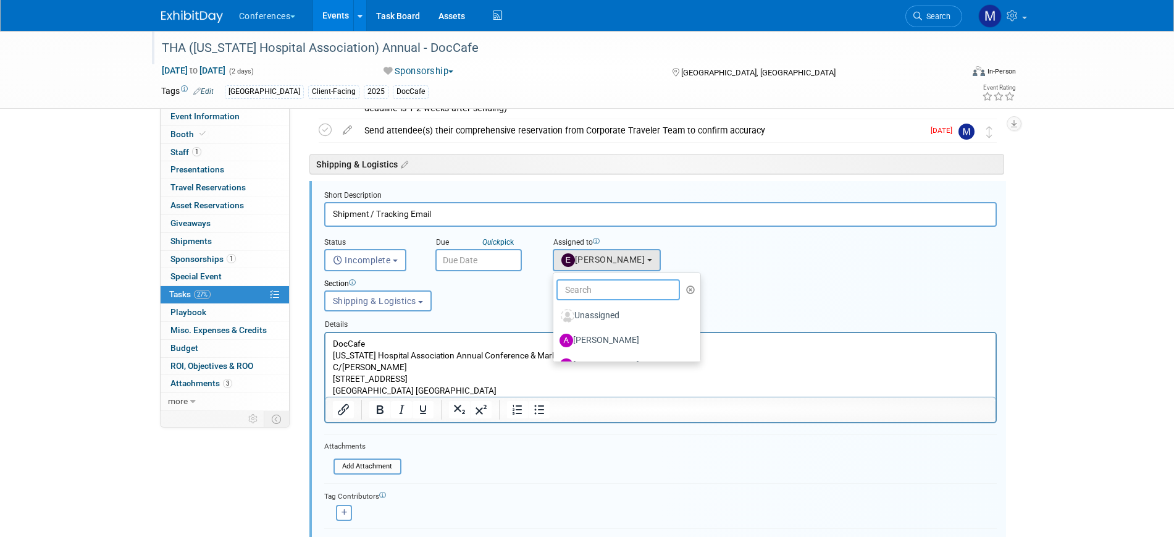
click at [590, 284] on input "text" at bounding box center [619, 289] width 124 height 21
type input "sop"
click at [610, 314] on label "[PERSON_NAME]" at bounding box center [624, 316] width 129 height 20
click at [555, 314] on input "[PERSON_NAME]" at bounding box center [551, 314] width 8 height 8
select select "a9d03f23-9900-4d84-867c-673ace9463de"
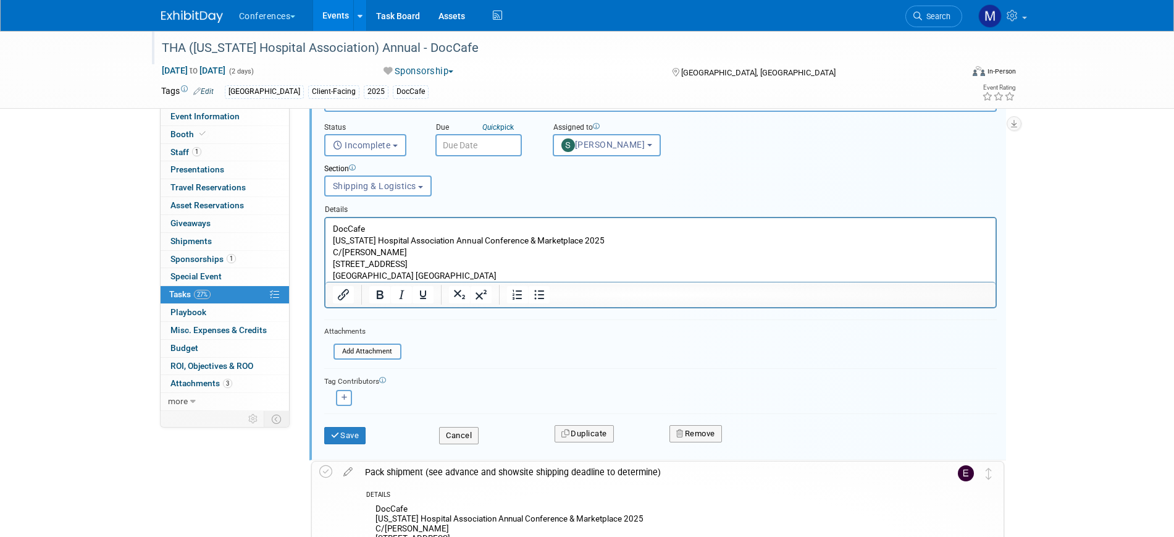
scroll to position [699, 0]
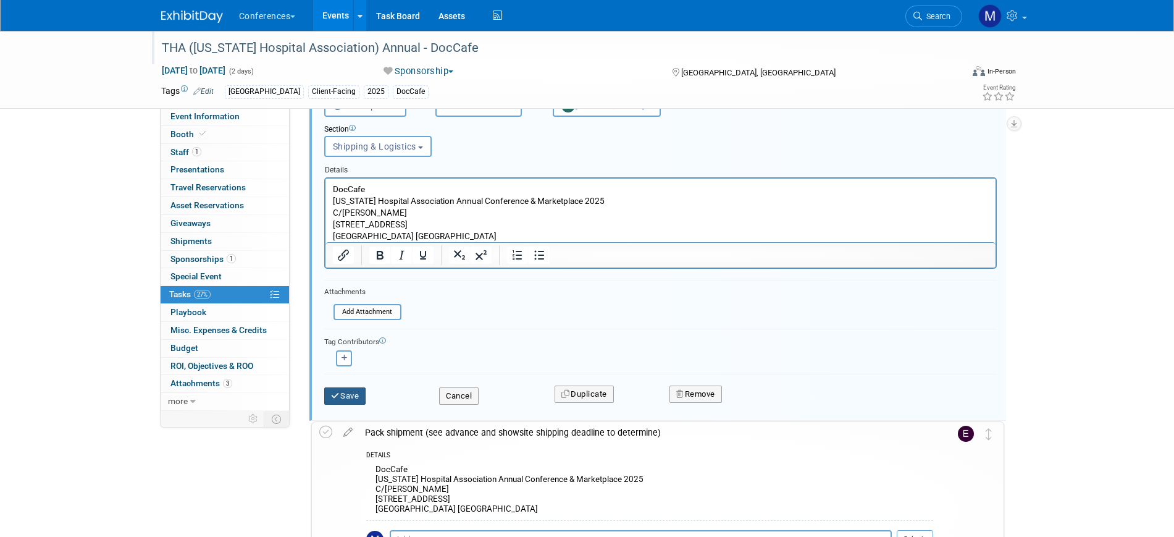
click at [355, 389] on button "Save" at bounding box center [345, 395] width 42 height 17
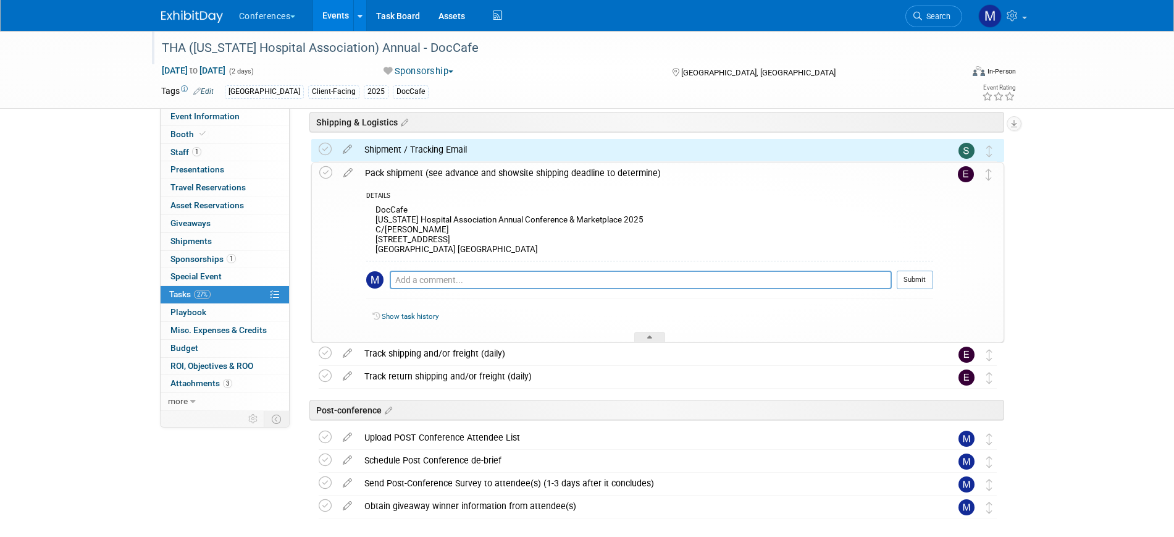
scroll to position [489, 0]
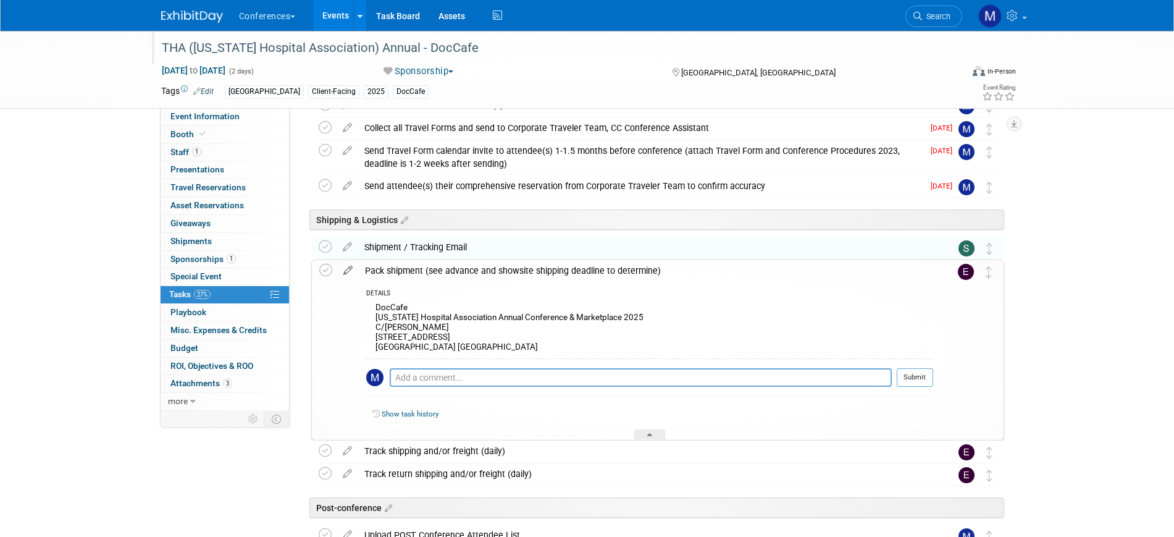
click at [346, 271] on icon at bounding box center [348, 267] width 22 height 15
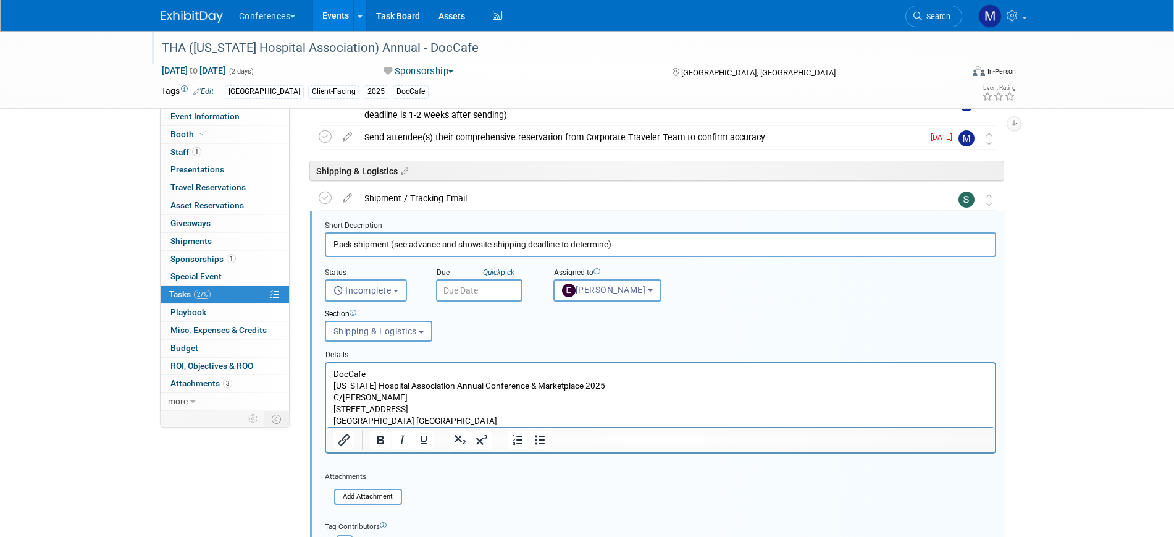
scroll to position [568, 0]
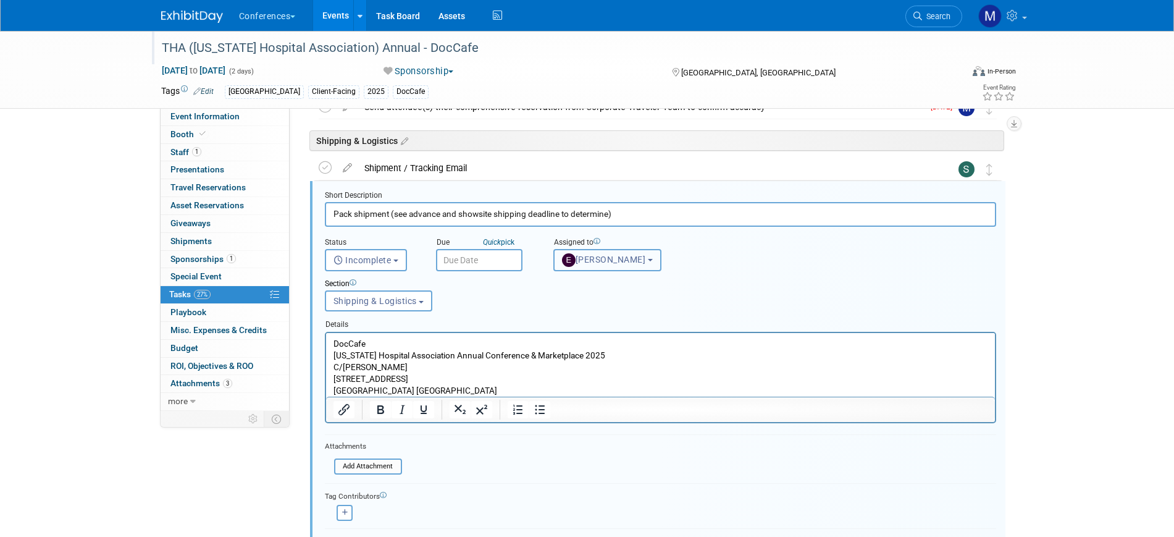
click at [607, 263] on span "[PERSON_NAME]" at bounding box center [604, 260] width 84 height 10
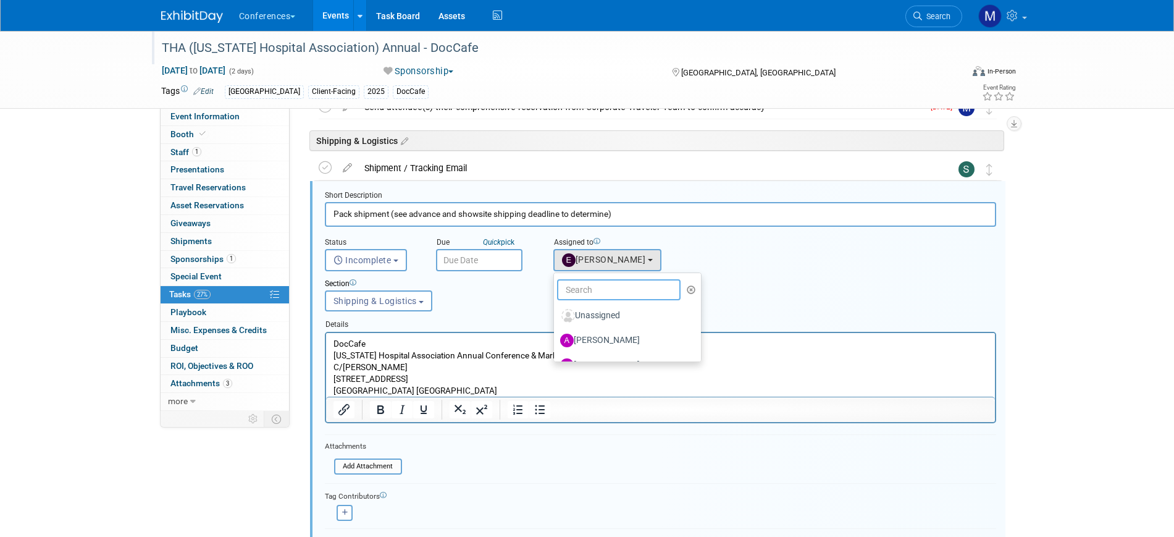
click at [602, 284] on input "text" at bounding box center [619, 289] width 124 height 21
type input "sop"
click at [592, 317] on label "[PERSON_NAME]" at bounding box center [624, 316] width 129 height 20
click at [556, 317] on input "[PERSON_NAME]" at bounding box center [552, 314] width 8 height 8
select select "a9d03f23-9900-4d84-867c-673ace9463de"
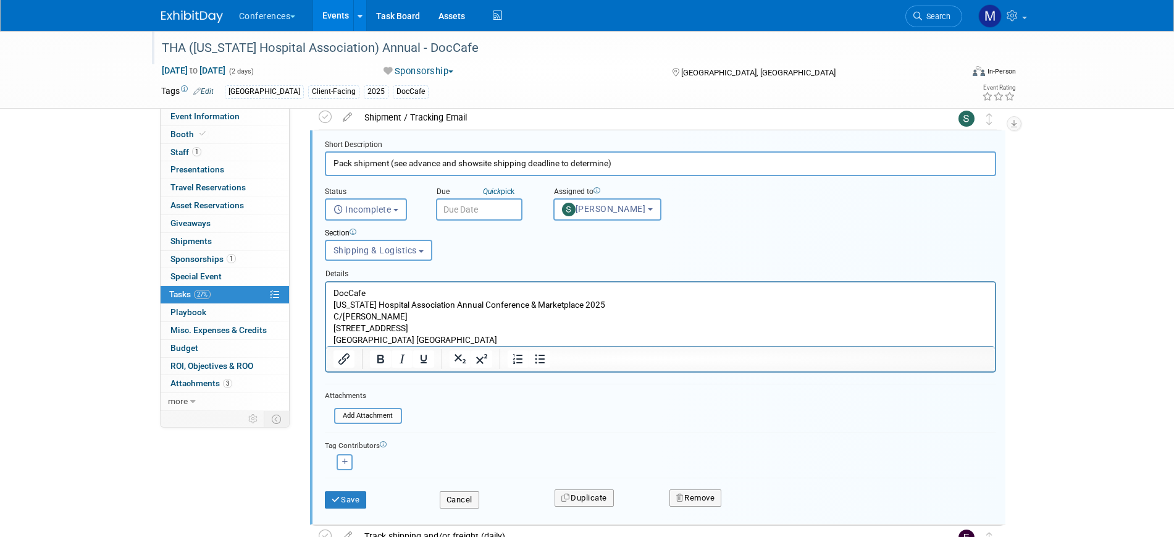
scroll to position [646, 0]
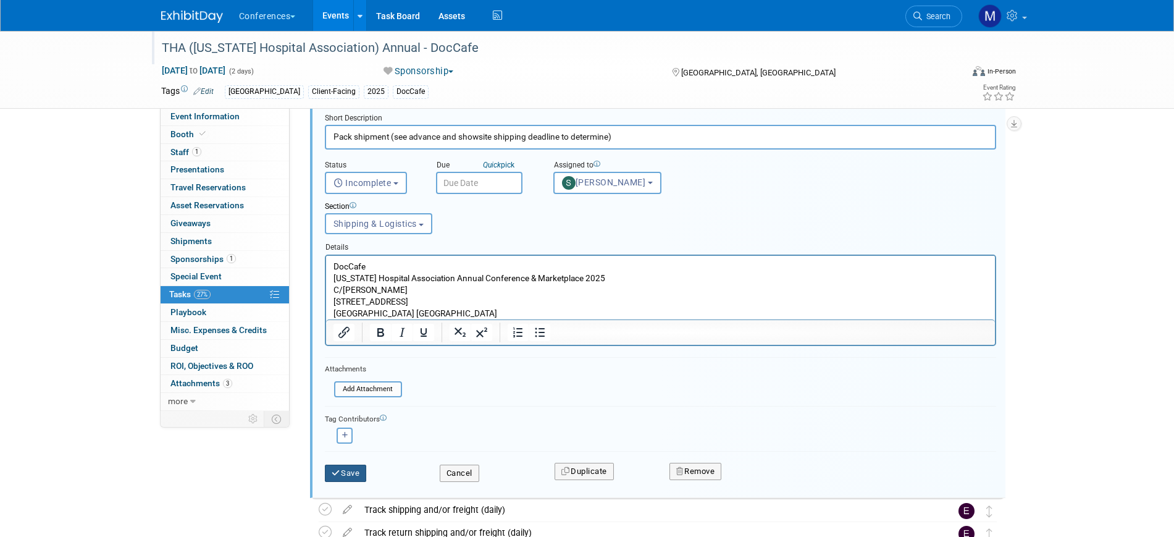
click at [343, 466] on button "Save" at bounding box center [346, 473] width 42 height 17
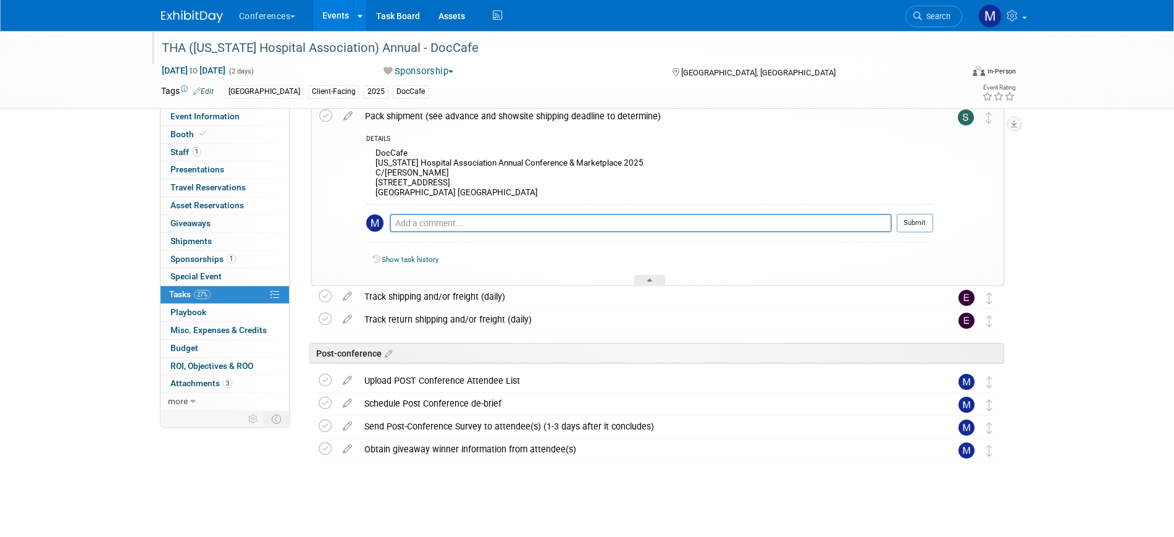
scroll to position [644, 0]
click at [352, 297] on icon at bounding box center [348, 293] width 22 height 15
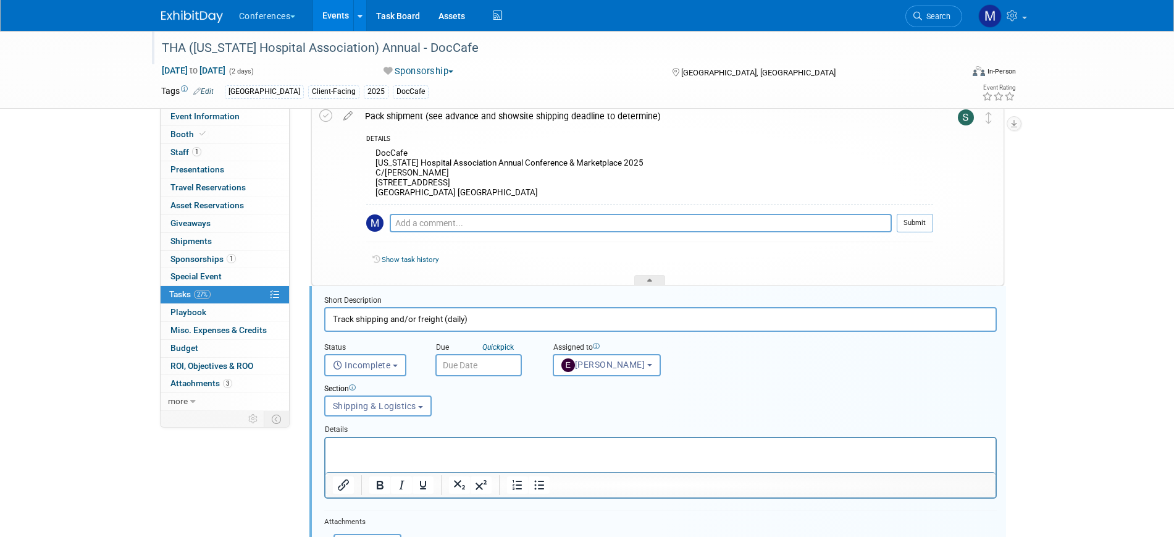
scroll to position [749, 0]
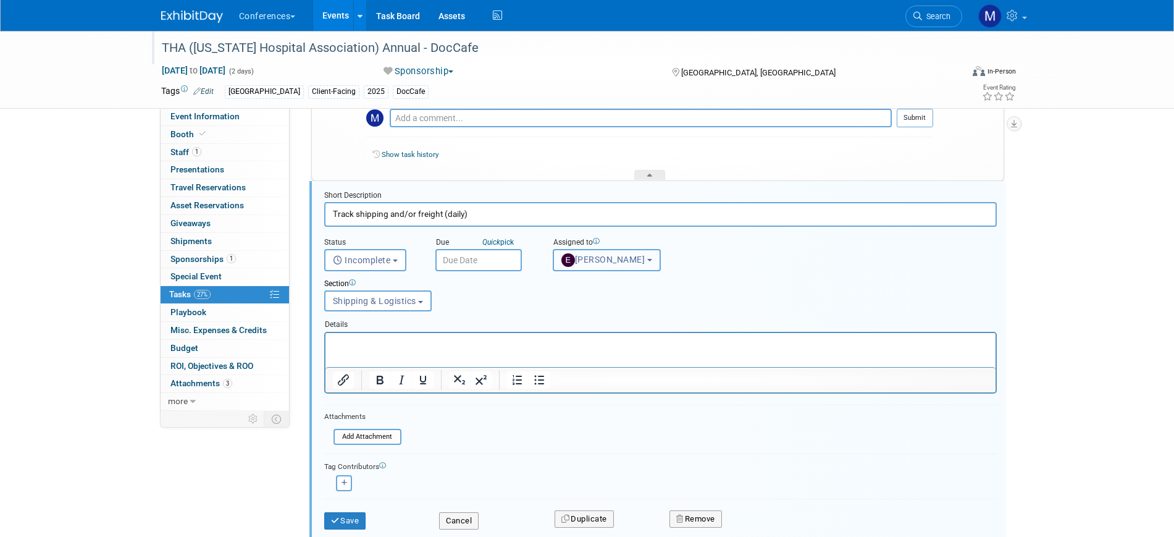
click at [605, 258] on span "[PERSON_NAME]" at bounding box center [604, 260] width 84 height 10
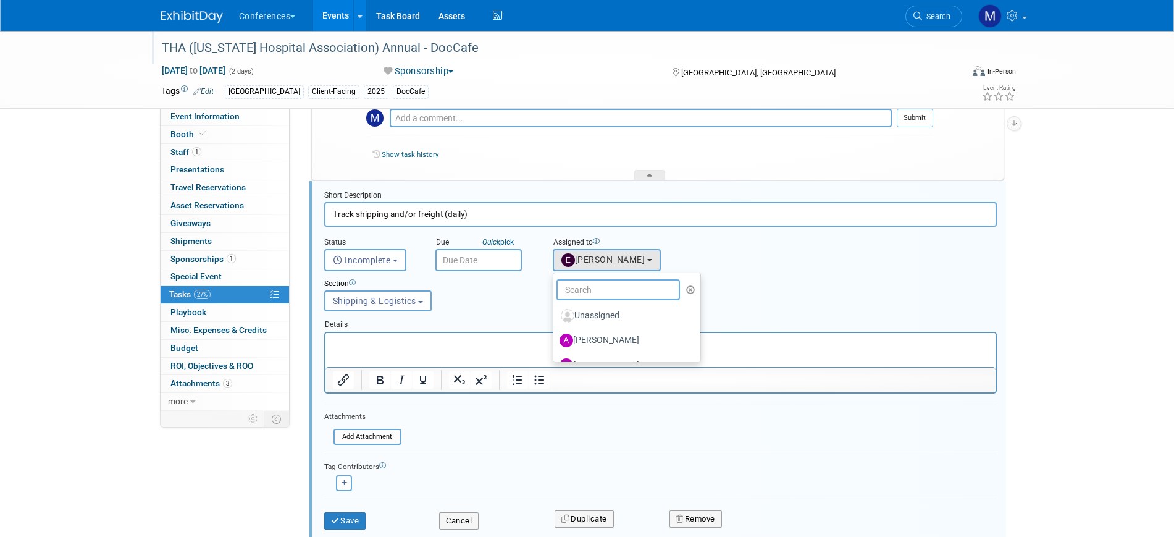
click at [574, 293] on input "text" at bounding box center [619, 289] width 124 height 21
type input "sop"
click at [602, 313] on label "[PERSON_NAME]" at bounding box center [624, 316] width 129 height 20
click at [555, 313] on input "[PERSON_NAME]" at bounding box center [551, 314] width 8 height 8
select select "a9d03f23-9900-4d84-867c-673ace9463de"
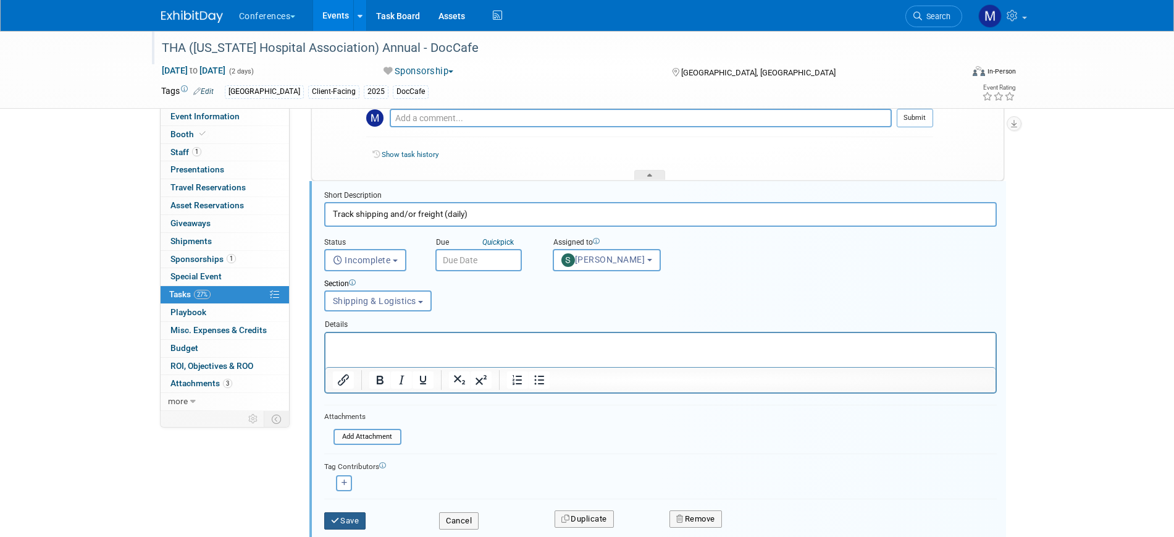
click at [335, 519] on icon "submit" at bounding box center [336, 520] width 10 height 8
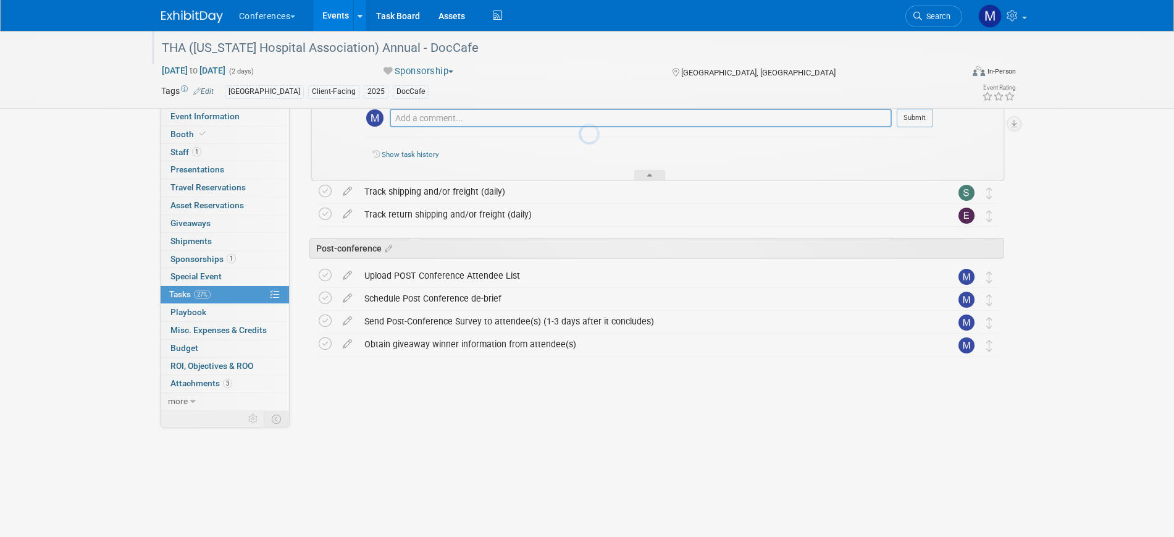
scroll to position [644, 0]
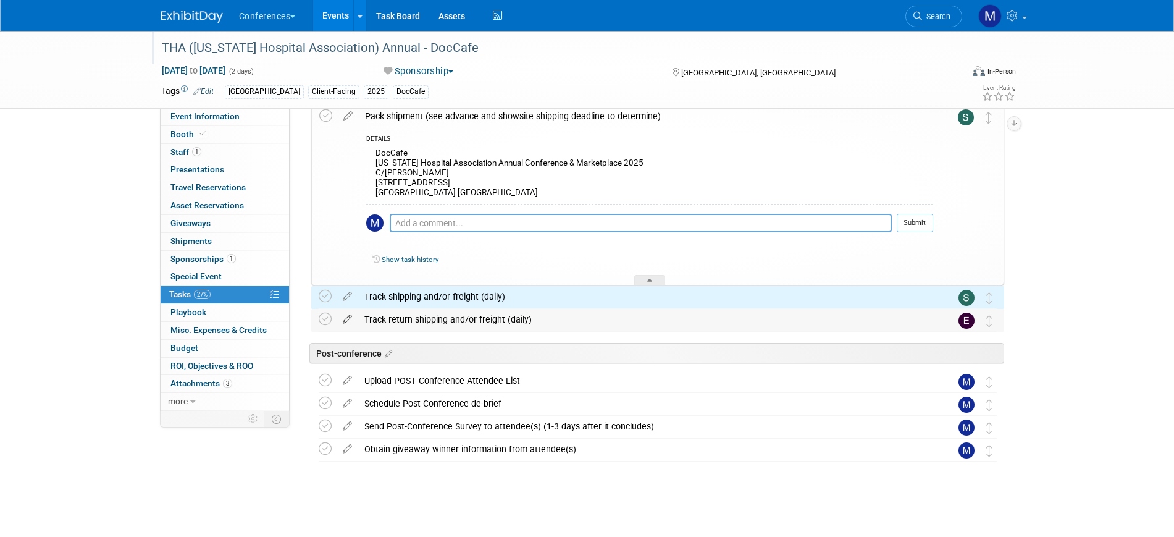
click at [343, 316] on icon at bounding box center [348, 316] width 22 height 15
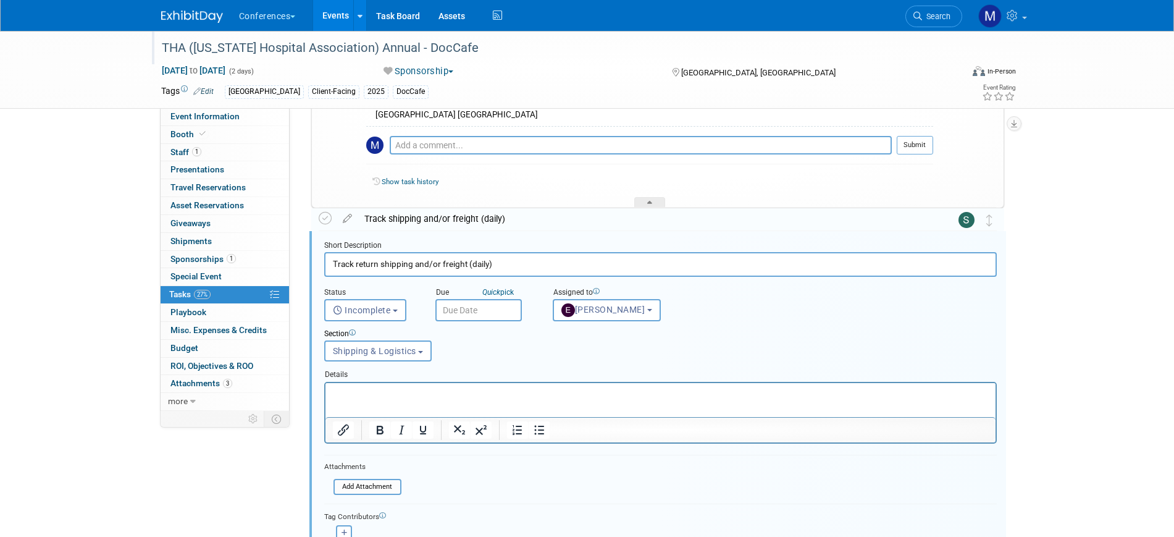
scroll to position [772, 0]
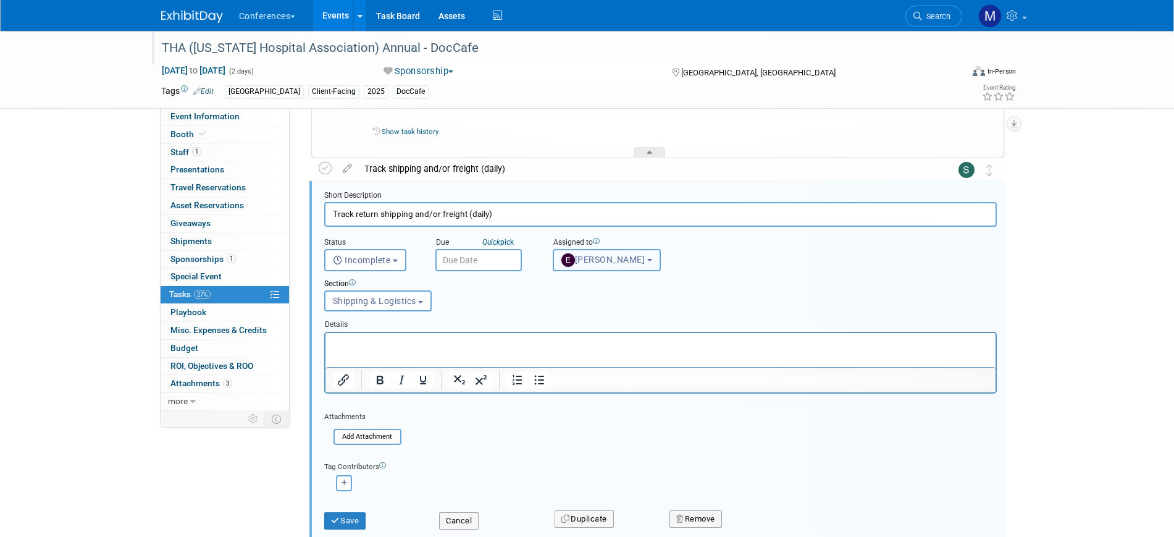
click at [593, 261] on span "[PERSON_NAME]" at bounding box center [604, 260] width 84 height 10
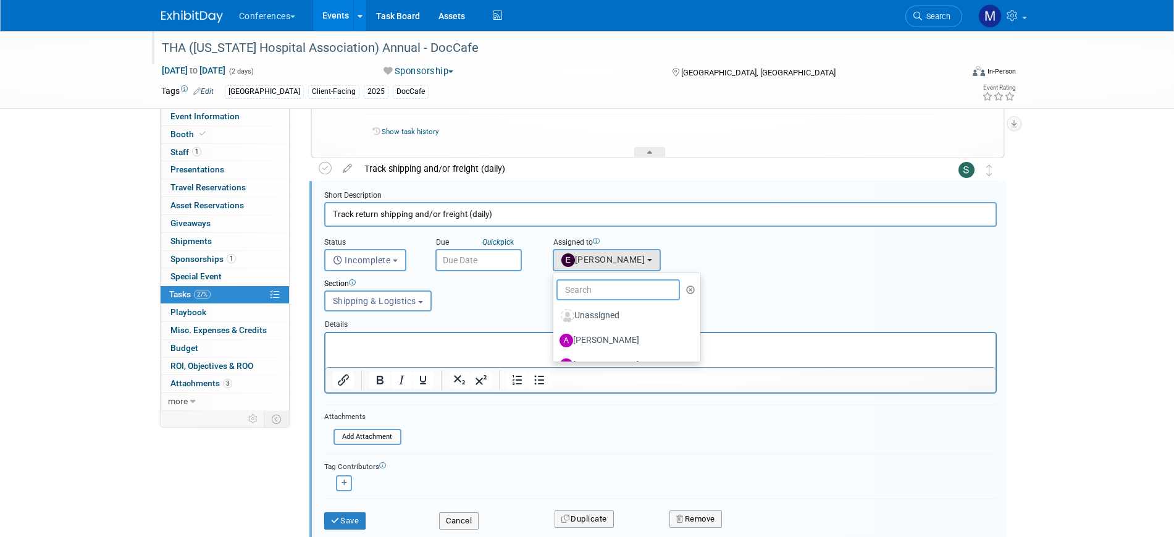
click at [605, 287] on input "text" at bounding box center [619, 289] width 124 height 21
type input "sop"
click at [605, 311] on label "[PERSON_NAME]" at bounding box center [624, 316] width 129 height 20
click at [555, 311] on input "[PERSON_NAME]" at bounding box center [551, 314] width 8 height 8
select select "a9d03f23-9900-4d84-867c-673ace9463de"
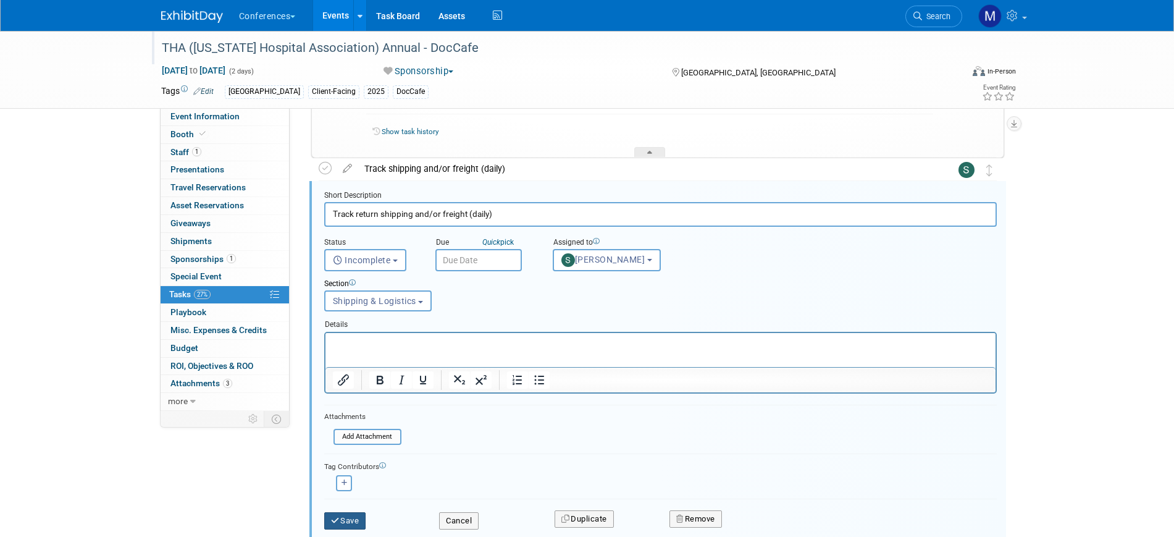
click at [355, 517] on button "Save" at bounding box center [345, 520] width 42 height 17
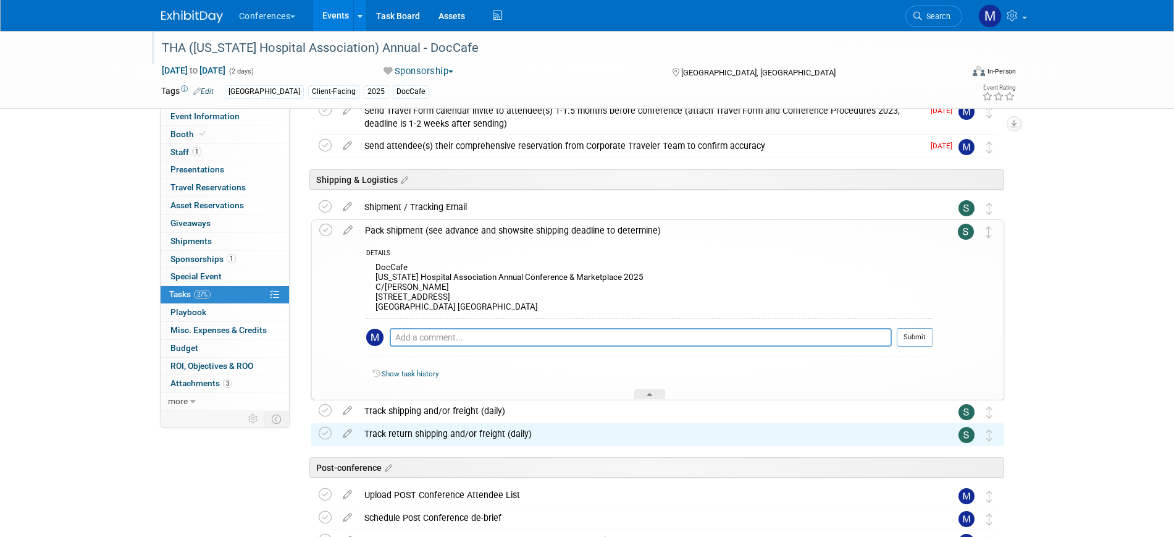
scroll to position [489, 0]
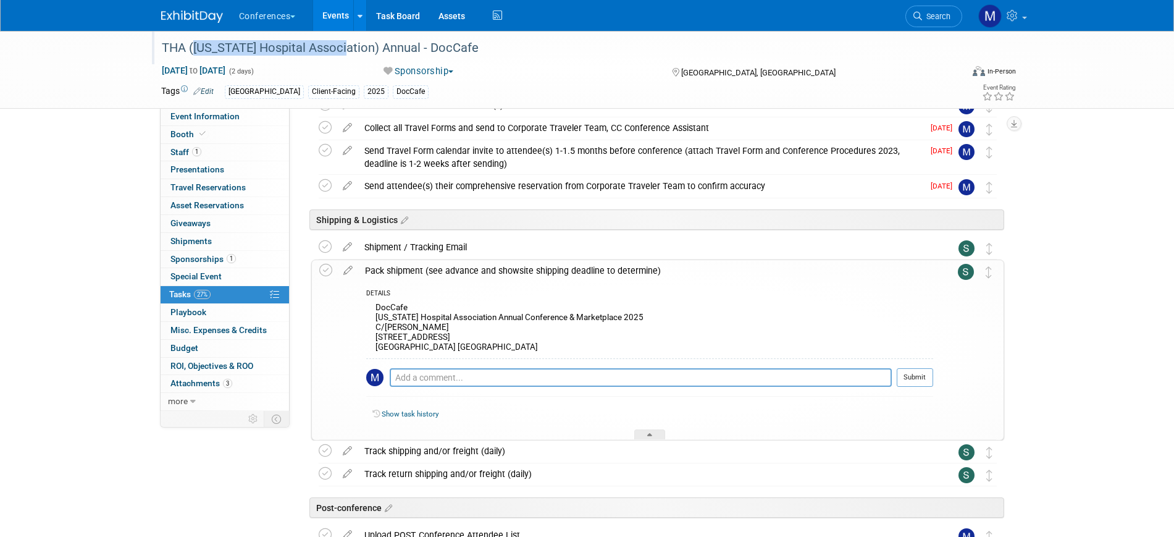
drag, startPoint x: 196, startPoint y: 48, endPoint x: 344, endPoint y: 47, distance: 147.7
click at [344, 47] on div "THA ([US_STATE] Hospital Association) Annual - DocCafe" at bounding box center [551, 48] width 786 height 22
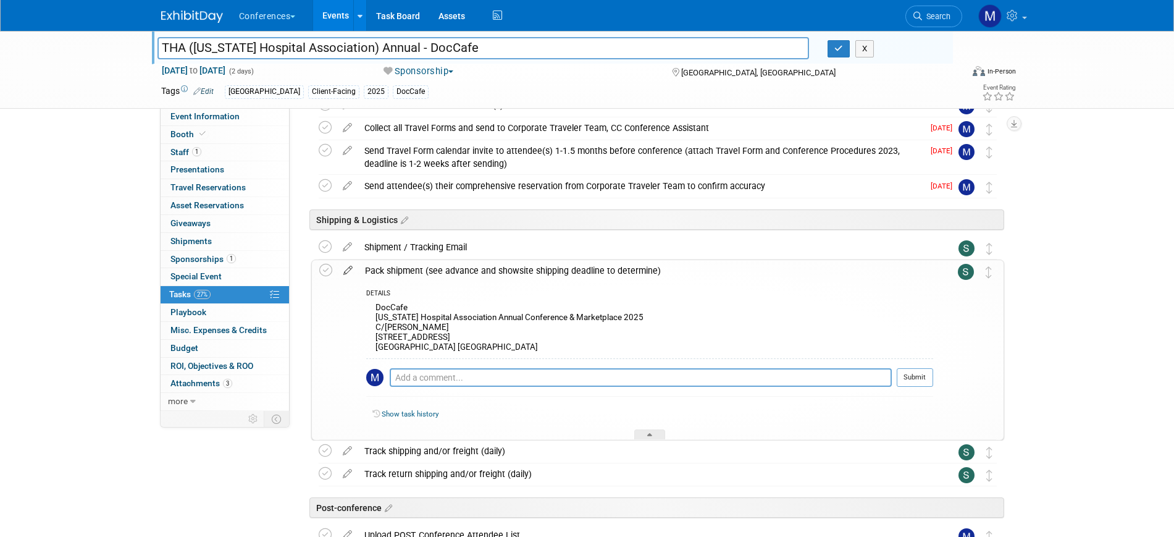
click at [349, 269] on icon at bounding box center [348, 267] width 22 height 15
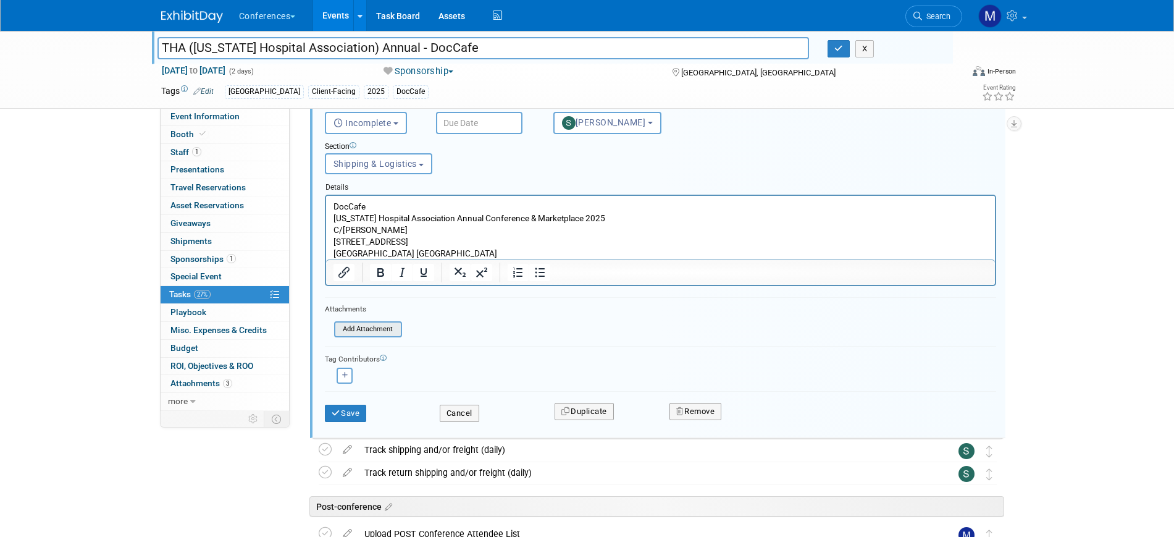
scroll to position [723, 0]
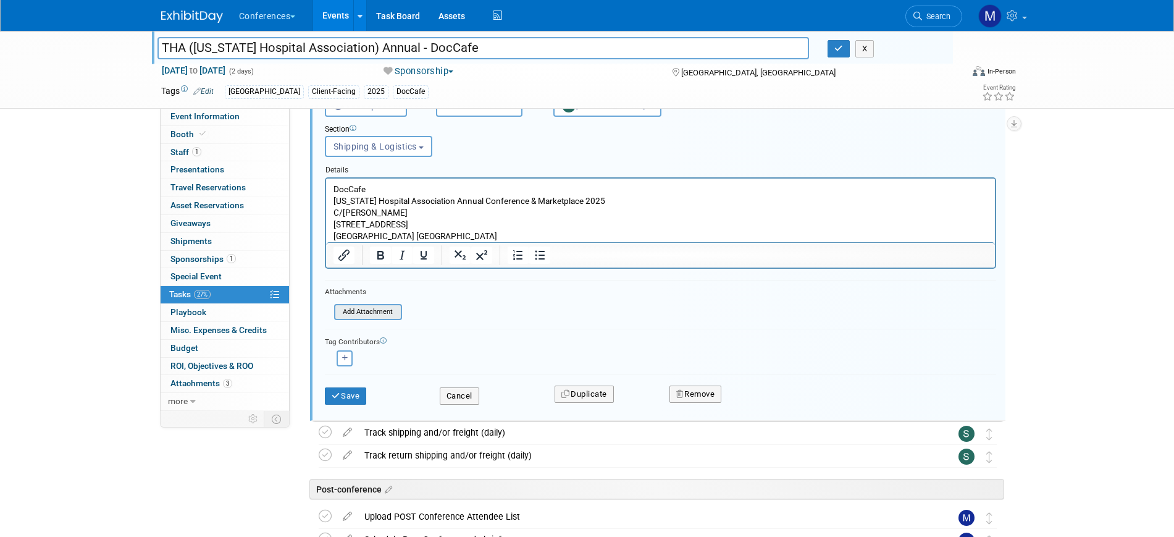
click at [361, 315] on input "file" at bounding box center [338, 312] width 126 height 14
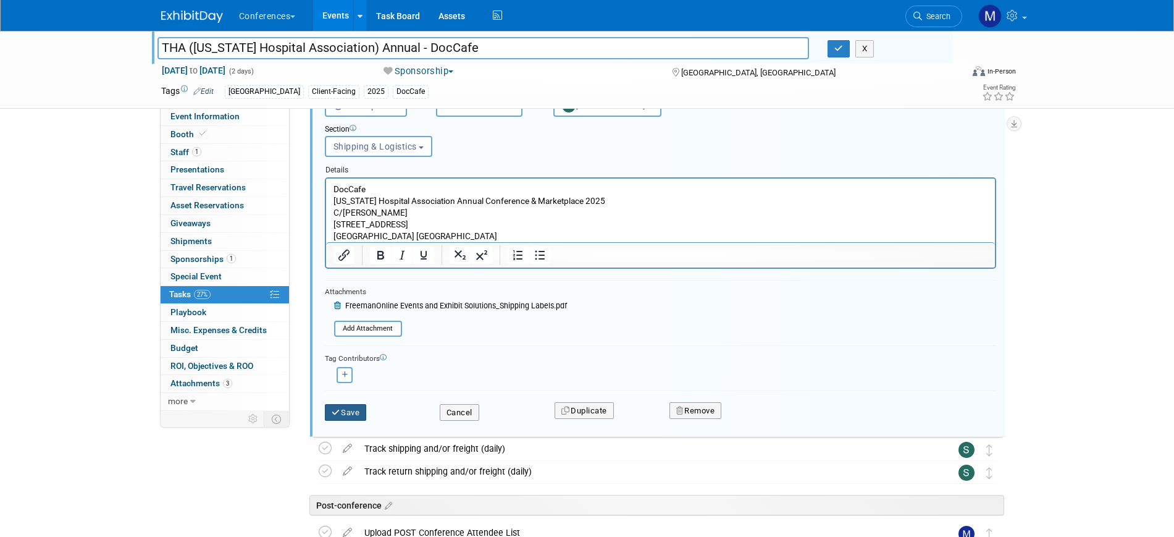
click at [352, 411] on button "Save" at bounding box center [346, 412] width 42 height 17
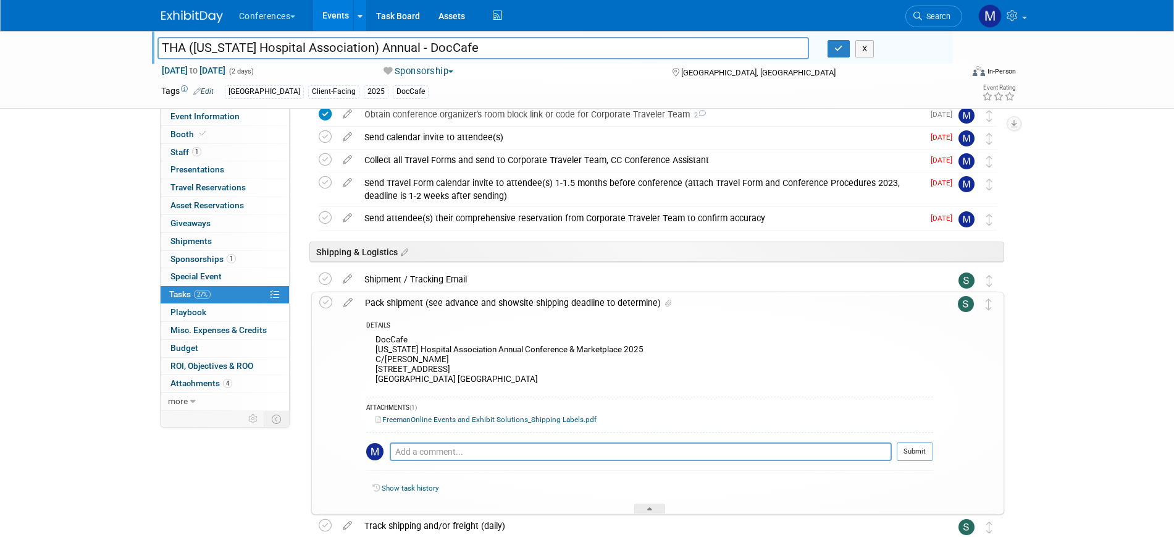
scroll to position [455, 0]
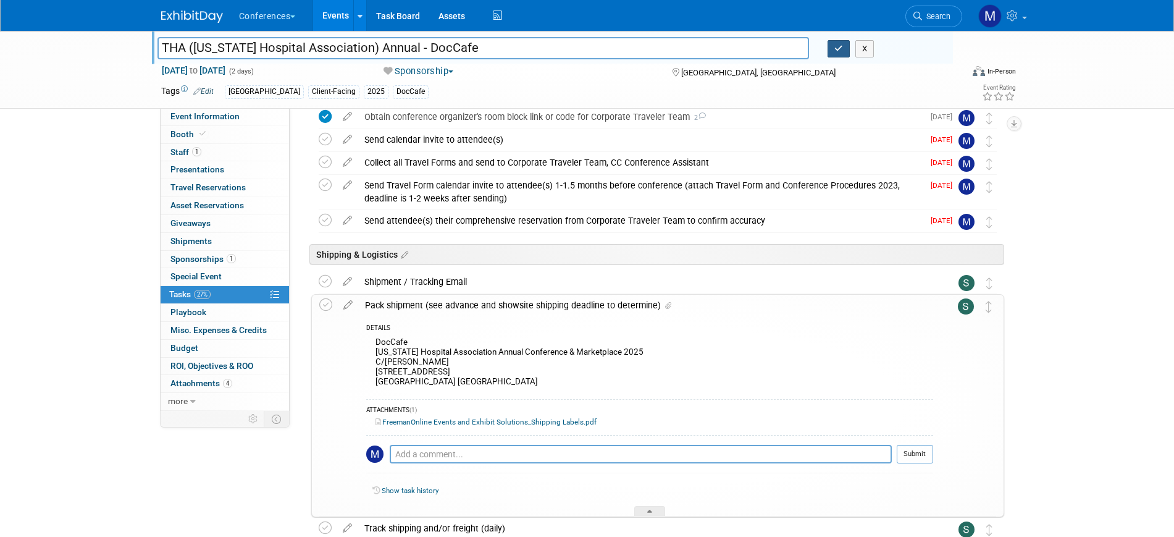
click at [842, 41] on button "button" at bounding box center [839, 48] width 22 height 17
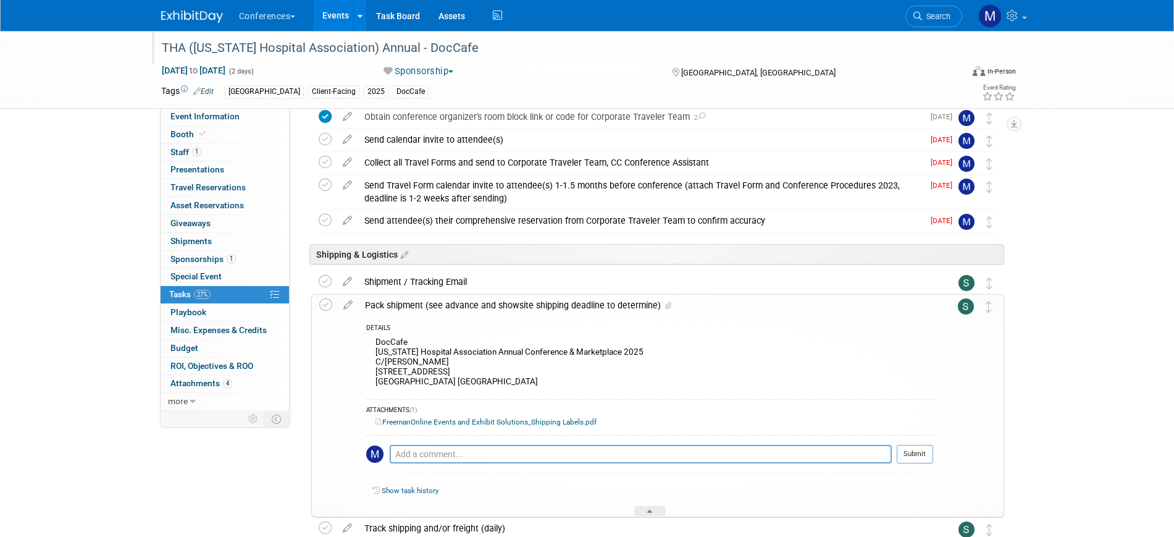
scroll to position [532, 0]
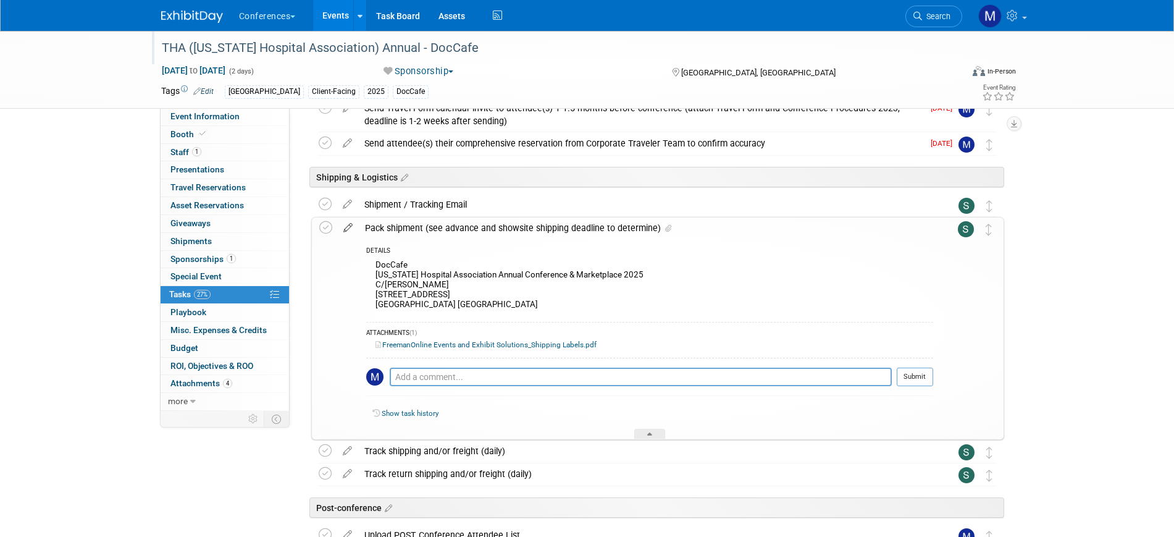
click at [349, 224] on icon at bounding box center [348, 224] width 22 height 15
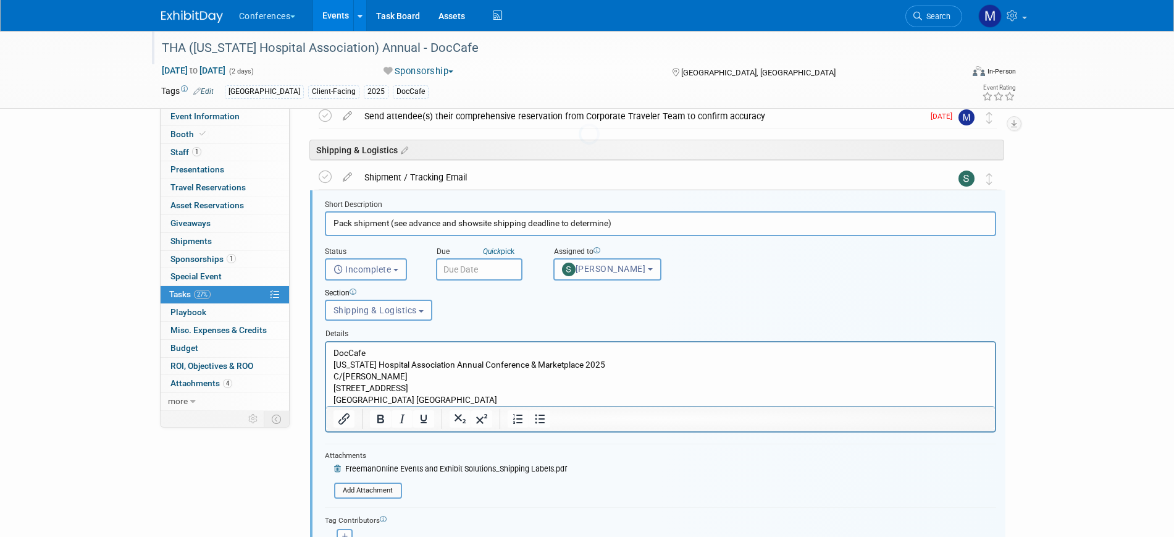
scroll to position [568, 0]
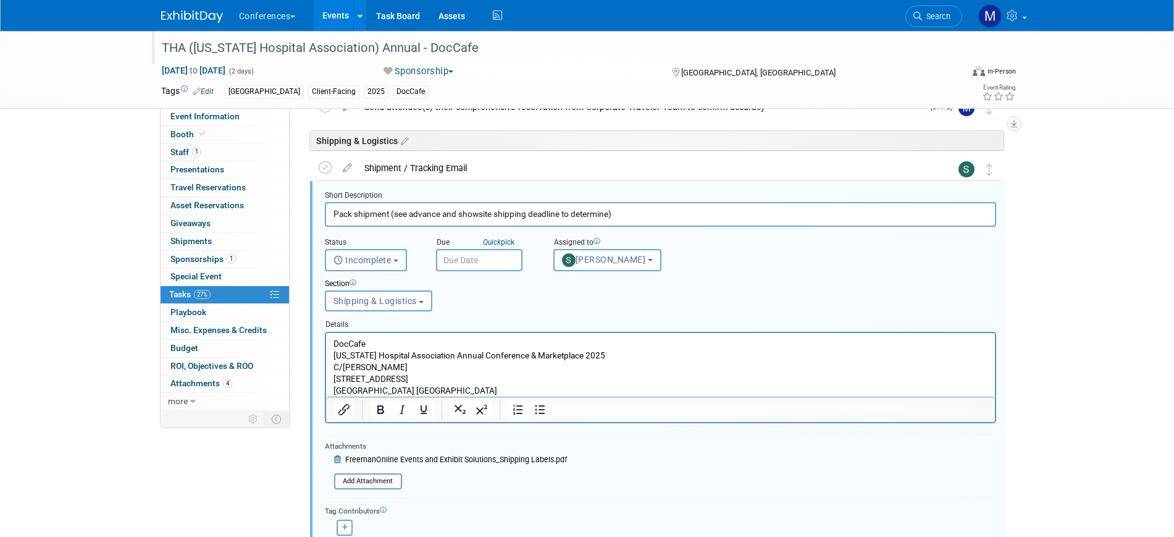
click at [385, 343] on p "DocCafe Texas Hospital Association Annual Conference & Marketplace 2025 C/O Fre…" at bounding box center [660, 366] width 655 height 59
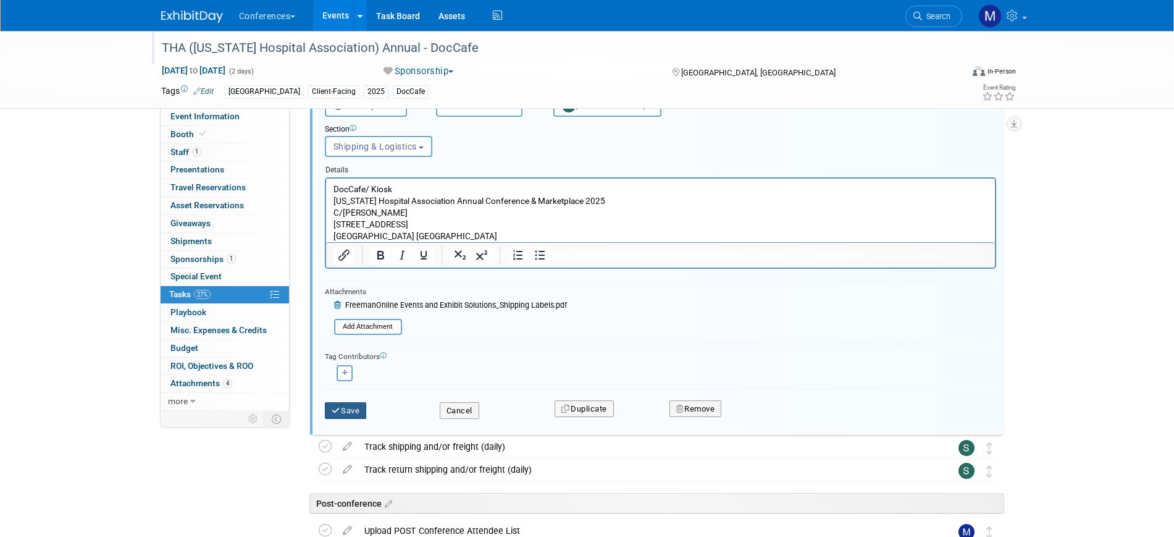
click at [345, 410] on button "Save" at bounding box center [346, 410] width 42 height 17
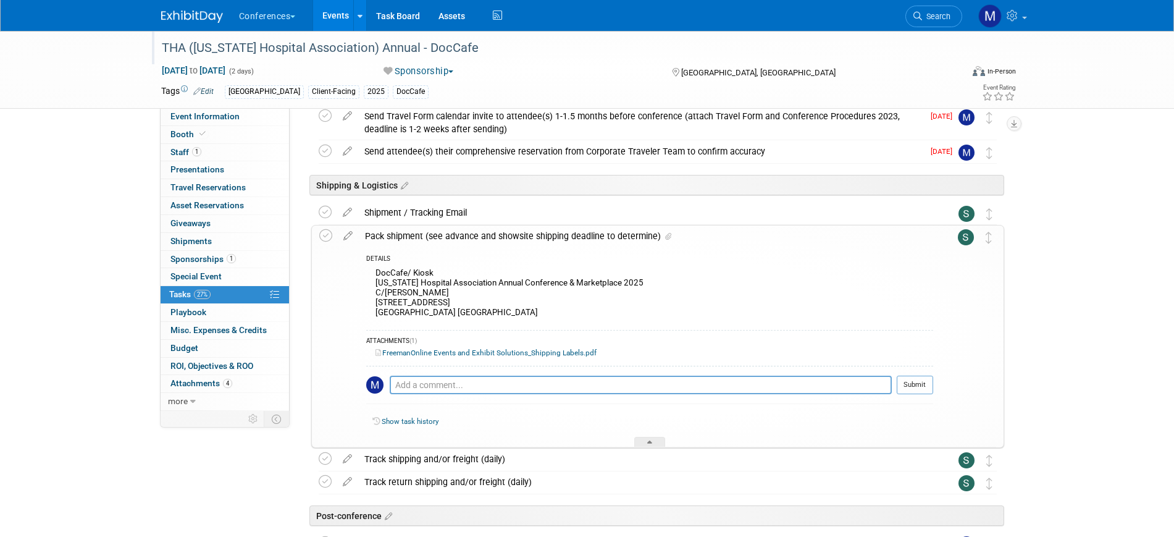
scroll to position [455, 0]
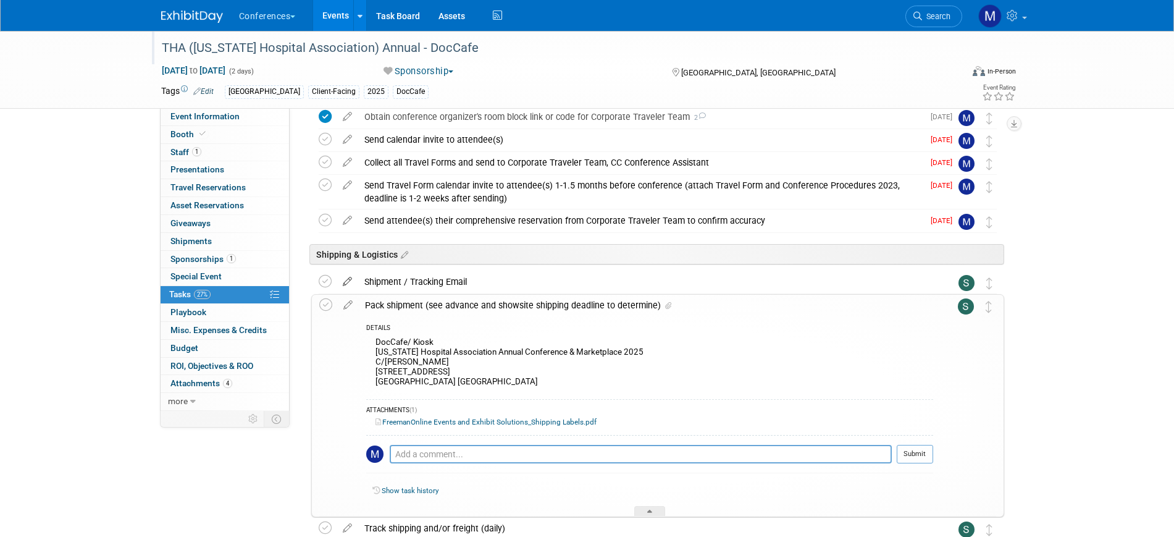
click at [344, 279] on icon at bounding box center [348, 278] width 22 height 15
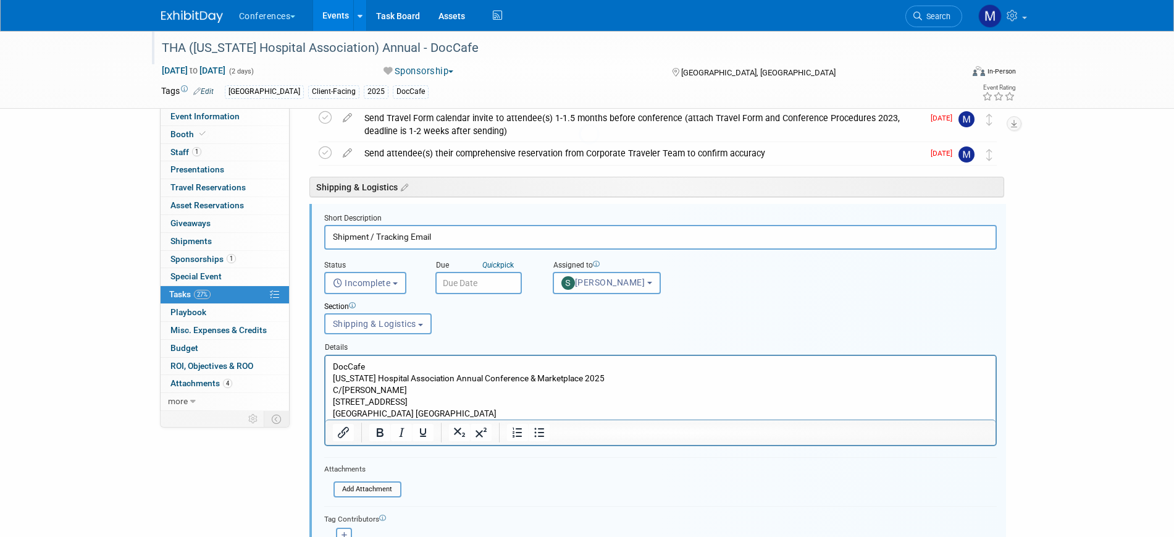
scroll to position [545, 0]
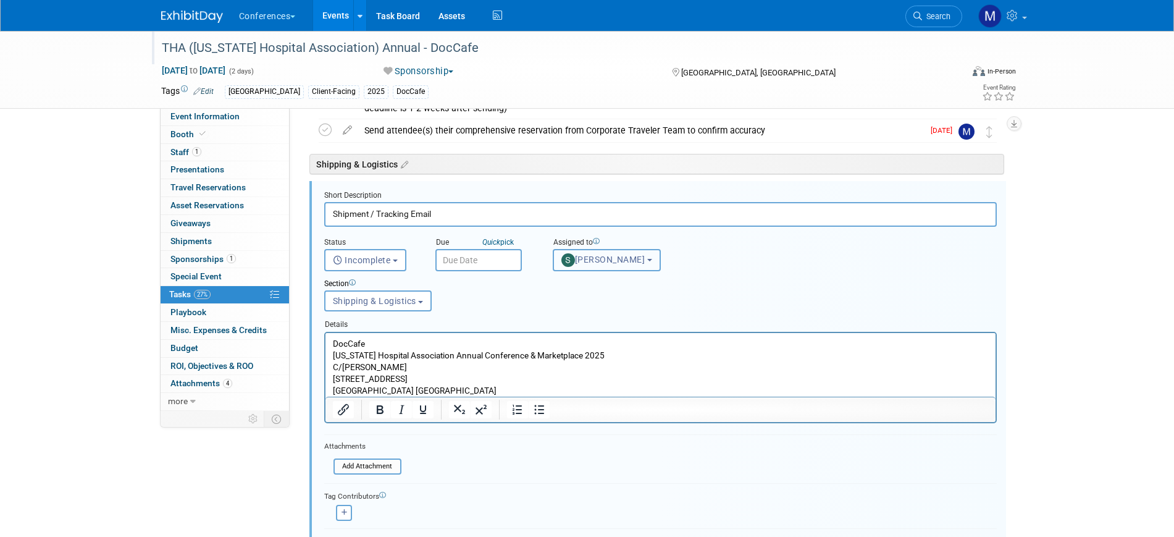
click at [594, 266] on button "[PERSON_NAME]" at bounding box center [607, 260] width 108 height 22
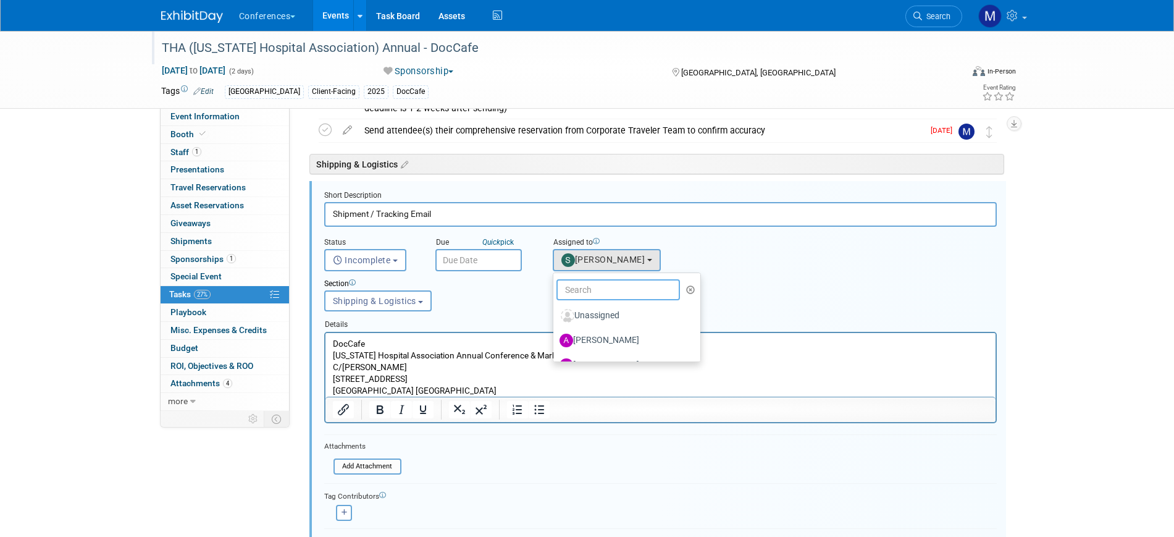
click at [590, 287] on input "text" at bounding box center [619, 289] width 124 height 21
type input "erin"
click at [587, 316] on label "[PERSON_NAME]" at bounding box center [624, 316] width 129 height 20
click at [555, 316] on input "[PERSON_NAME]" at bounding box center [551, 314] width 8 height 8
select select "05738ff0-bddb-4e68-890b-b446aa749597"
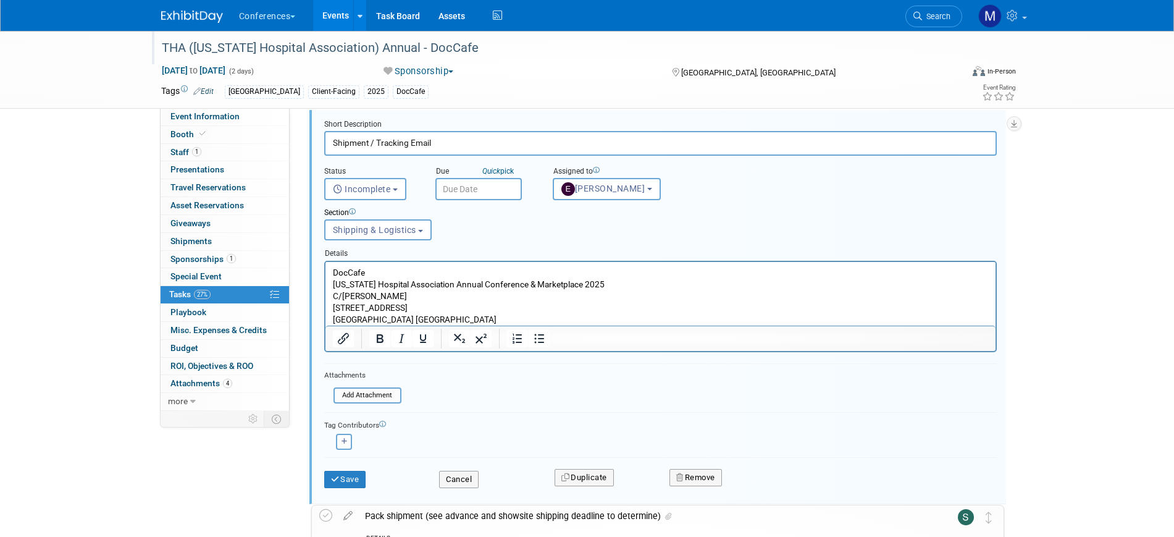
scroll to position [699, 0]
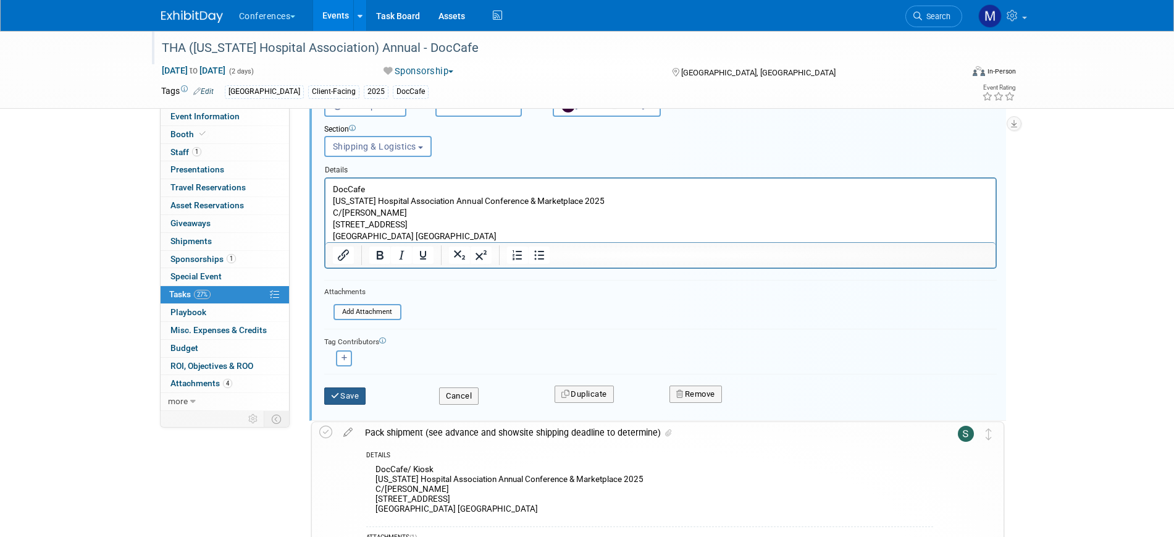
click at [352, 395] on button "Save" at bounding box center [345, 395] width 42 height 17
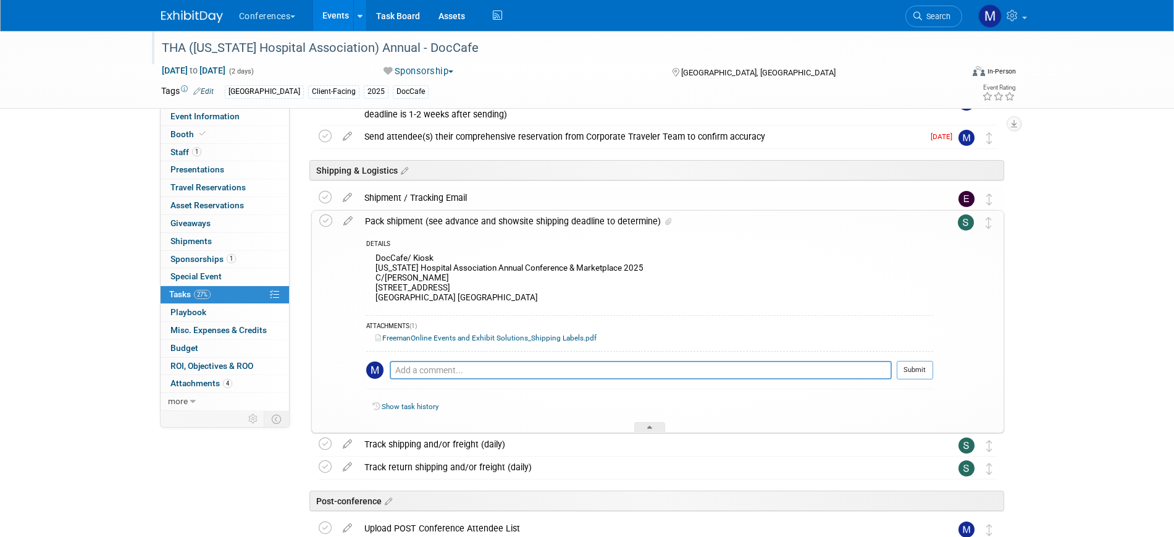
scroll to position [532, 0]
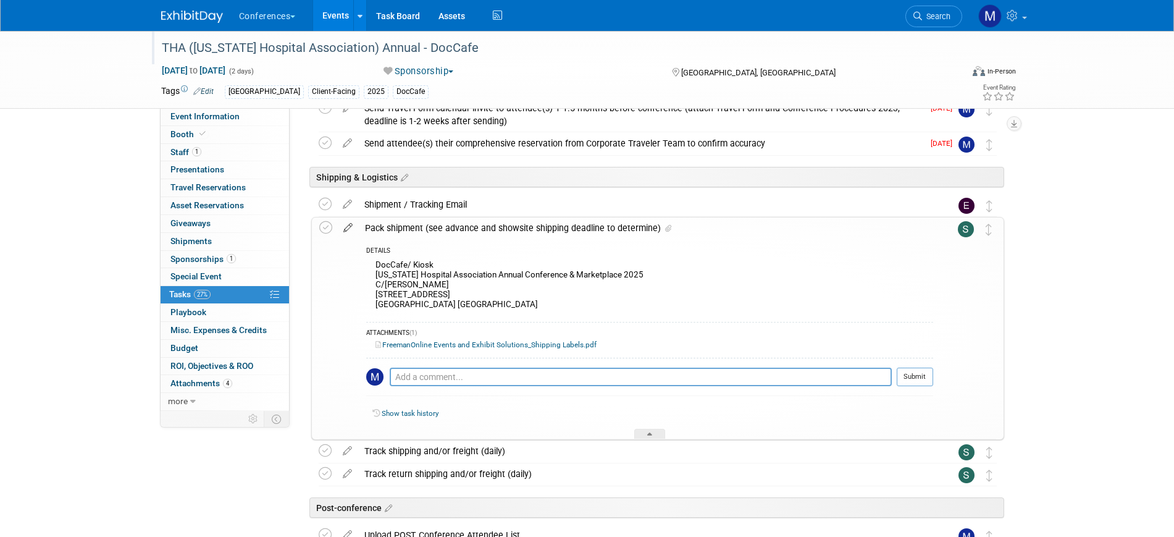
click at [350, 227] on icon at bounding box center [348, 224] width 22 height 15
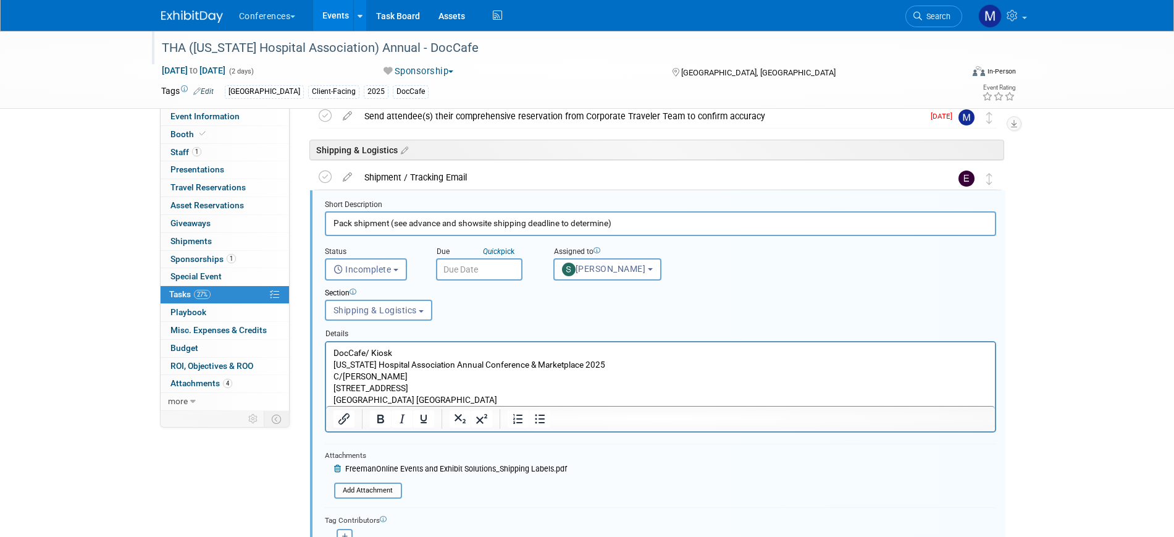
scroll to position [568, 0]
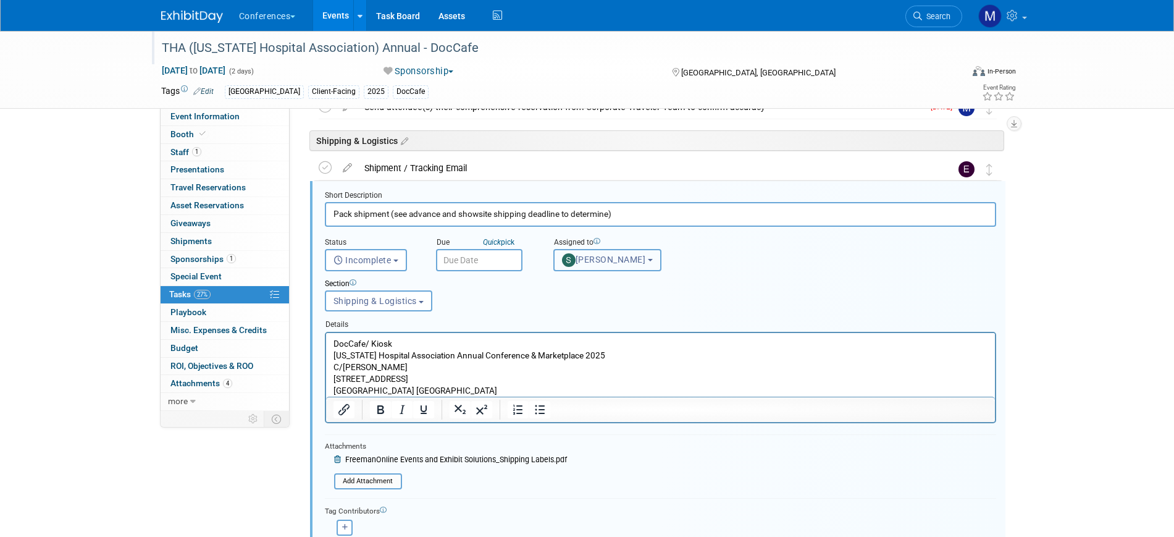
click at [575, 264] on span "[PERSON_NAME]" at bounding box center [604, 260] width 84 height 10
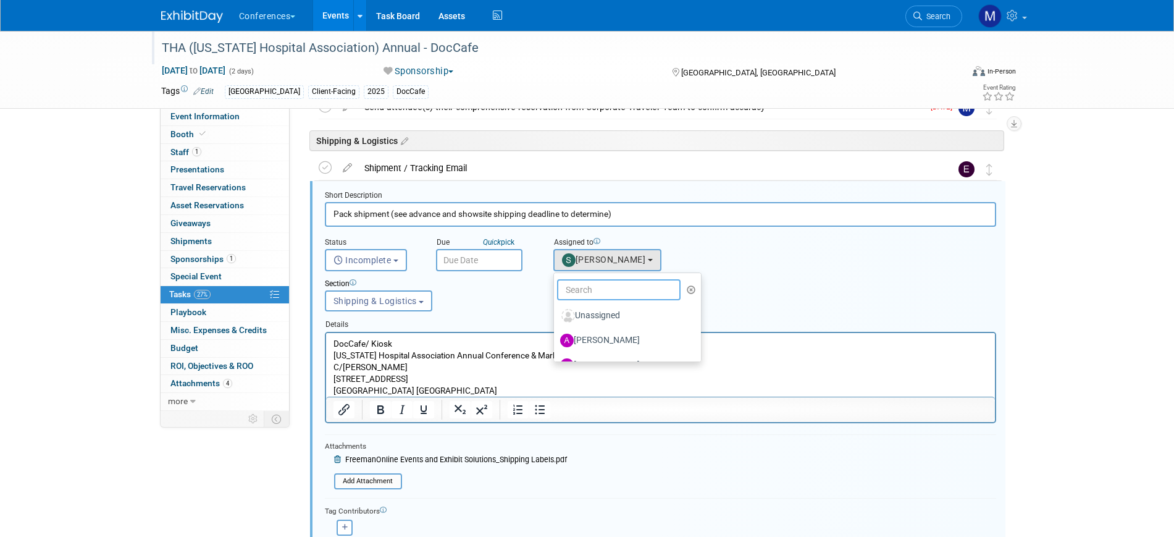
click at [576, 289] on input "text" at bounding box center [619, 289] width 124 height 21
type input "erin"
click at [610, 315] on label "[PERSON_NAME]" at bounding box center [624, 316] width 129 height 20
click at [556, 315] on input "[PERSON_NAME]" at bounding box center [552, 314] width 8 height 8
select select "05738ff0-bddb-4e68-890b-b446aa749597"
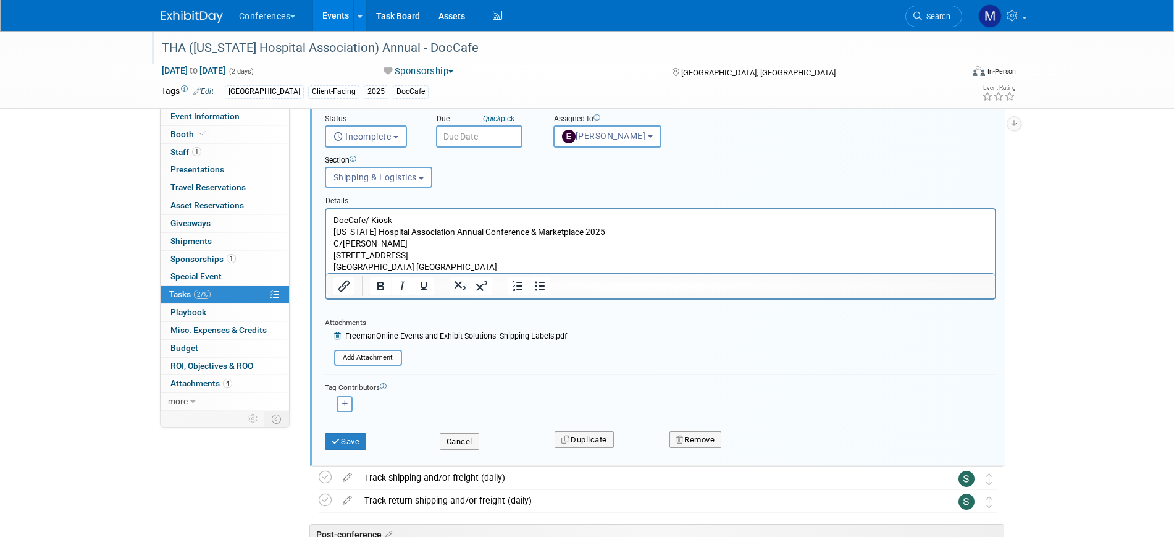
scroll to position [723, 0]
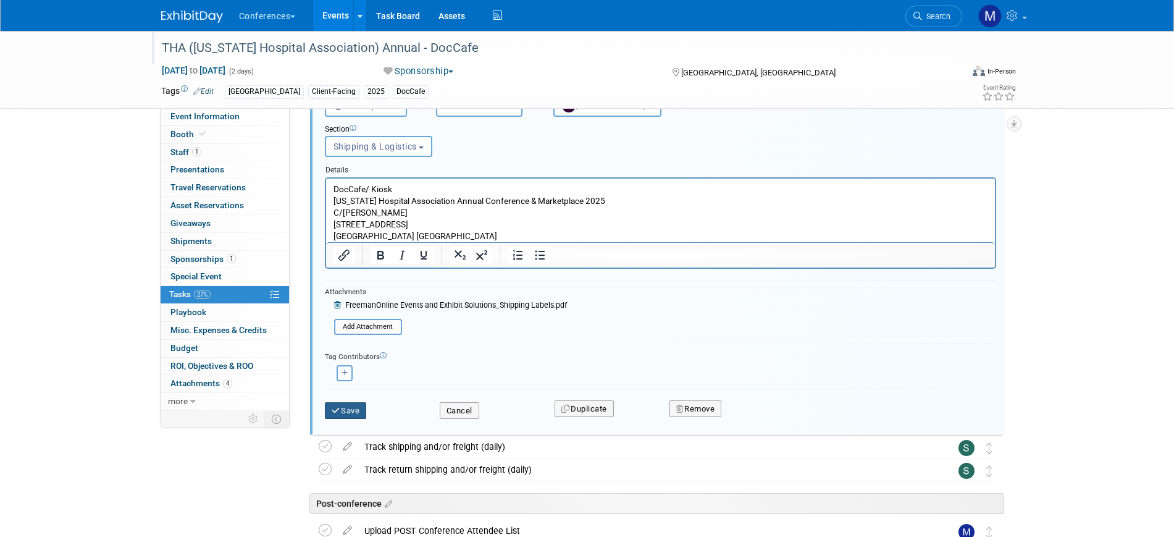
click at [351, 410] on button "Save" at bounding box center [346, 410] width 42 height 17
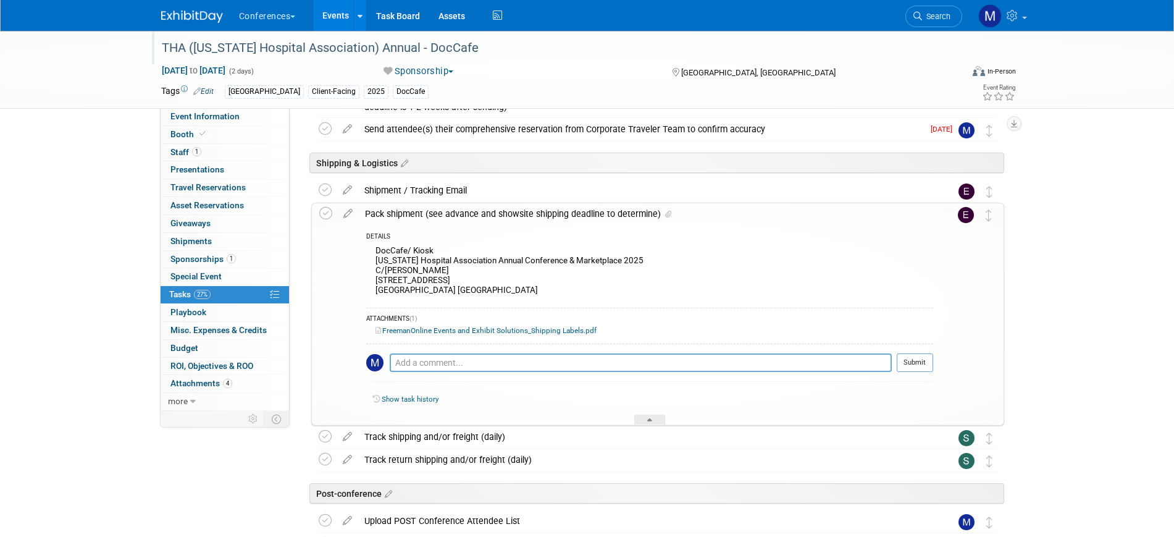
scroll to position [455, 0]
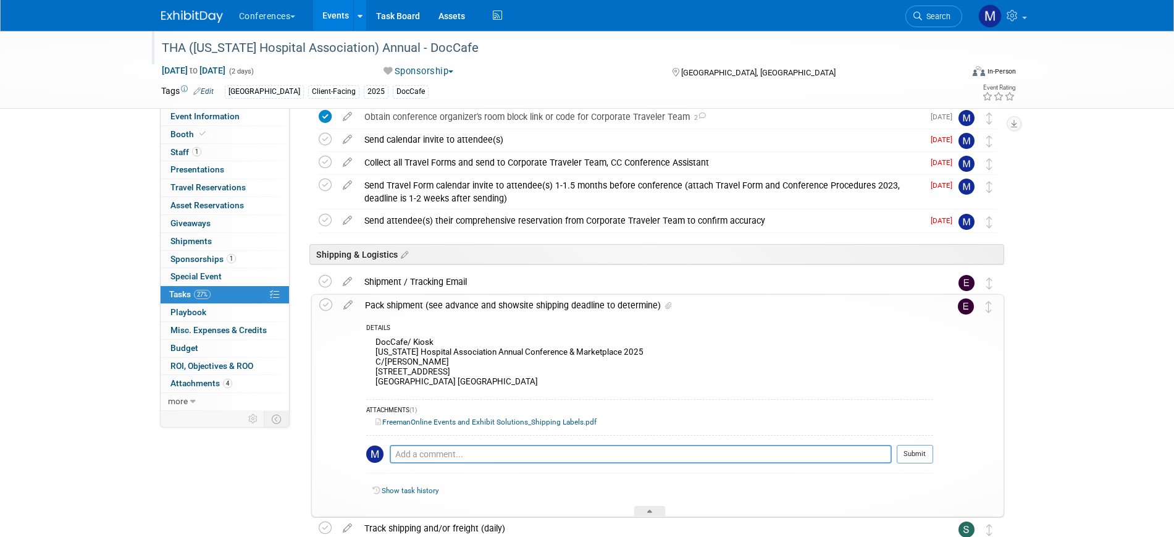
click at [395, 300] on div "Pack shipment (see advance and showsite shipping deadline to determine)" at bounding box center [646, 305] width 575 height 21
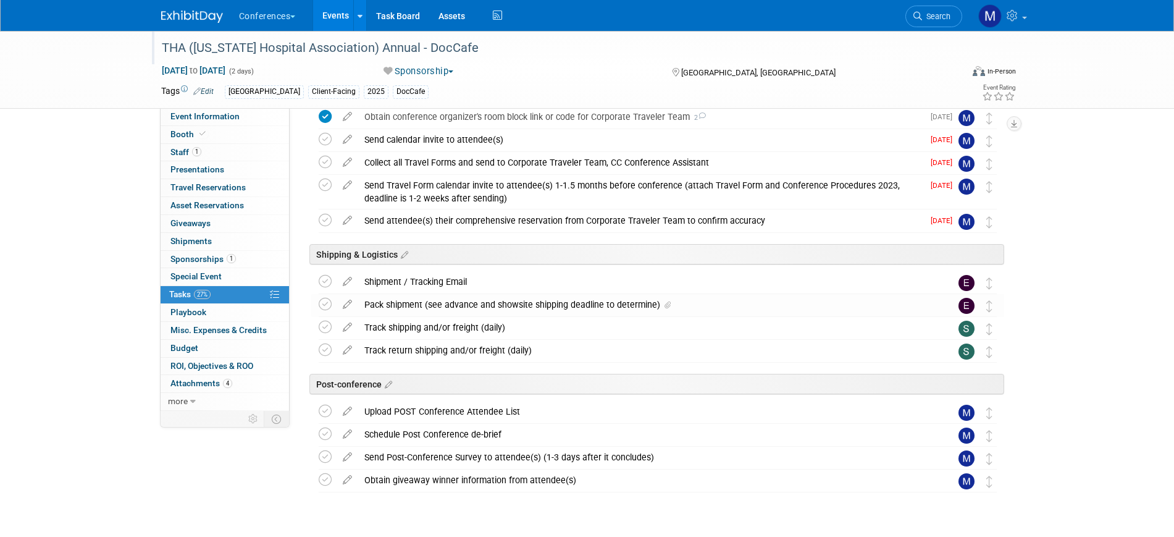
scroll to position [486, 0]
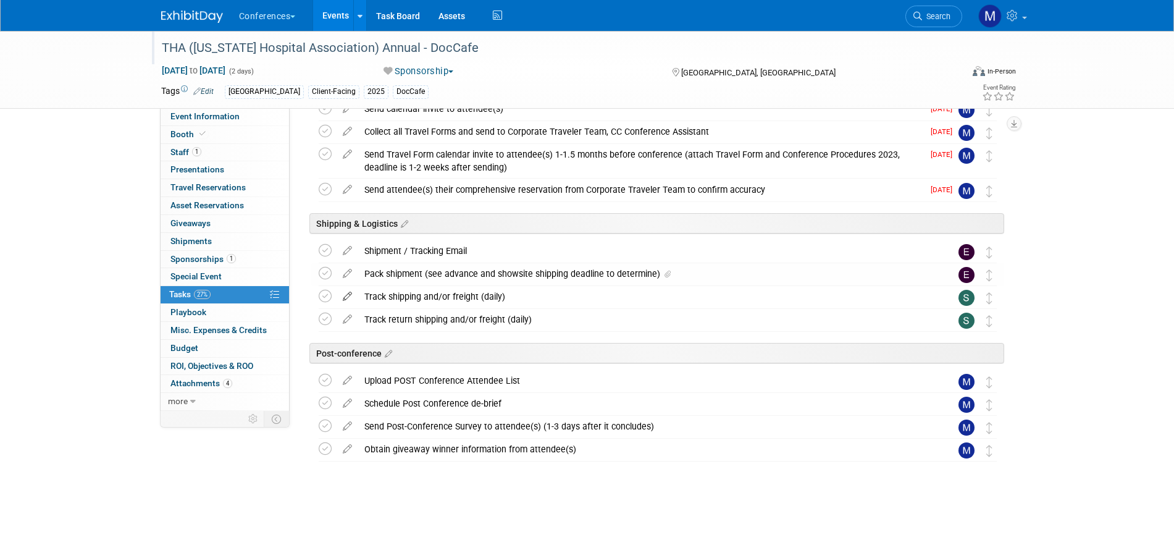
click at [344, 300] on icon at bounding box center [348, 293] width 22 height 15
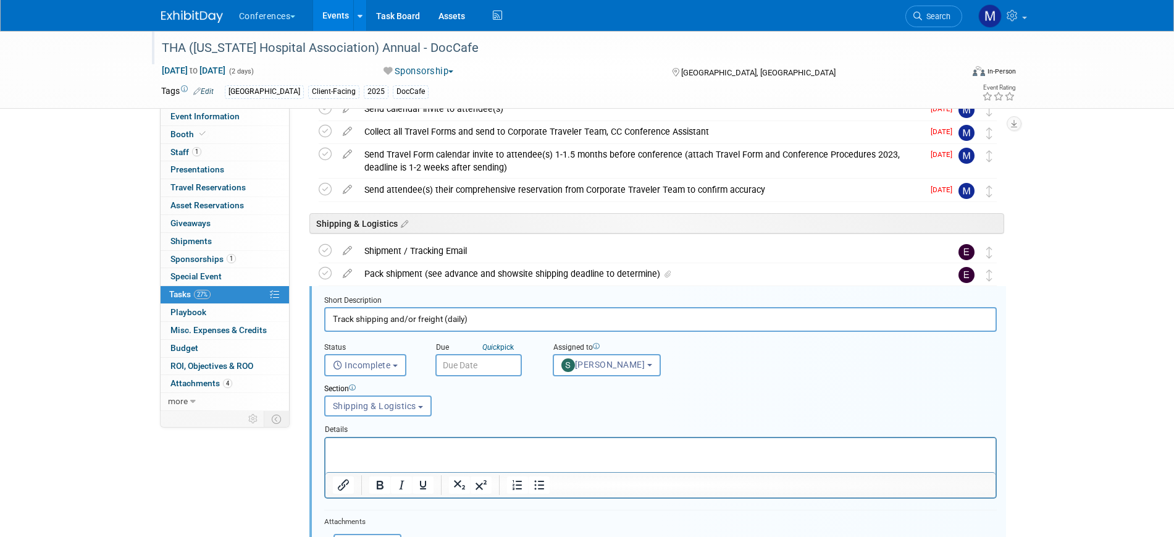
scroll to position [591, 0]
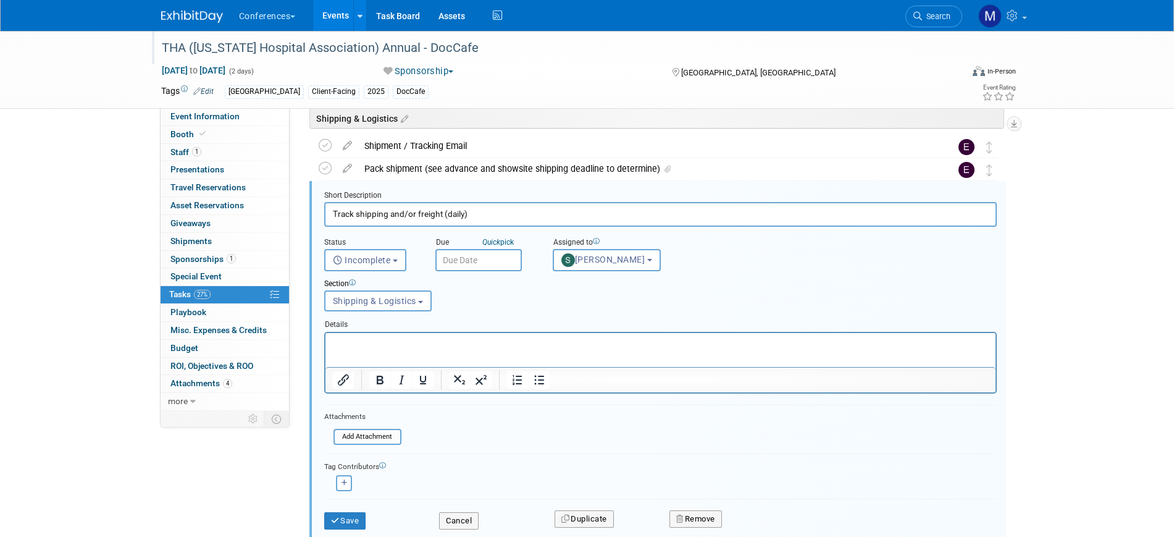
click at [608, 271] on div "Section Uncategorized Payment Travel Shipping & Logistics Post-conference Shipp…" at bounding box center [632, 292] width 634 height 43
click at [602, 261] on span "[PERSON_NAME]" at bounding box center [604, 260] width 84 height 10
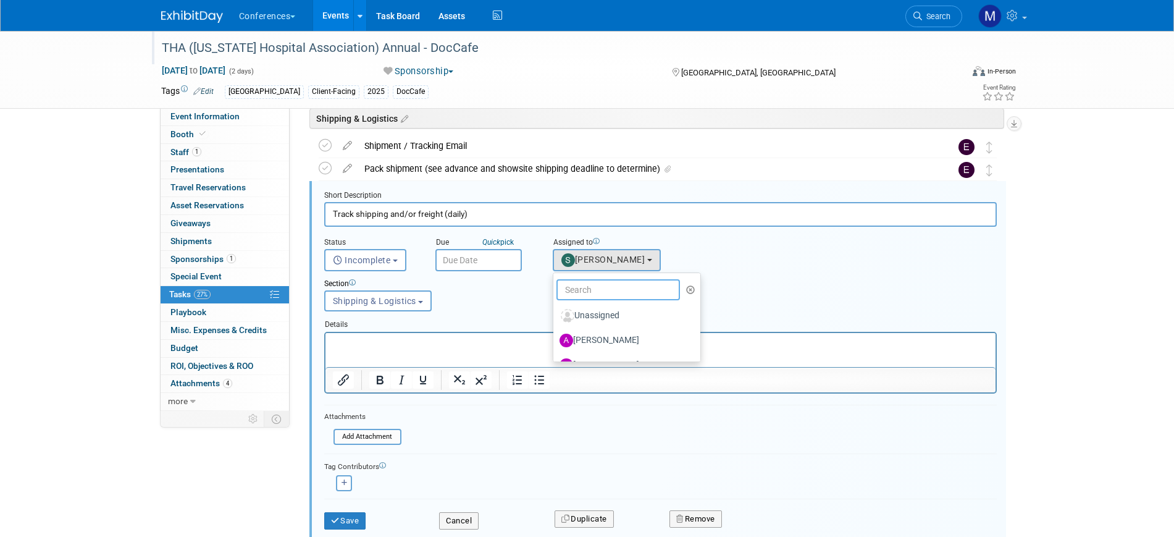
click at [602, 290] on input "text" at bounding box center [619, 289] width 124 height 21
type input "erin"
click at [639, 320] on label "[PERSON_NAME]" at bounding box center [624, 316] width 129 height 20
click at [555, 318] on input "[PERSON_NAME]" at bounding box center [551, 314] width 8 height 8
select select "05738ff0-bddb-4e68-890b-b446aa749597"
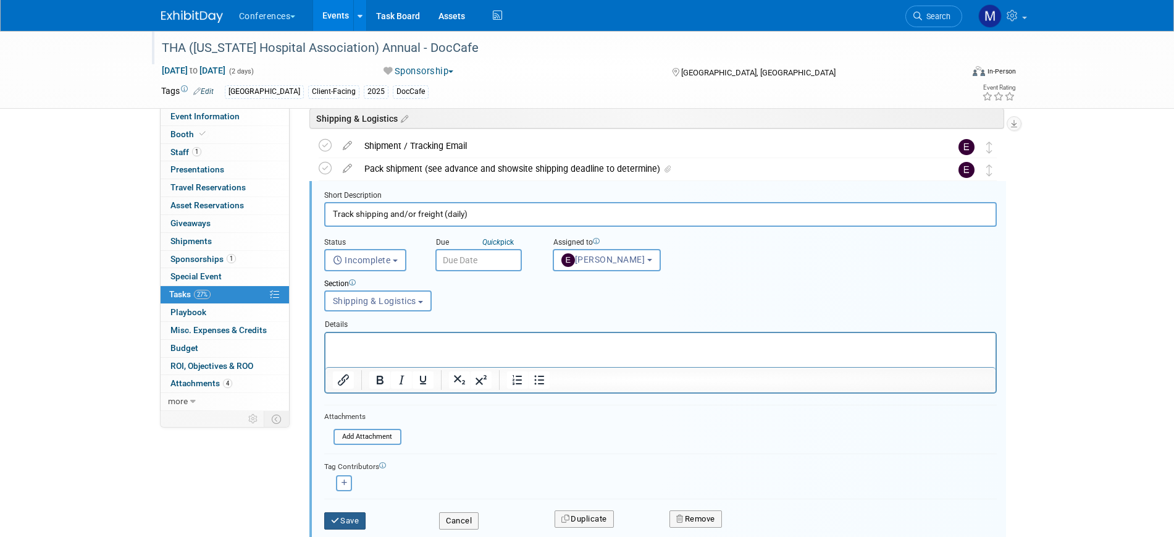
click at [333, 518] on icon "submit" at bounding box center [336, 520] width 10 height 8
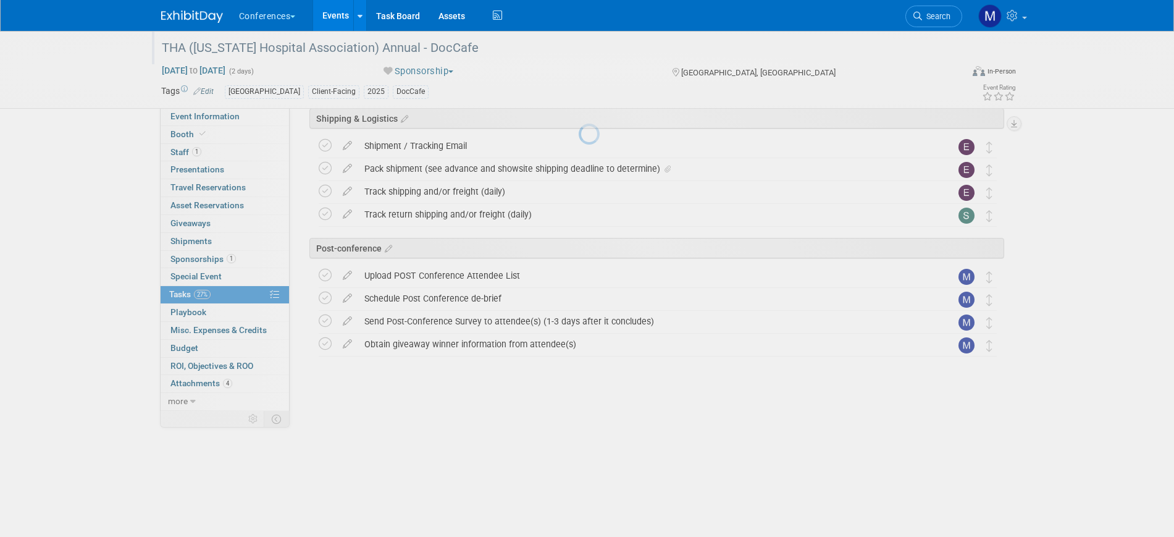
scroll to position [486, 0]
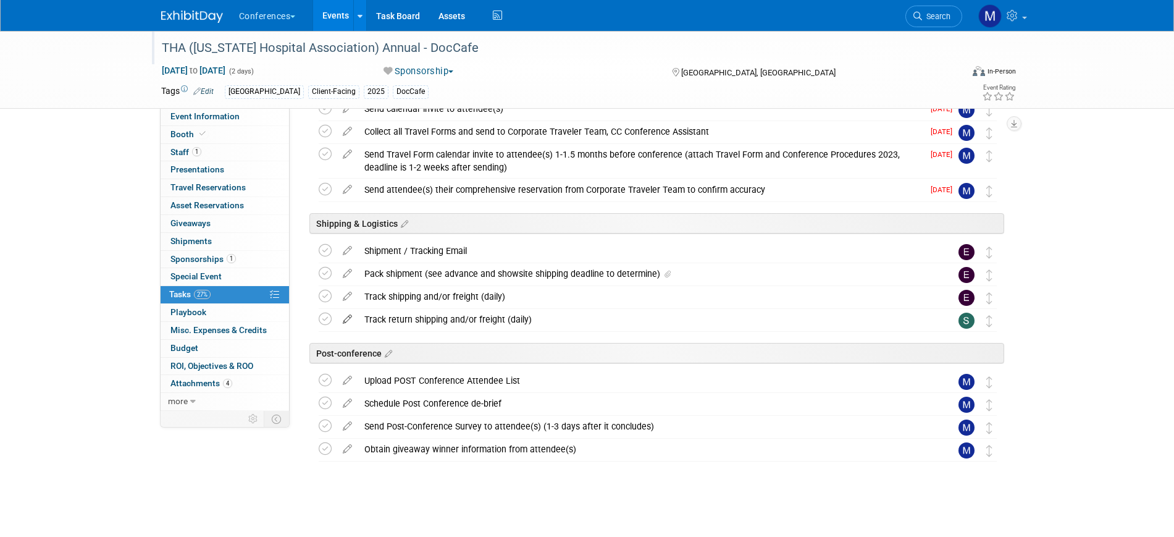
click at [352, 317] on icon at bounding box center [348, 316] width 22 height 15
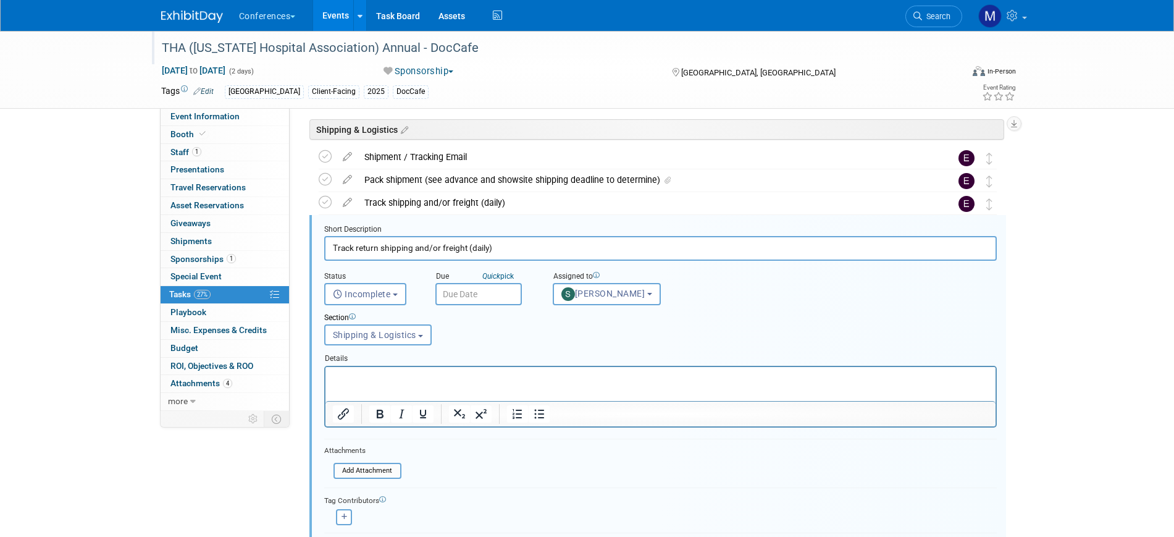
scroll to position [613, 0]
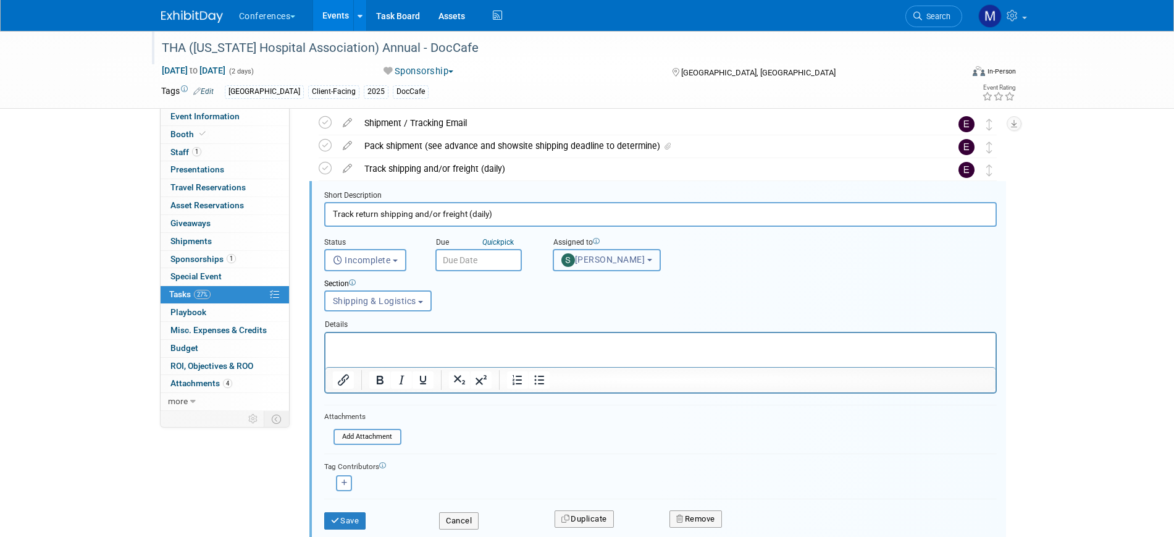
click at [589, 264] on span "[PERSON_NAME]" at bounding box center [604, 260] width 84 height 10
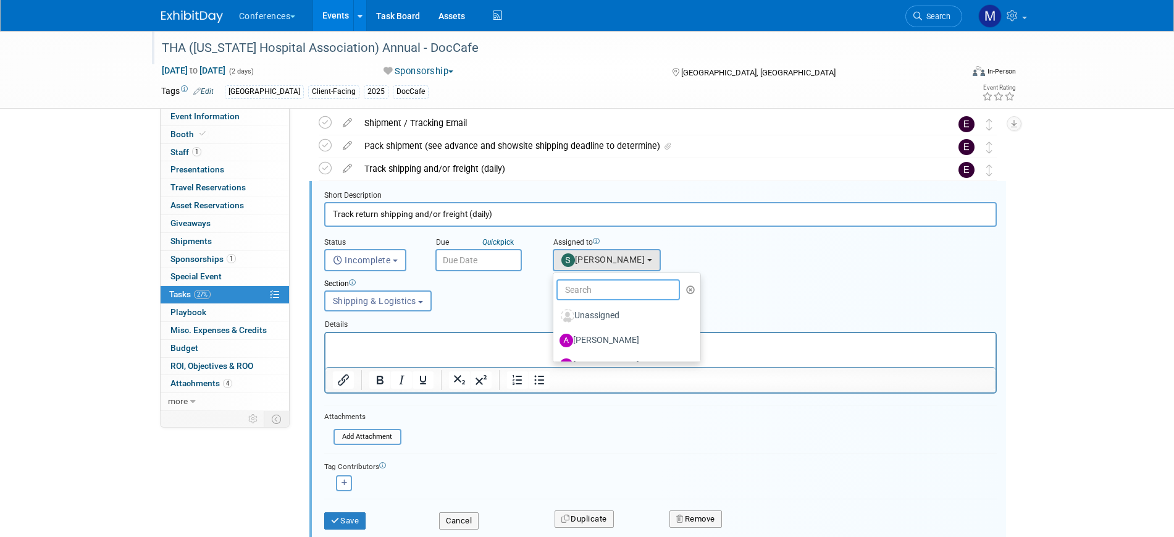
click at [581, 291] on input "text" at bounding box center [619, 289] width 124 height 21
type input "erin"
click at [594, 312] on label "[PERSON_NAME]" at bounding box center [624, 316] width 129 height 20
click at [555, 312] on input "[PERSON_NAME]" at bounding box center [551, 314] width 8 height 8
select select "05738ff0-bddb-4e68-890b-b446aa749597"
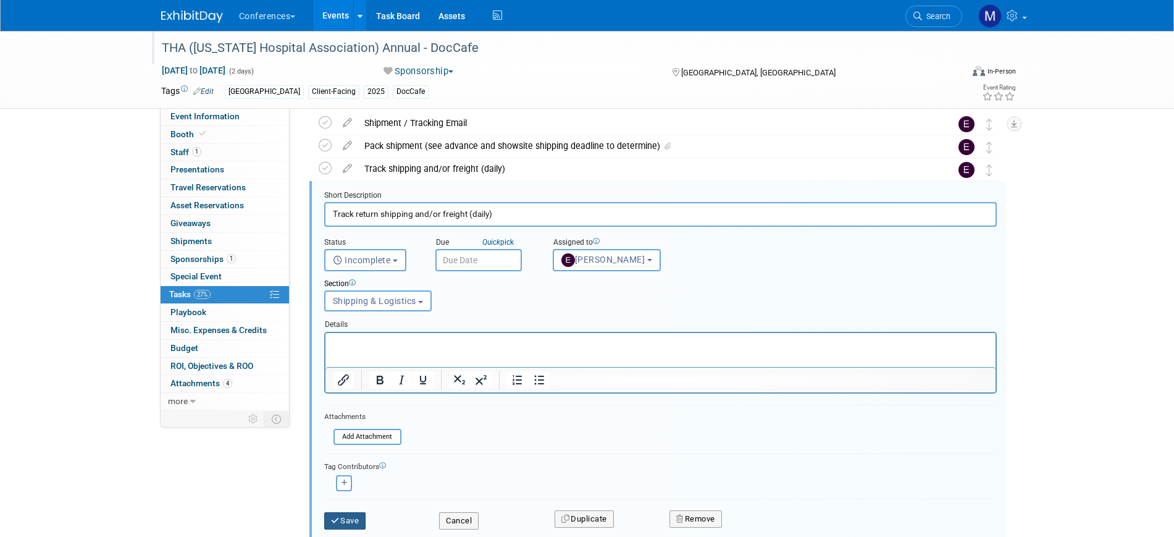
click at [352, 519] on button "Save" at bounding box center [345, 520] width 42 height 17
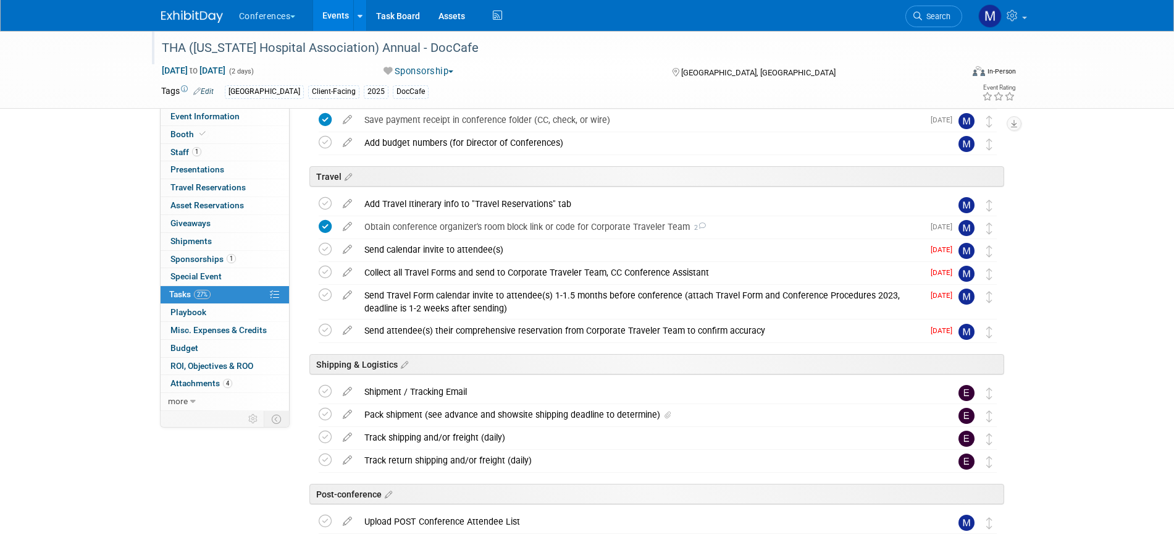
scroll to position [331, 0]
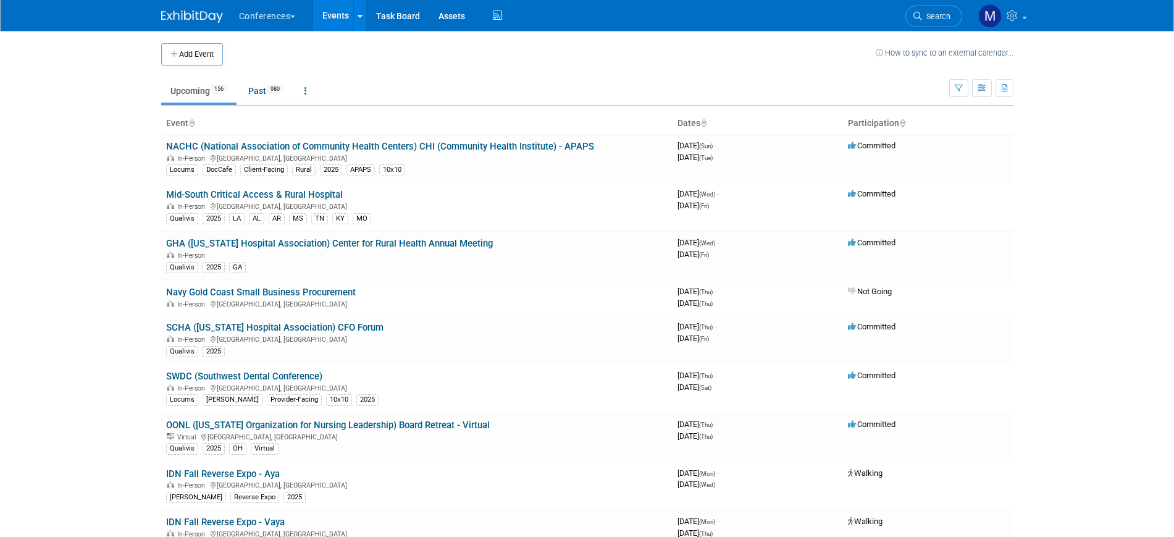
click at [935, 17] on span "Search" at bounding box center [936, 16] width 28 height 9
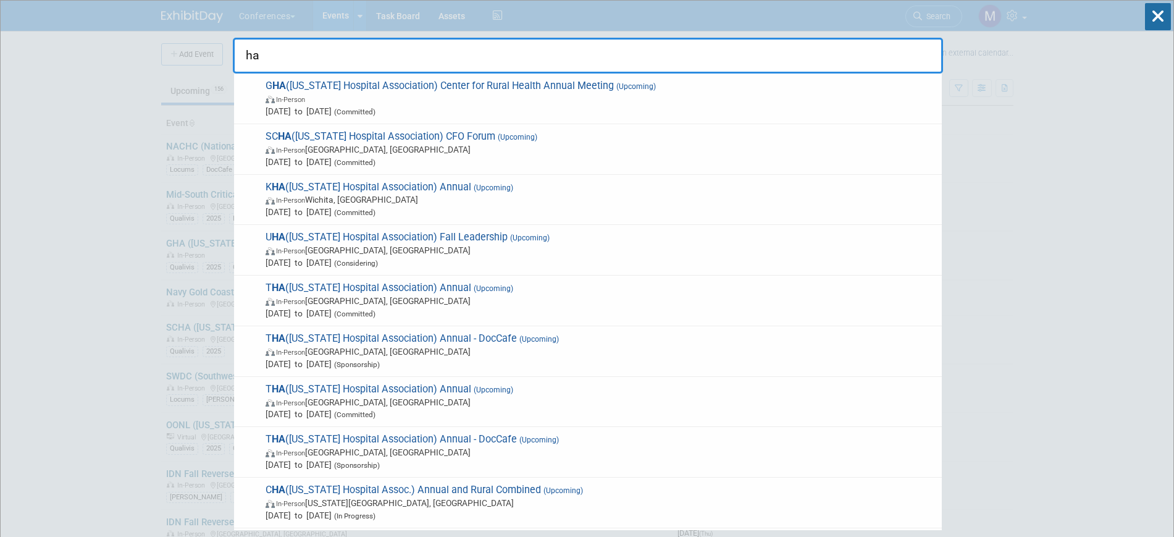
type input "h"
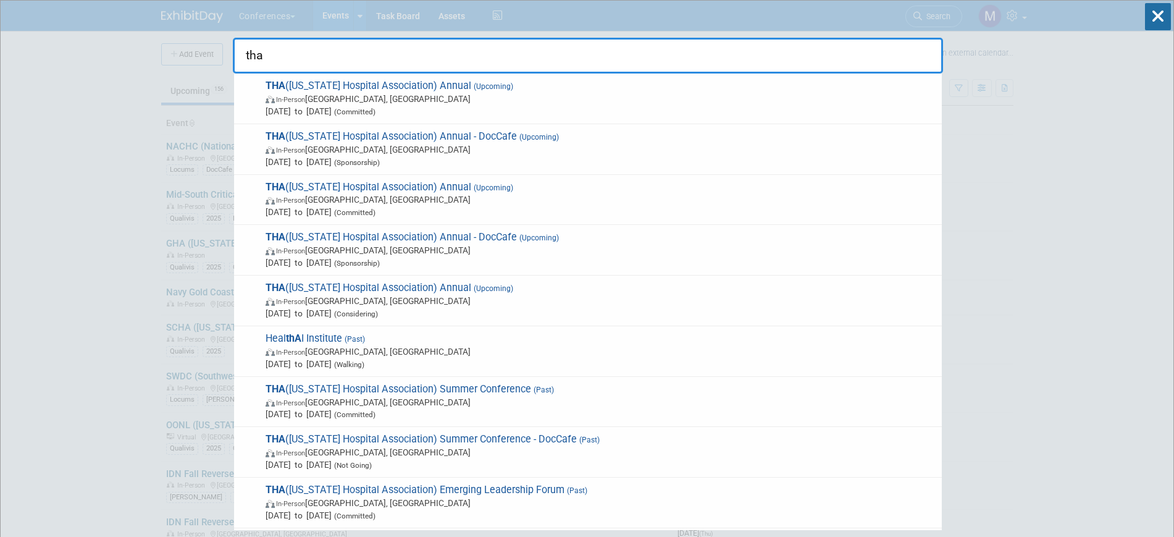
type input "tha"
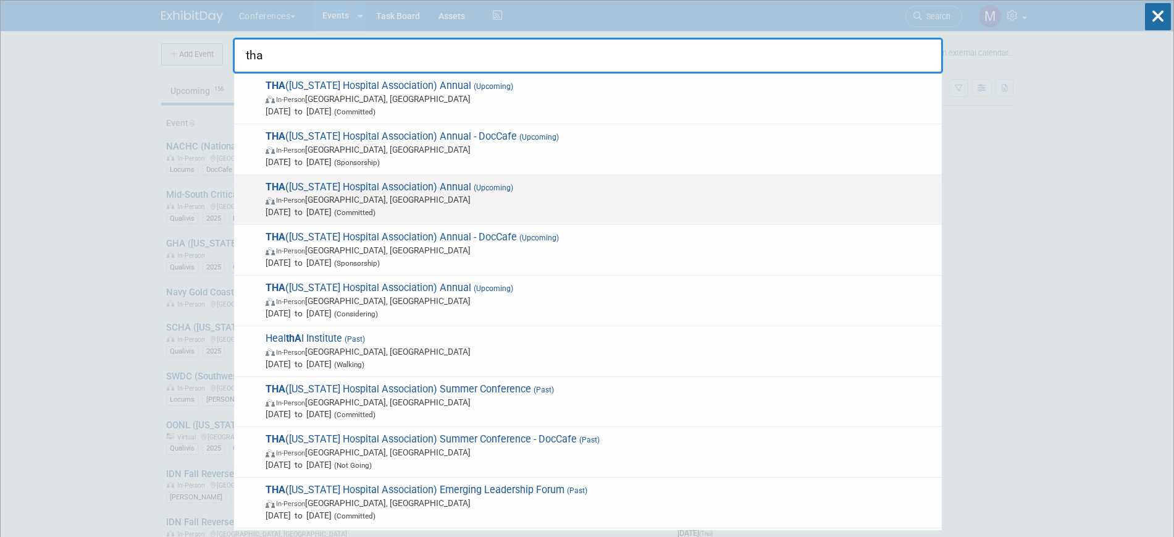
click at [358, 192] on span "THA ([US_STATE] Hospital Association) Annual (Upcoming) In-Person [GEOGRAPHIC_D…" at bounding box center [599, 200] width 674 height 38
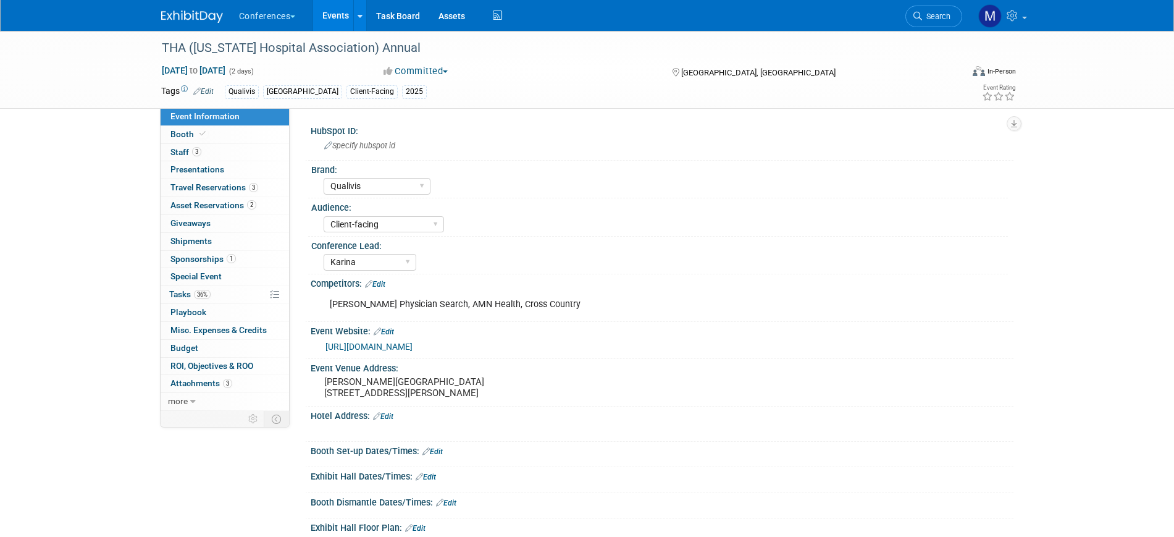
select select "Qualivis"
select select "Client-facing"
select select "Karina"
drag, startPoint x: 222, startPoint y: 293, endPoint x: 543, endPoint y: 339, distance: 323.8
click at [222, 293] on link "36% Tasks 36%" at bounding box center [225, 294] width 129 height 17
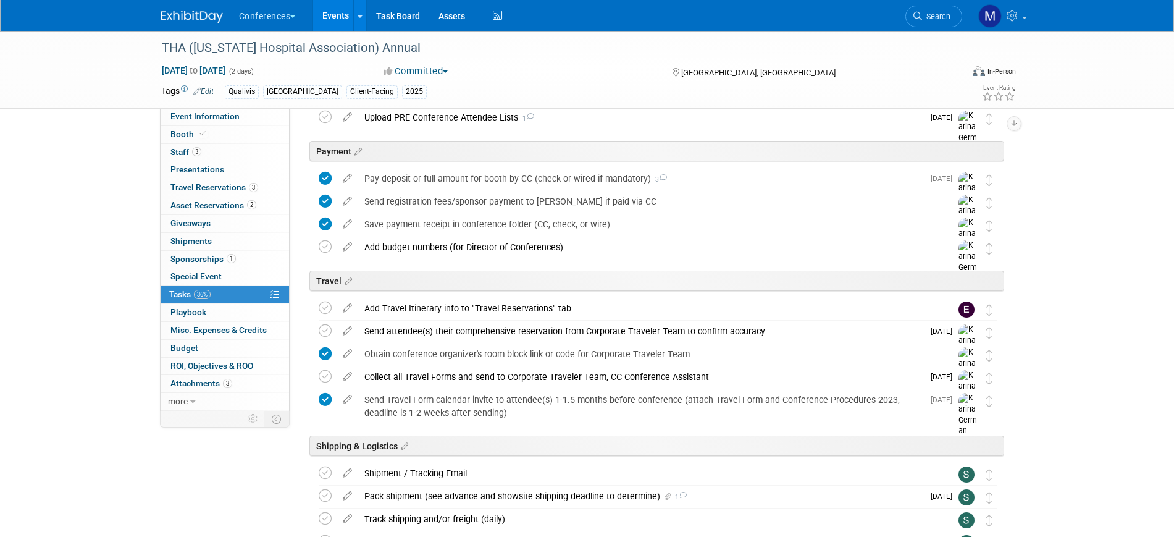
scroll to position [463, 0]
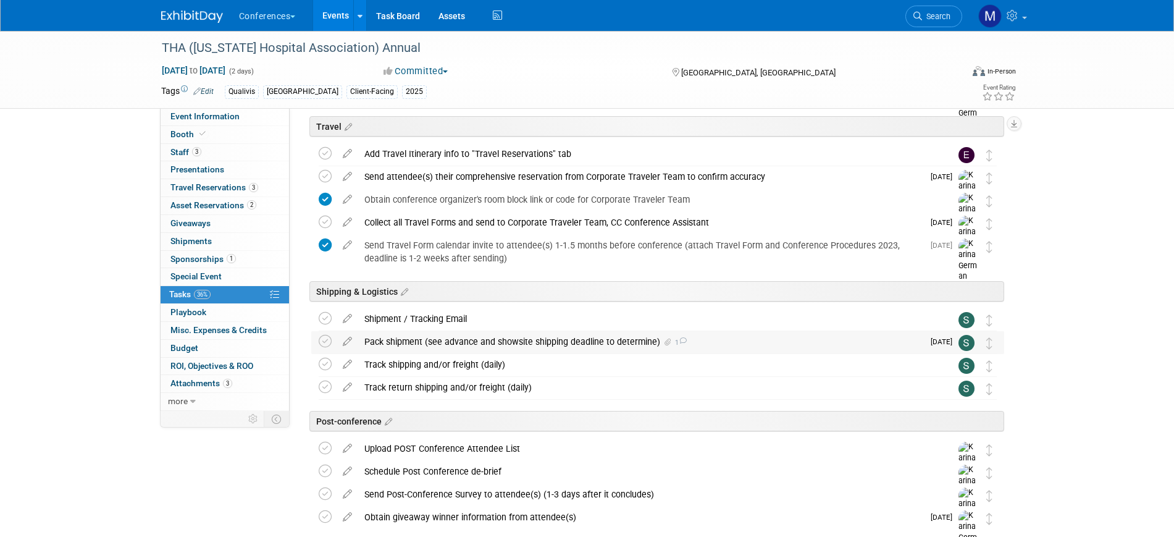
click at [439, 342] on div "Pack shipment (see advance and showsite shipping deadline to determine) 1" at bounding box center [640, 341] width 565 height 21
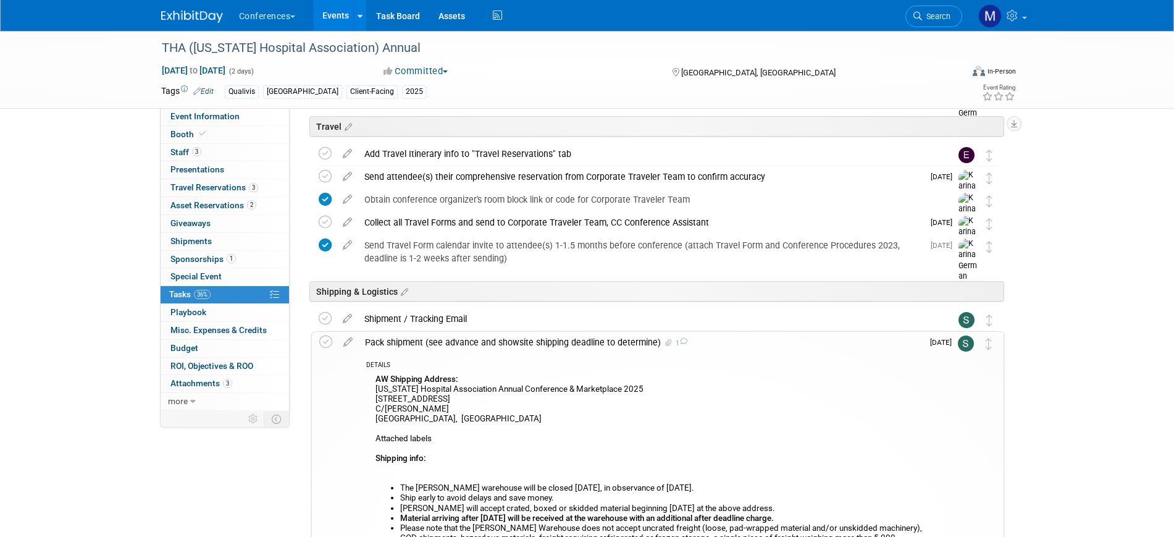
click at [439, 342] on div "Pack shipment (see advance and showsite shipping deadline to determine) 1" at bounding box center [641, 342] width 564 height 21
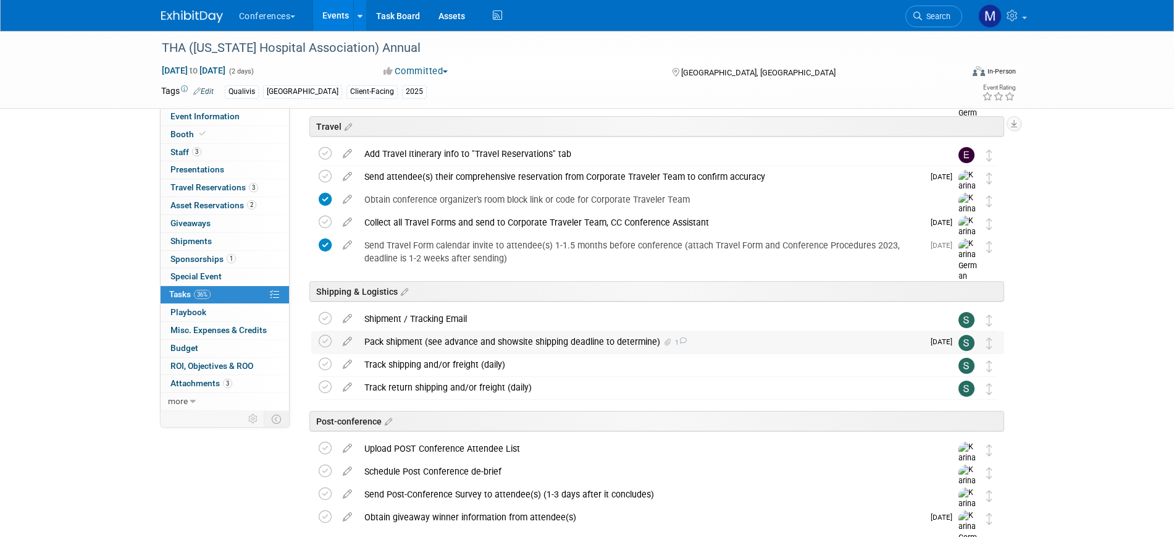
click at [445, 342] on div "Pack shipment (see advance and showsite shipping deadline to determine) 1" at bounding box center [640, 341] width 565 height 21
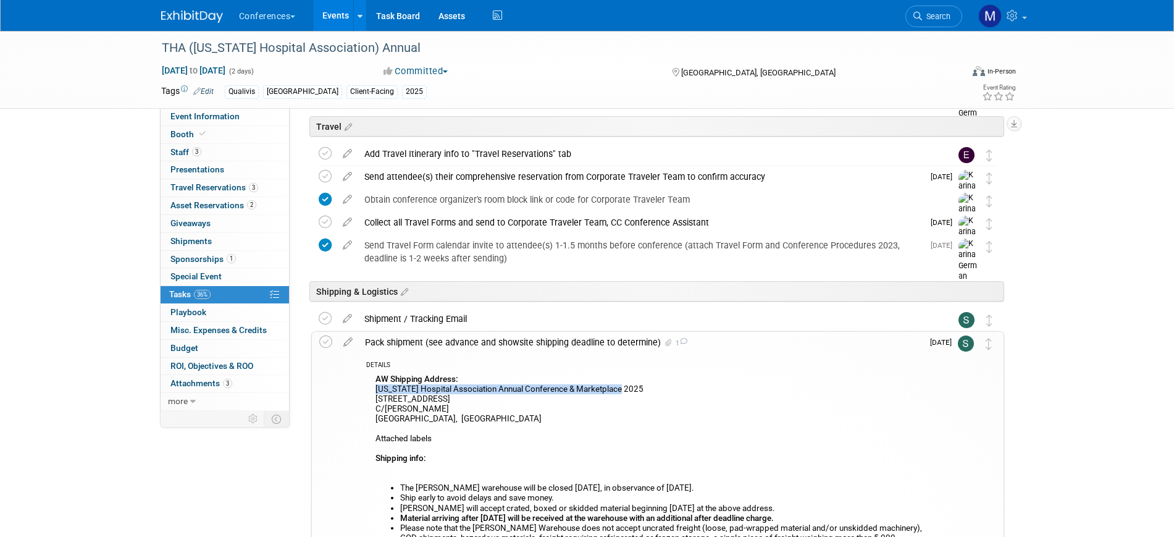
drag, startPoint x: 376, startPoint y: 390, endPoint x: 623, endPoint y: 387, distance: 247.1
click at [623, 387] on div "AW Shipping Address: [US_STATE] Hospital Association Annual Conference & Market…" at bounding box center [644, 483] width 557 height 224
copy div "[US_STATE] Hospital Association Annual Conference & Marketplace 2025"
click at [1073, 177] on div "THA ([US_STATE] Hospital Association) Annual [DATE] to [DATE] (2 days) [DATE] t…" at bounding box center [587, 296] width 1174 height 1457
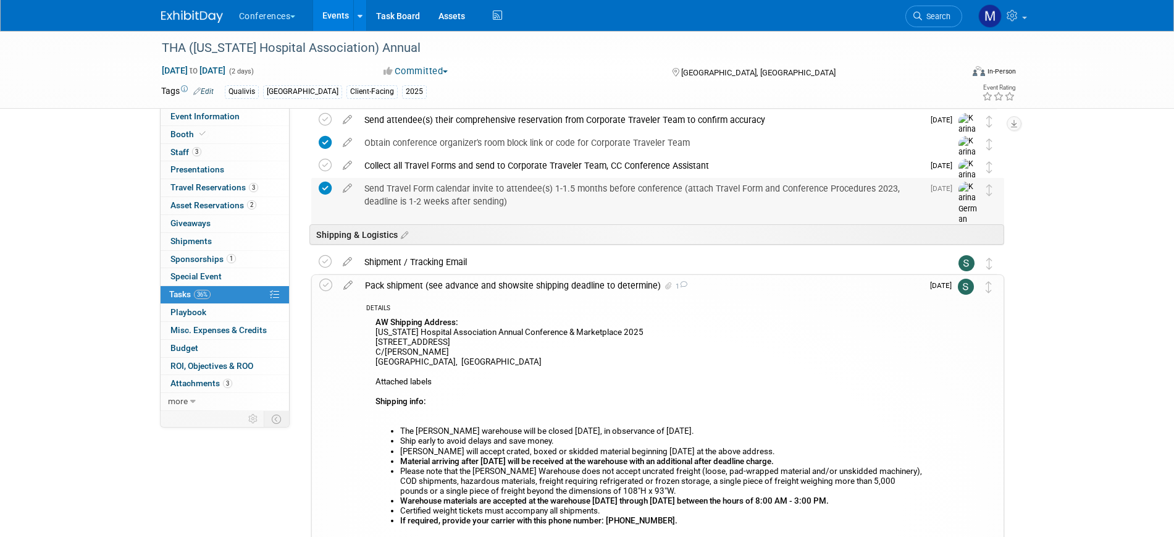
scroll to position [541, 0]
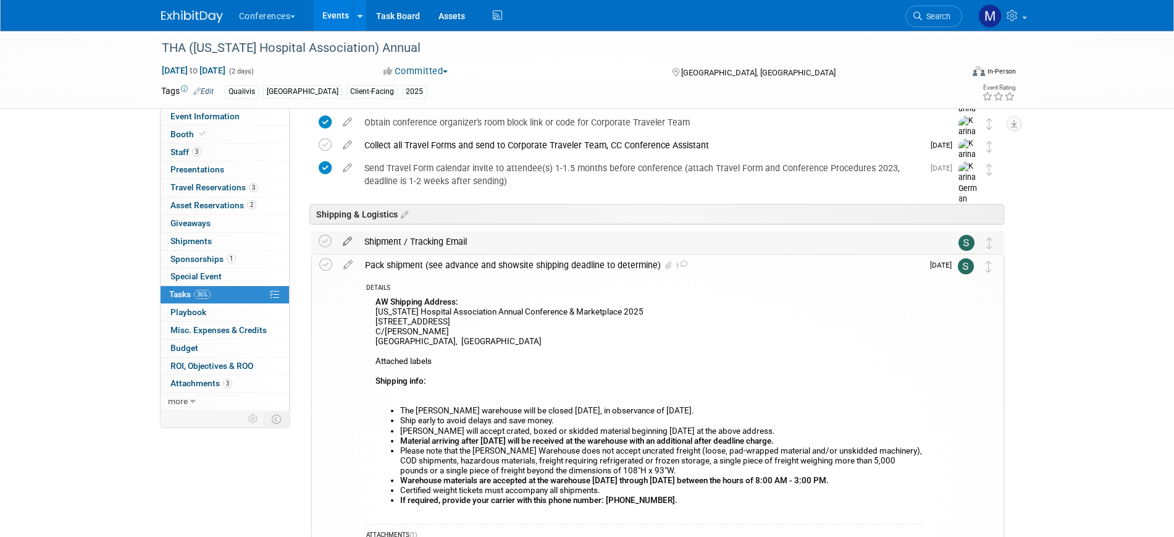
click at [344, 241] on icon at bounding box center [348, 238] width 22 height 15
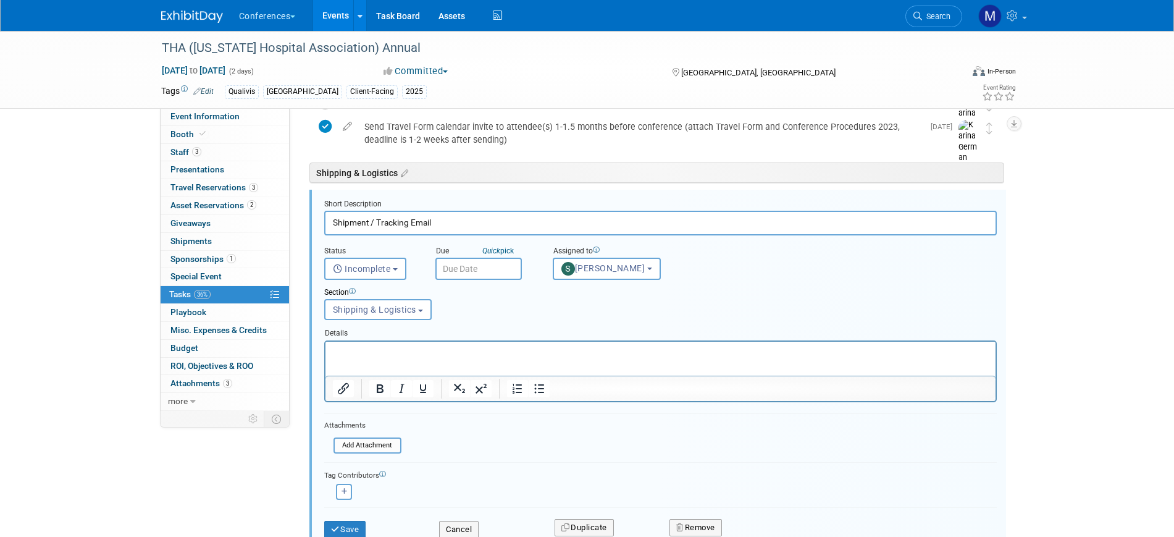
scroll to position [591, 0]
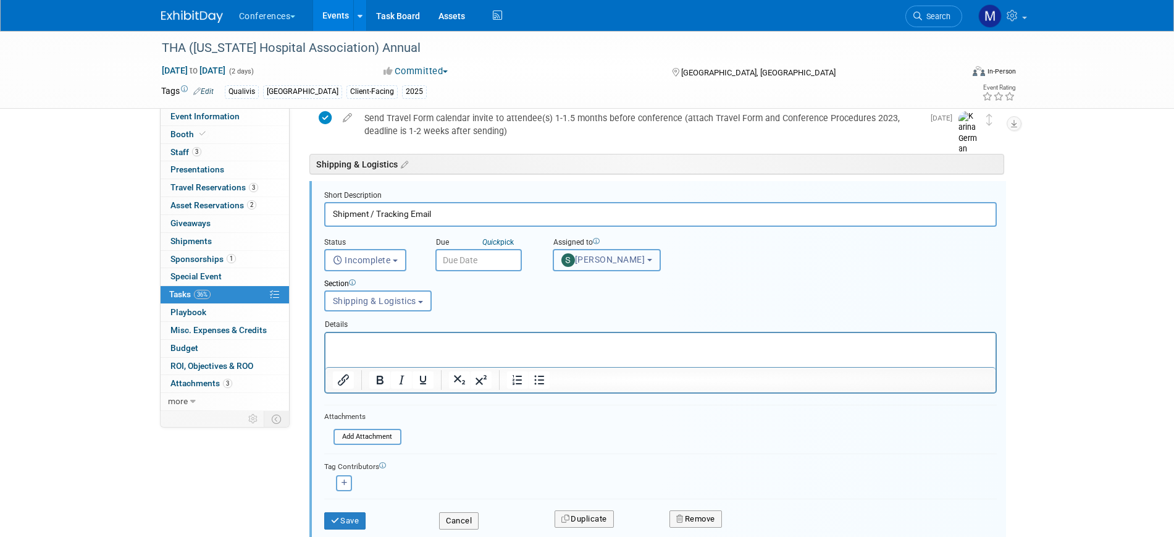
click at [596, 263] on span "Sophie Buffo" at bounding box center [604, 260] width 84 height 10
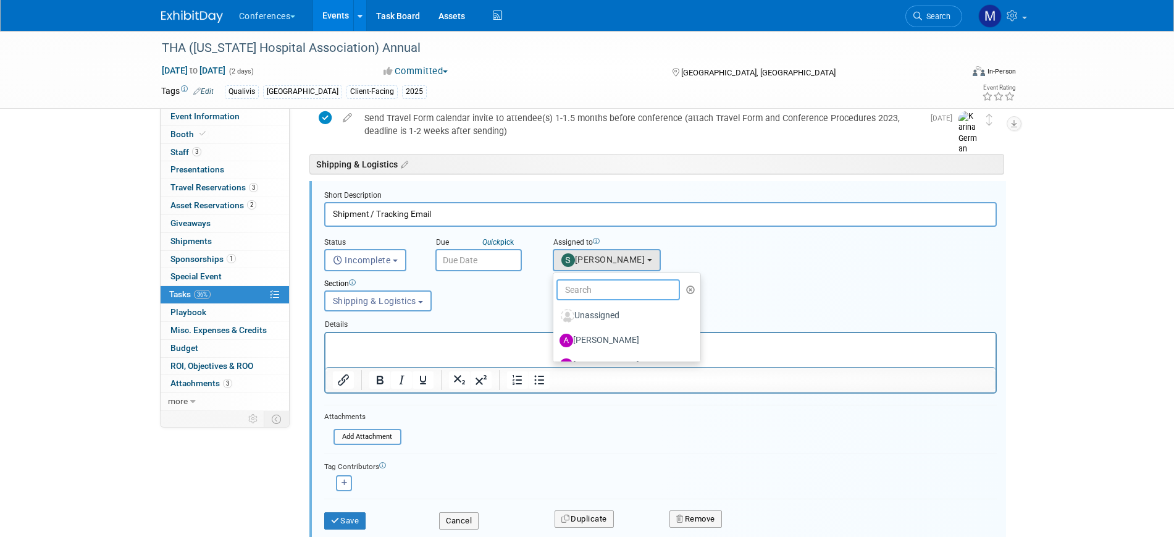
click at [596, 288] on input "text" at bounding box center [619, 289] width 124 height 21
type input "erin"
click at [598, 314] on label "Erin Anderson" at bounding box center [624, 316] width 129 height 20
click at [555, 314] on input "Erin Anderson" at bounding box center [551, 314] width 8 height 8
select select "05738ff0-bddb-4e68-890b-b446aa749597"
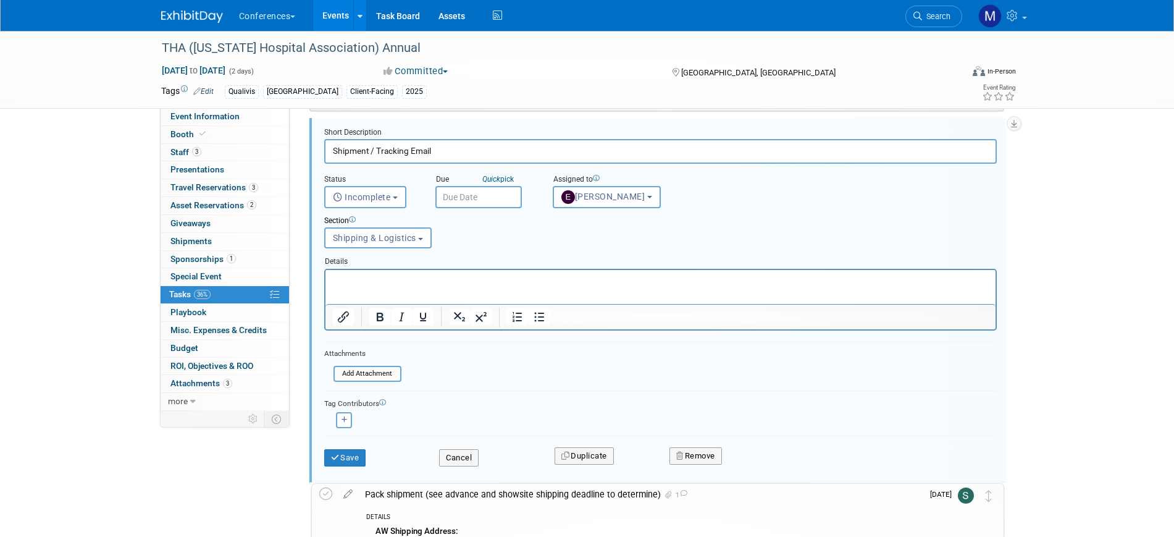
scroll to position [745, 0]
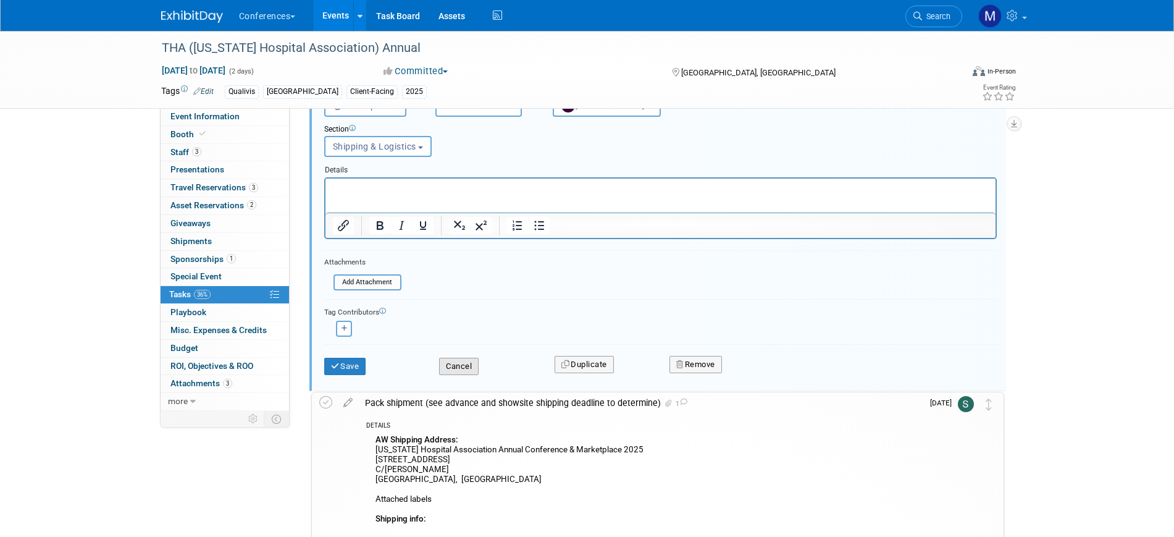
click at [467, 365] on button "Cancel" at bounding box center [459, 366] width 40 height 17
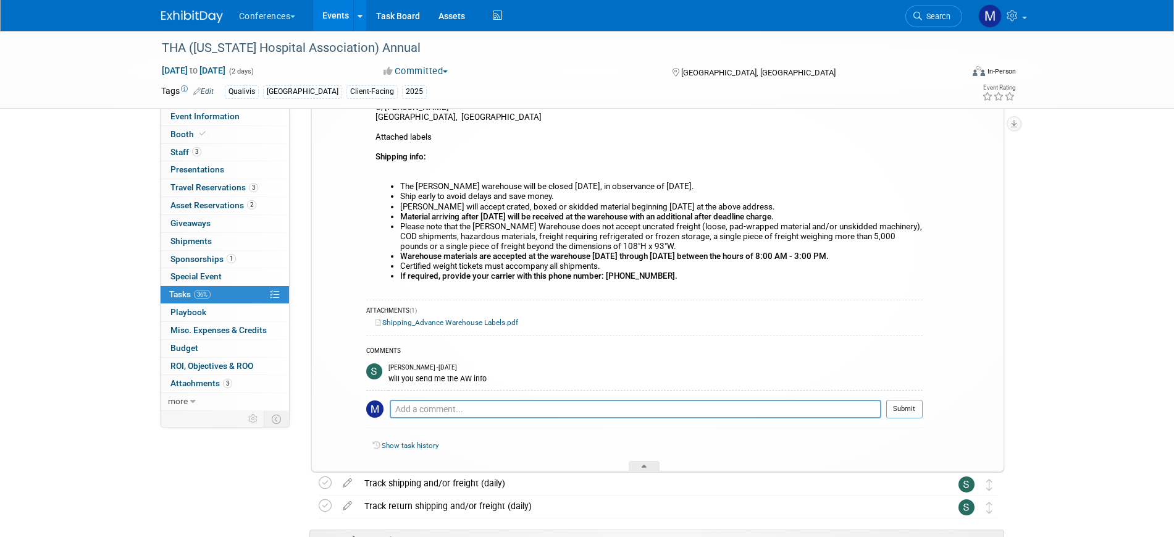
scroll to position [668, 0]
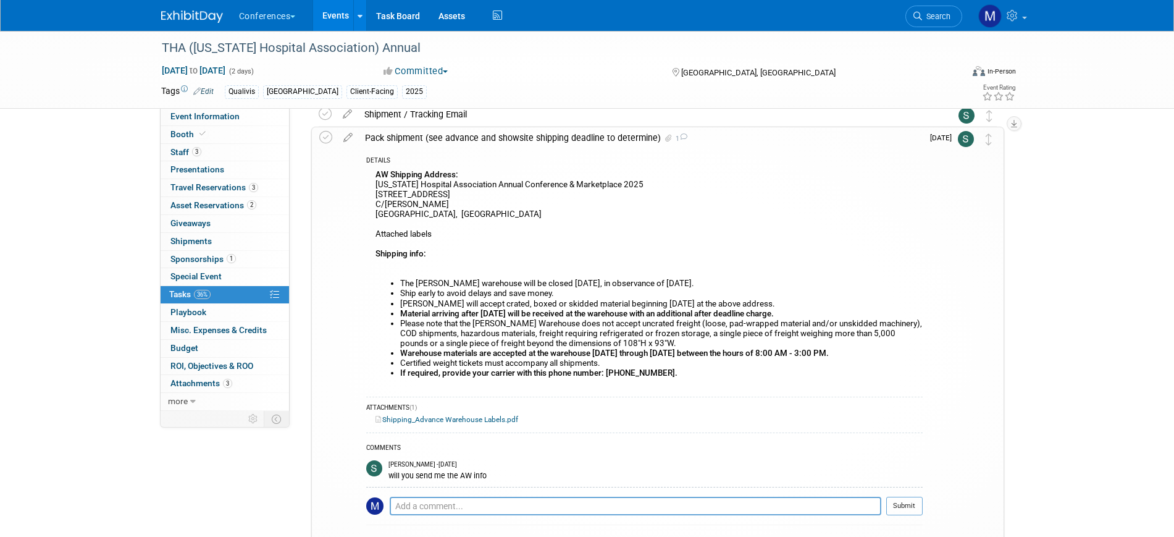
click at [457, 139] on div "Pack shipment (see advance and showsite shipping deadline to determine) 1" at bounding box center [641, 137] width 564 height 21
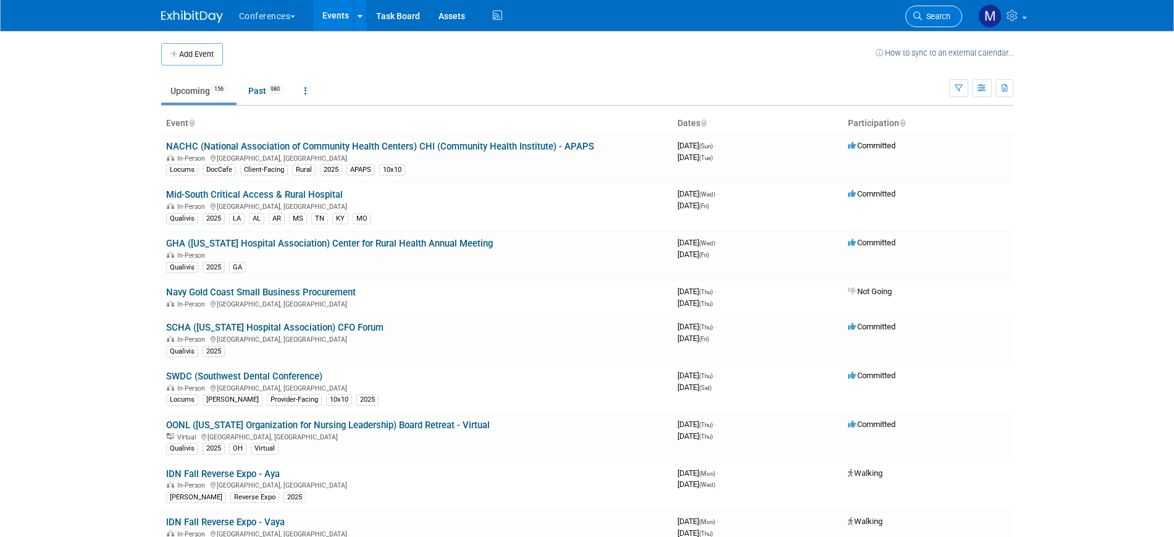
click at [925, 20] on span "Search" at bounding box center [936, 16] width 28 height 9
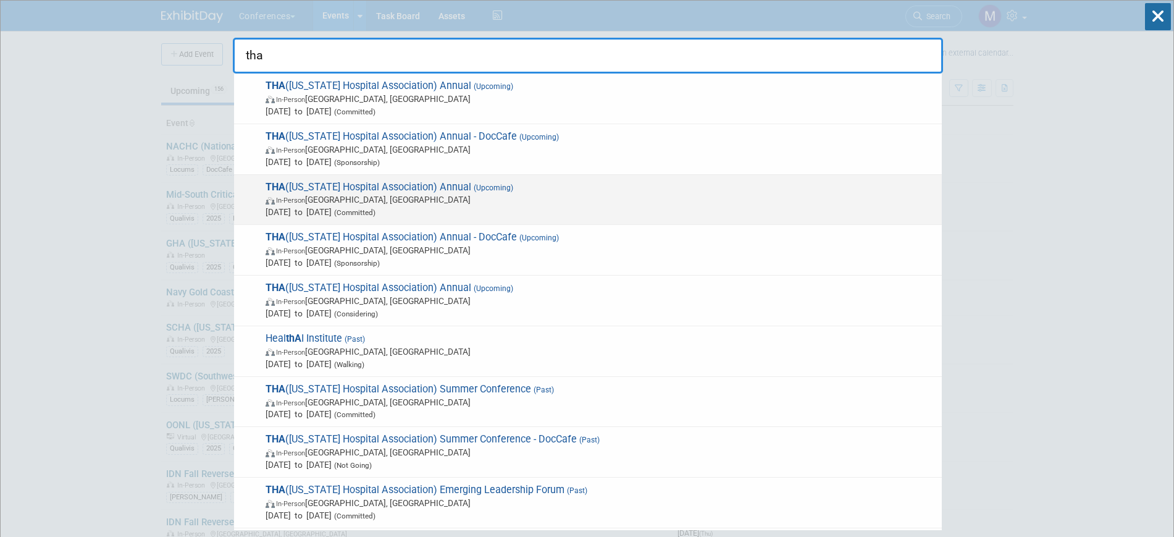
type input "tha"
click at [453, 196] on span "In-Person San Antonio, TX" at bounding box center [601, 199] width 670 height 12
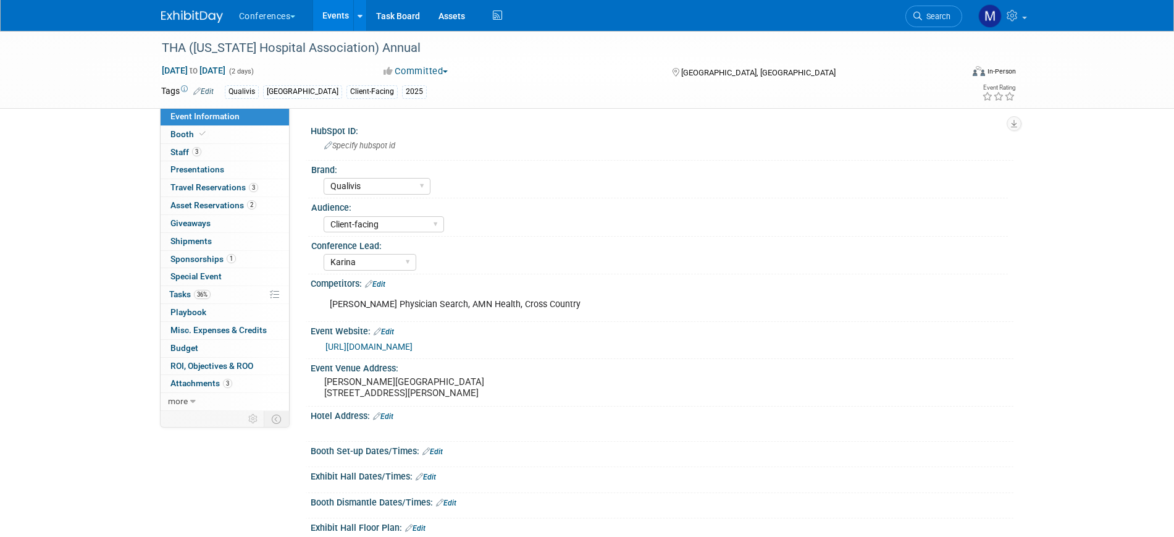
select select "Qualivis"
select select "Client-facing"
select select "Karina"
click at [206, 402] on link "more" at bounding box center [225, 401] width 129 height 17
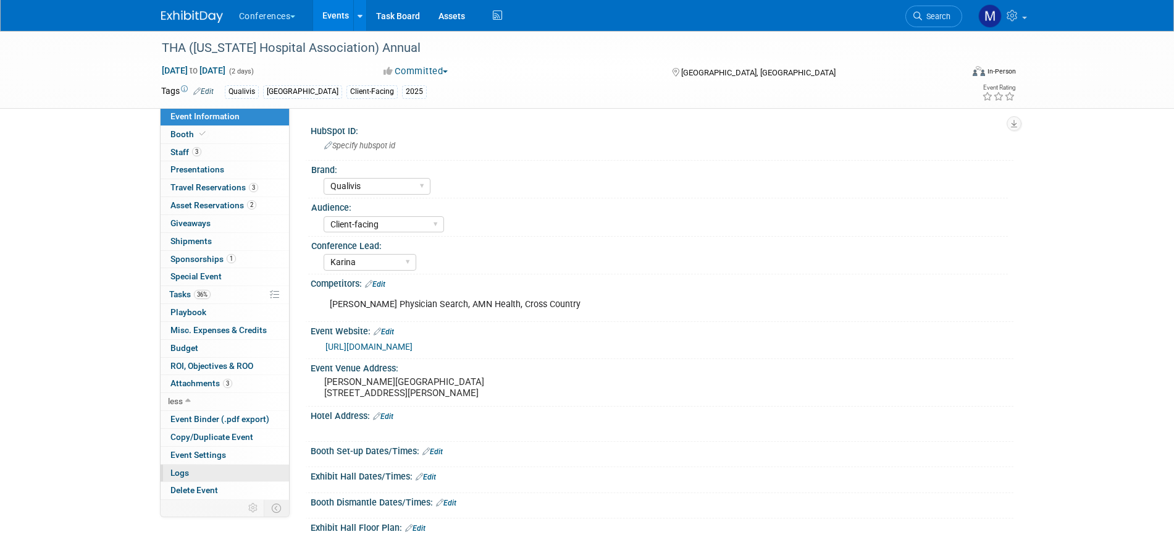
click at [201, 474] on link "Logs" at bounding box center [225, 473] width 129 height 17
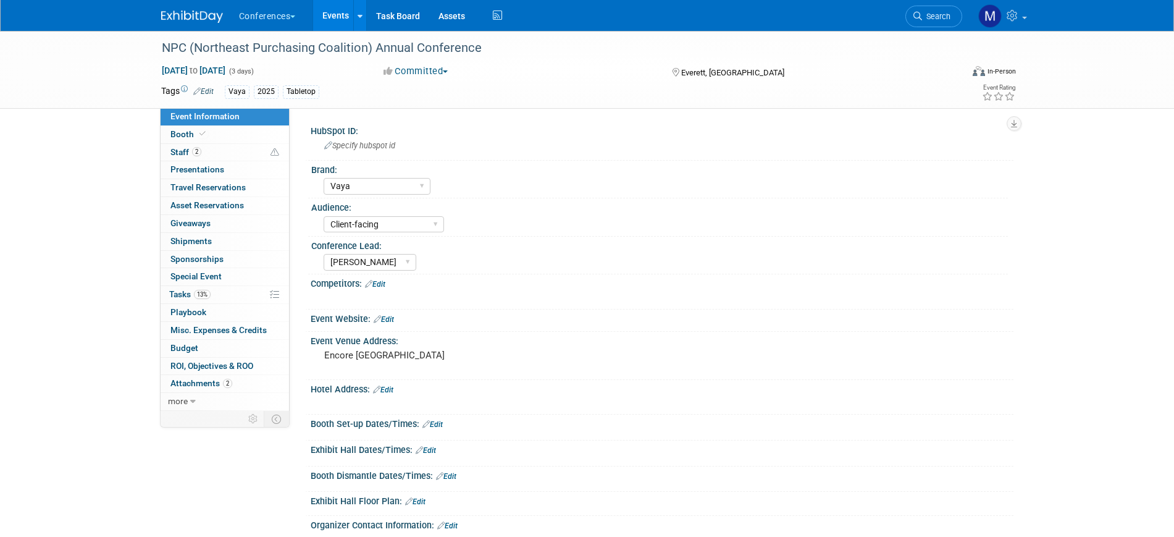
select select "Vaya"
select select "Client-facing"
select select "[PERSON_NAME]"
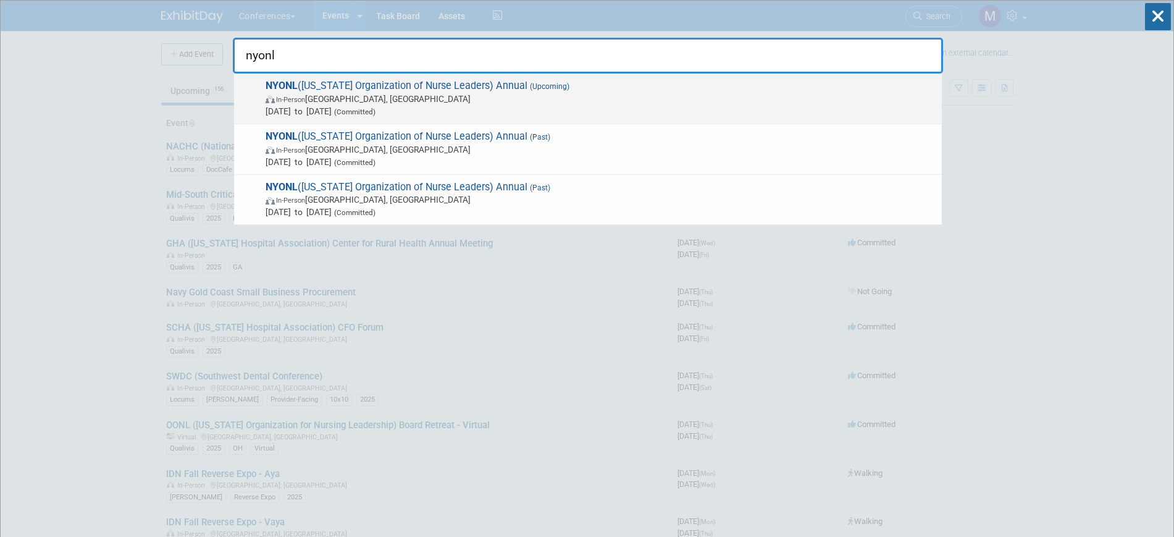
type input "nyonl"
click at [412, 93] on span "In-Person [GEOGRAPHIC_DATA], [GEOGRAPHIC_DATA]" at bounding box center [601, 99] width 670 height 12
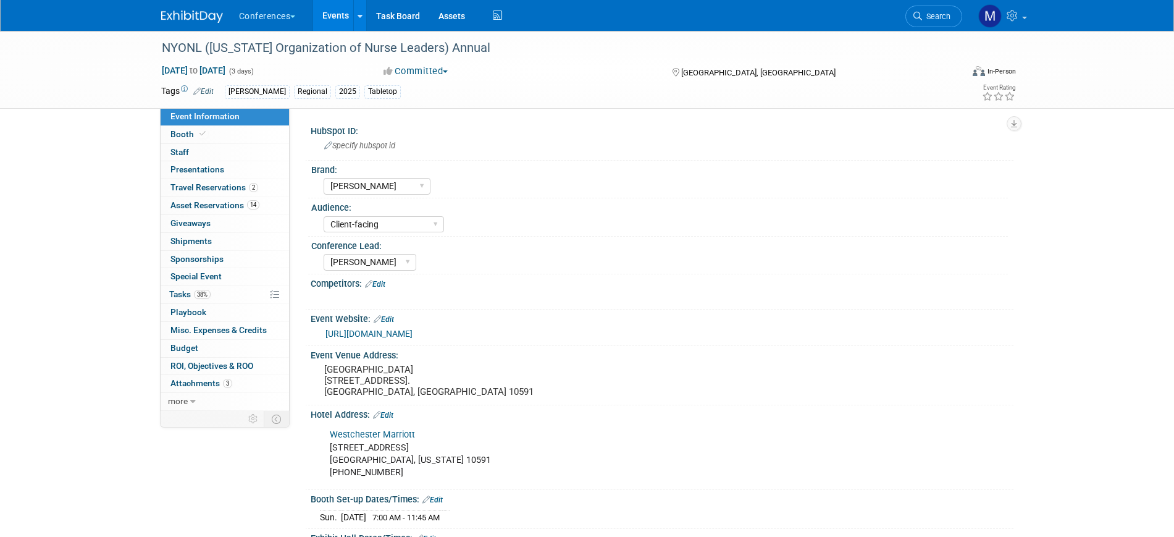
select select "[PERSON_NAME]"
select select "Client-facing"
select select "[PERSON_NAME]"
click at [212, 131] on link "Booth" at bounding box center [225, 134] width 129 height 17
select select "6' tabletop"
